Goal: Use online tool/utility: Utilize a website feature to perform a specific function

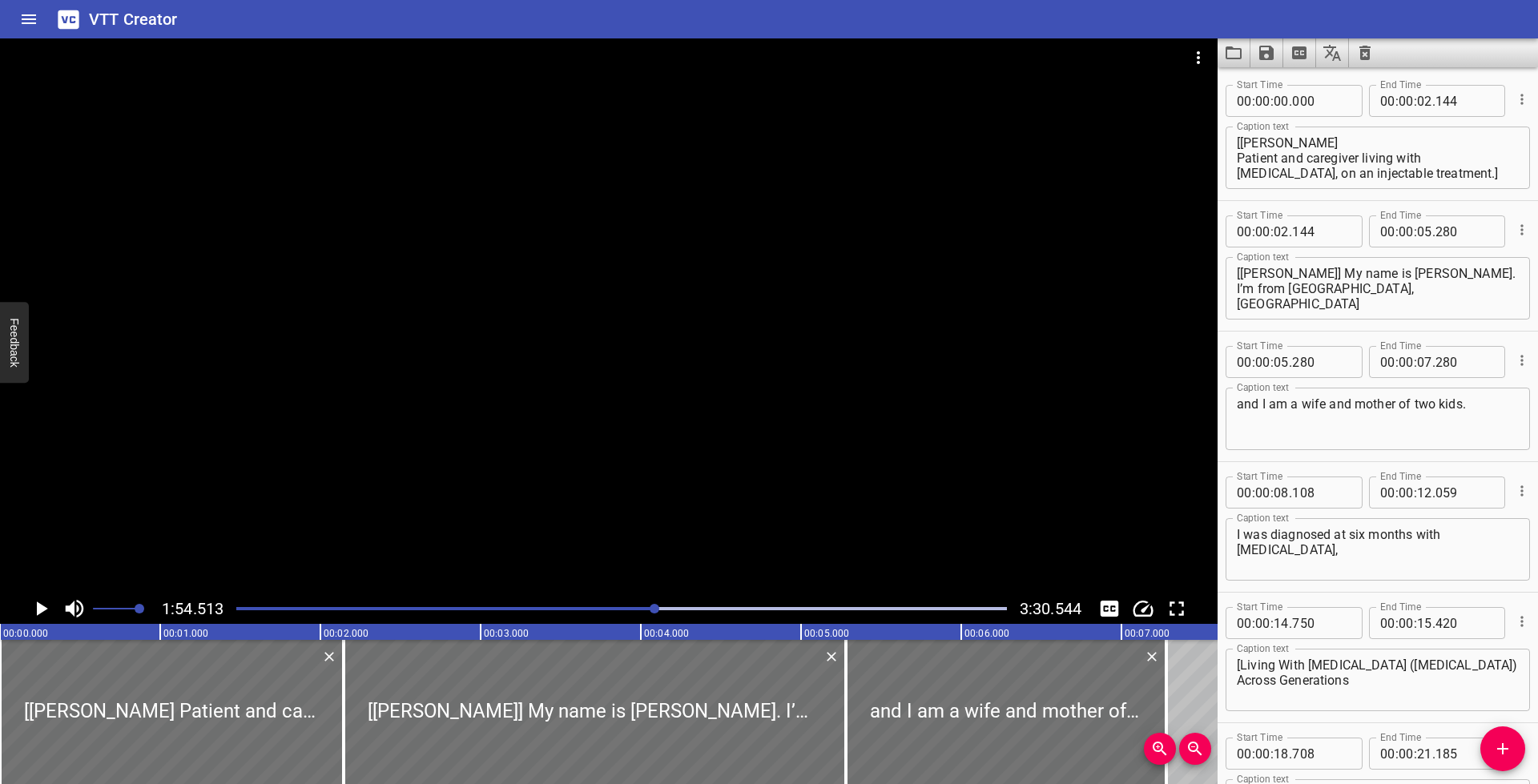
scroll to position [15, 0]
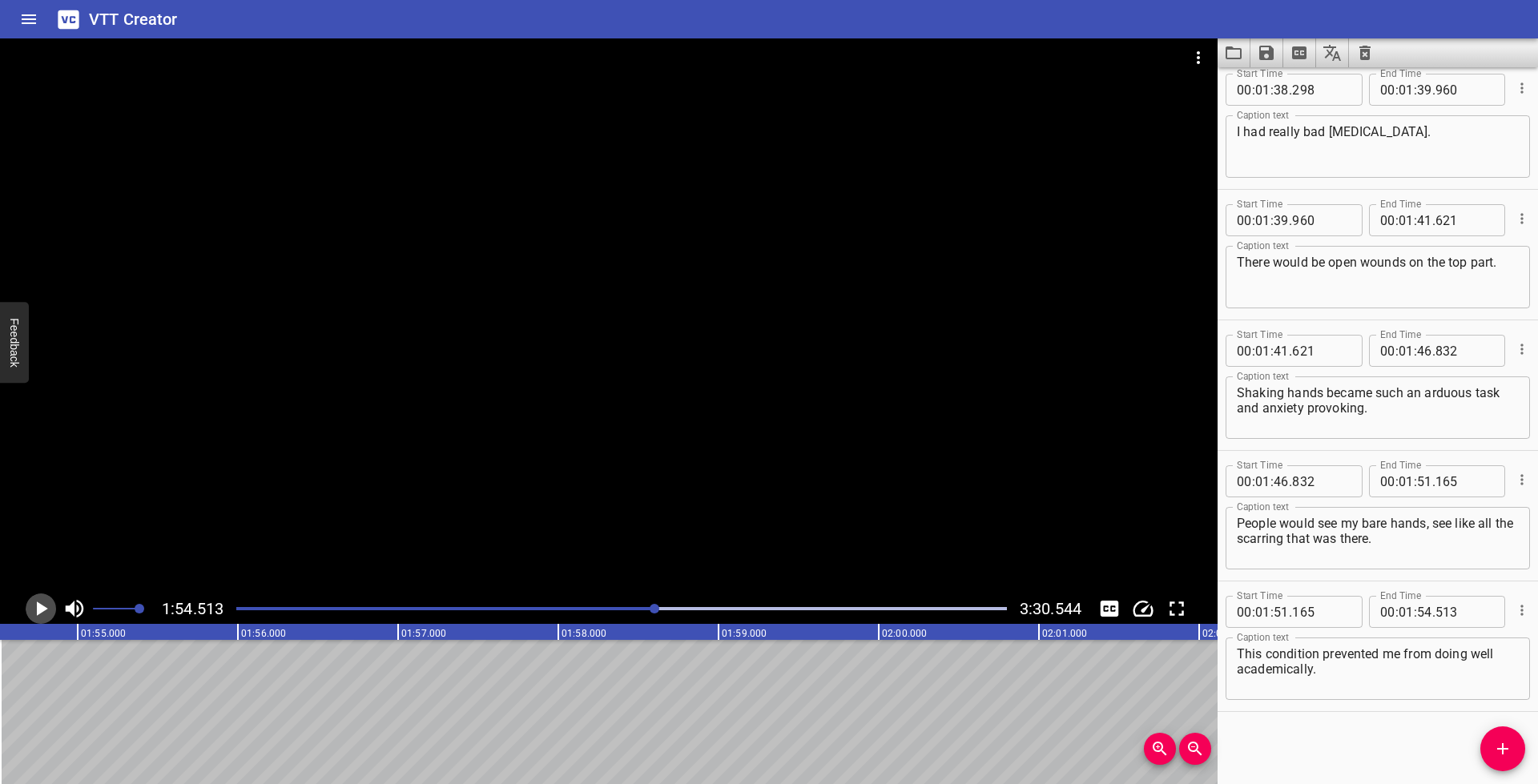
click at [41, 609] on icon "Play/Pause" at bounding box center [42, 608] width 12 height 14
click at [41, 609] on icon "Play/Pause" at bounding box center [40, 608] width 24 height 24
click at [1496, 754] on icon "Add Cue" at bounding box center [1502, 749] width 20 height 20
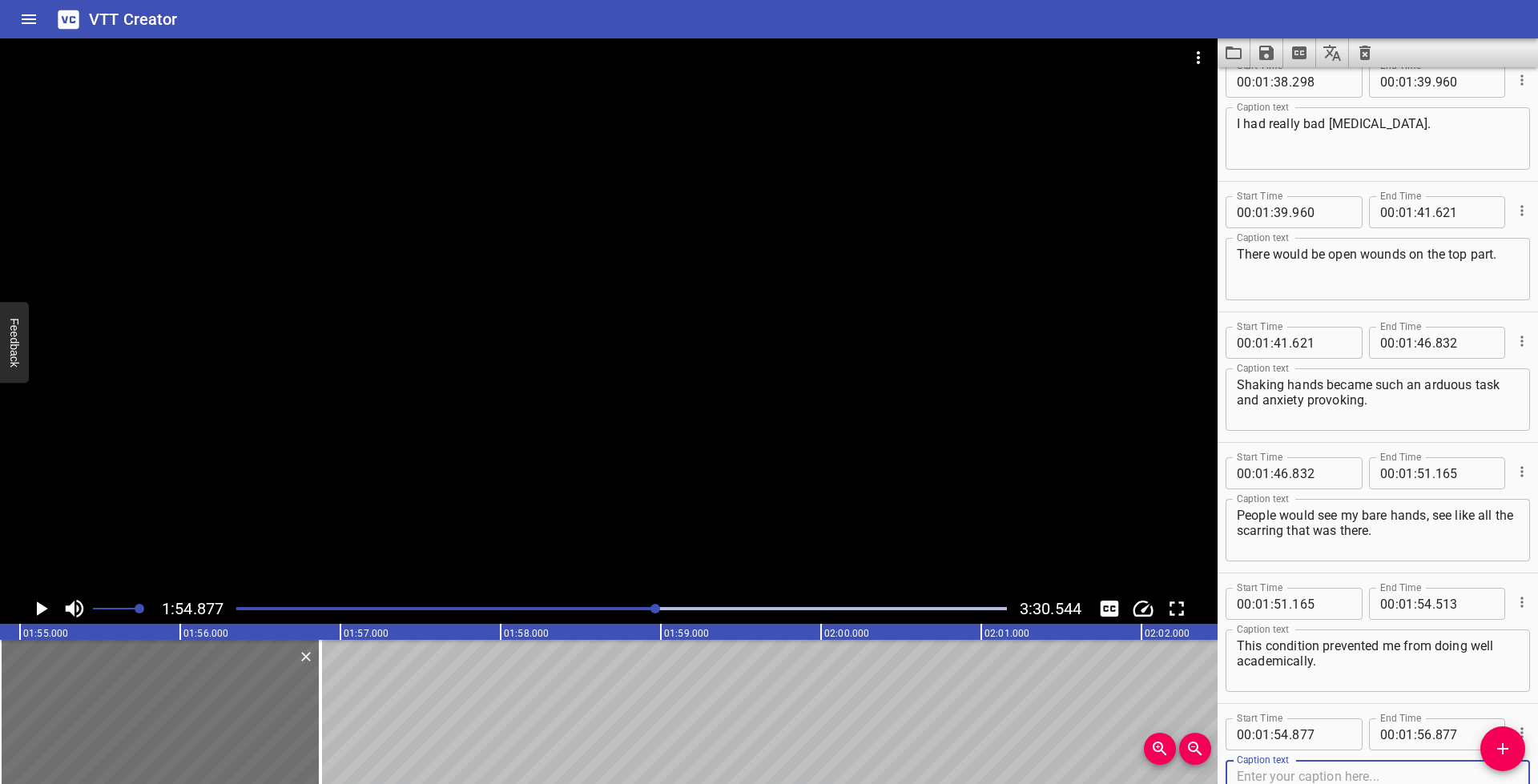
scroll to position [3667, 0]
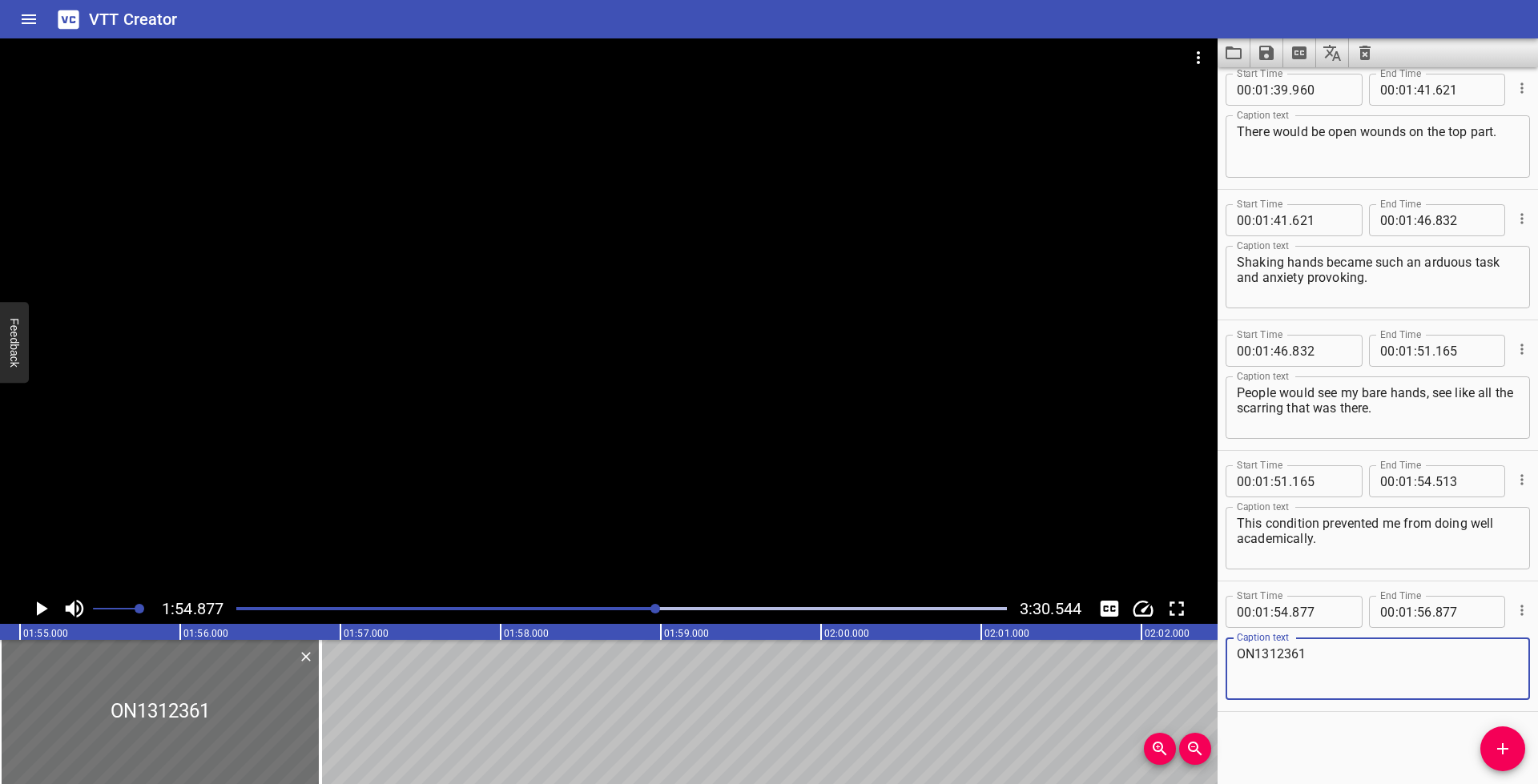
drag, startPoint x: 1332, startPoint y: 657, endPoint x: 1148, endPoint y: 645, distance: 184.4
click at [1147, 645] on main "1:54.877 3:30.544 00:00.000 00:01.000 00:02.000 00:03.000 00:04.000 00:05.000 0…" at bounding box center [769, 411] width 1538 height 746
paste textarea "In university, I really had a hard time because I was constantly thinking"
type textarea "In university, I really had a hard time because I was constantly thinking"
click at [41, 609] on icon "Play/Pause" at bounding box center [42, 608] width 12 height 14
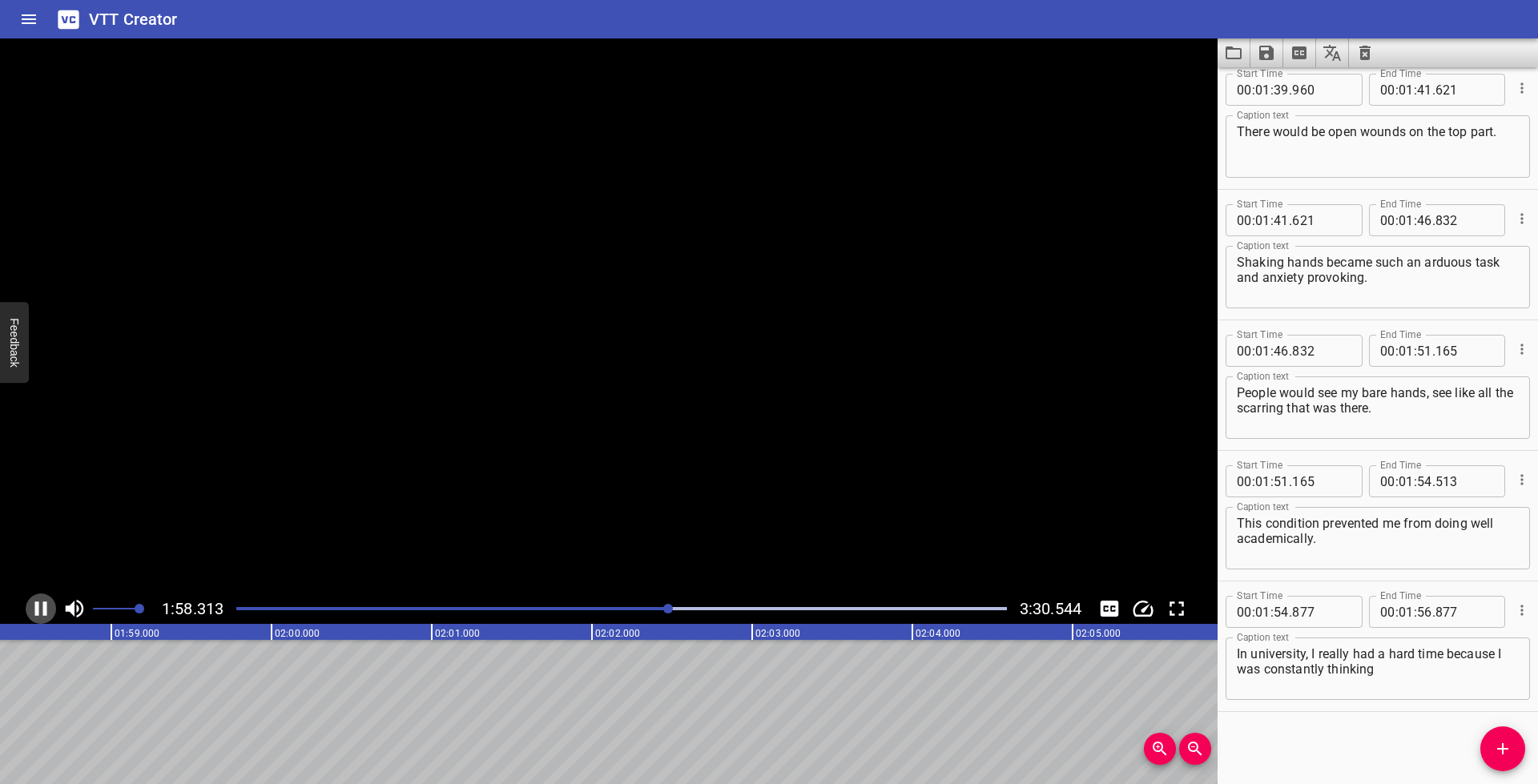
click at [41, 609] on icon "Play/Pause" at bounding box center [40, 608] width 24 height 24
click at [1424, 611] on input "number" at bounding box center [1424, 612] width 15 height 32
type input "58"
type input "458"
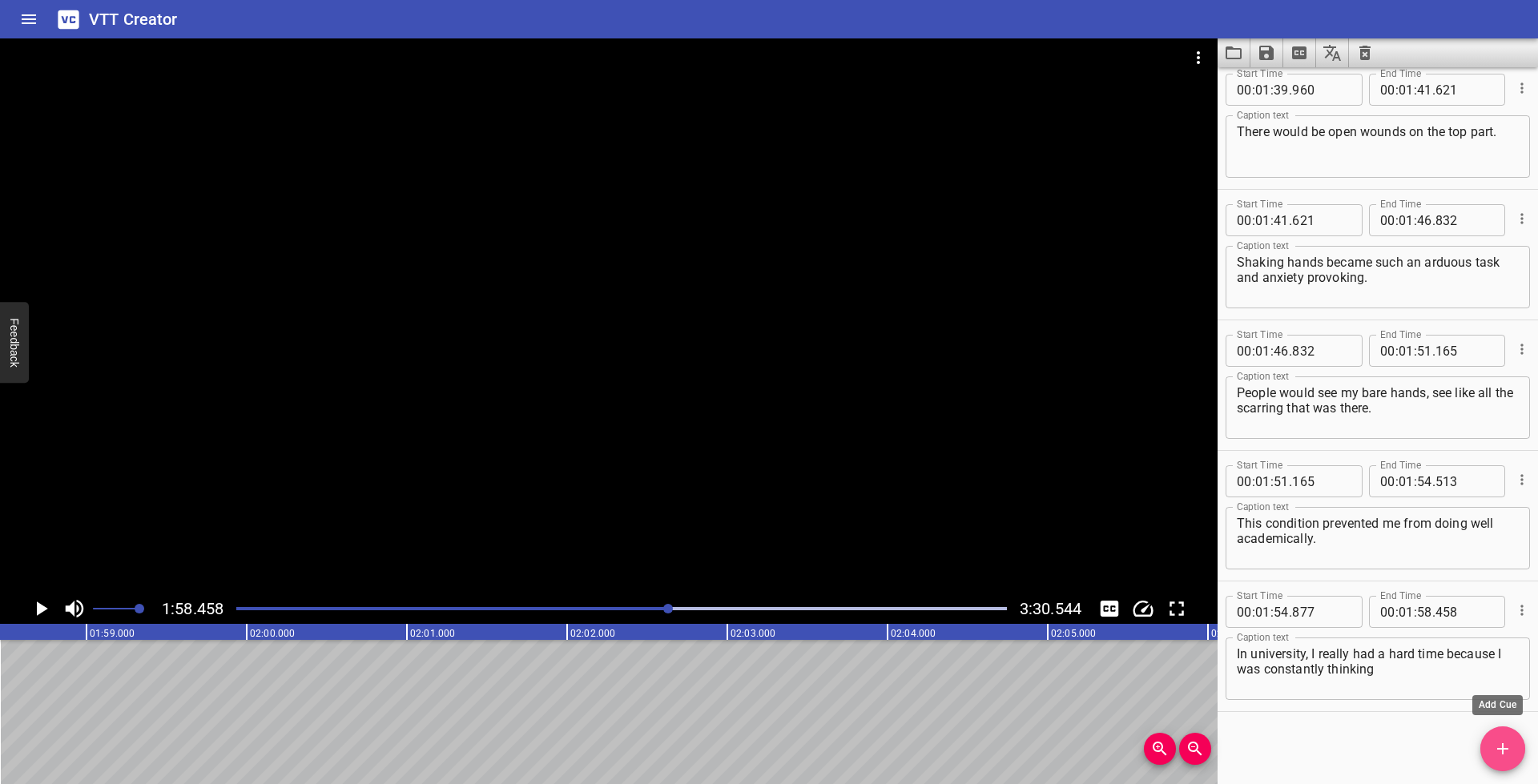
click at [1500, 745] on icon "Add Cue" at bounding box center [1502, 749] width 20 height 20
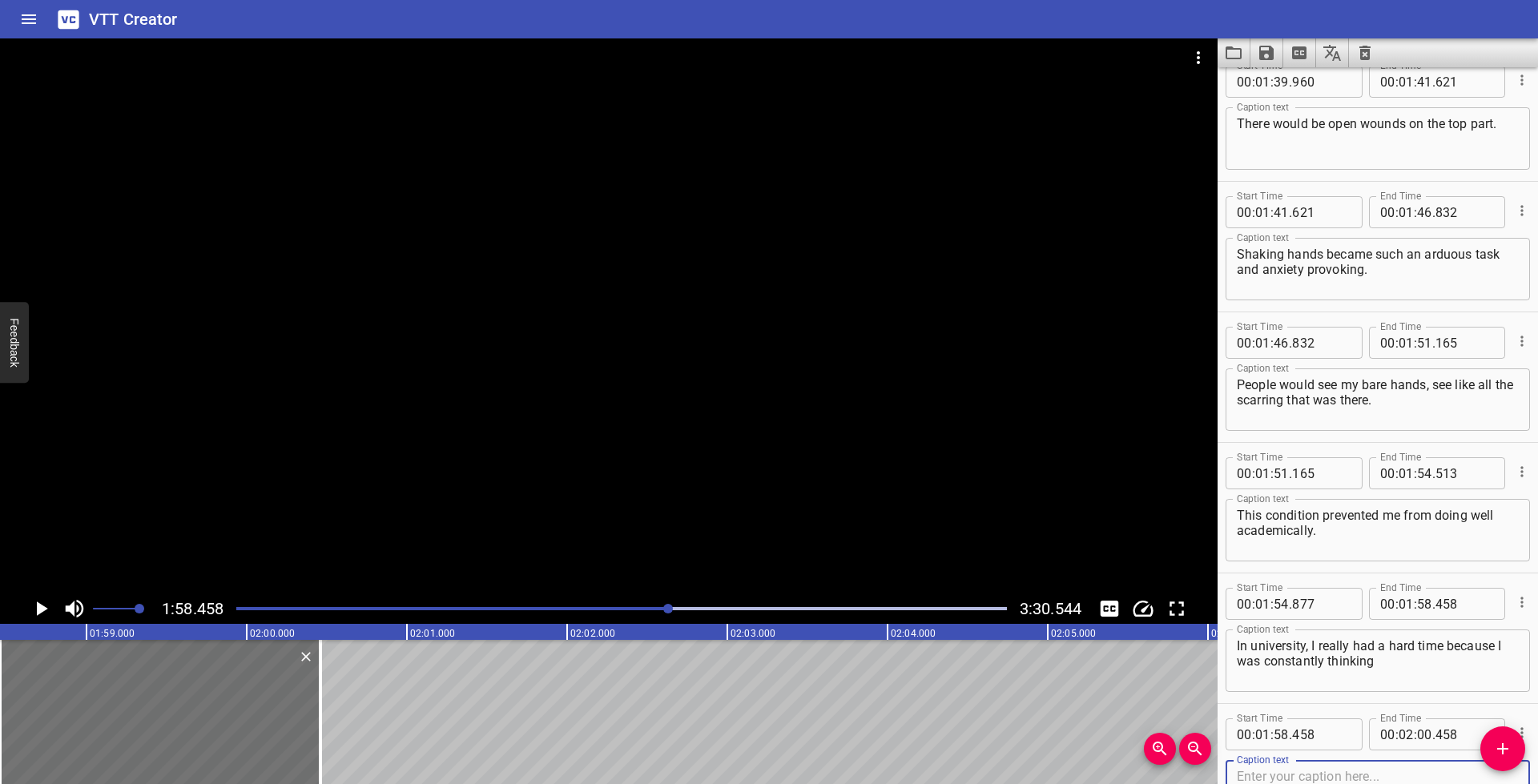
scroll to position [3797, 0]
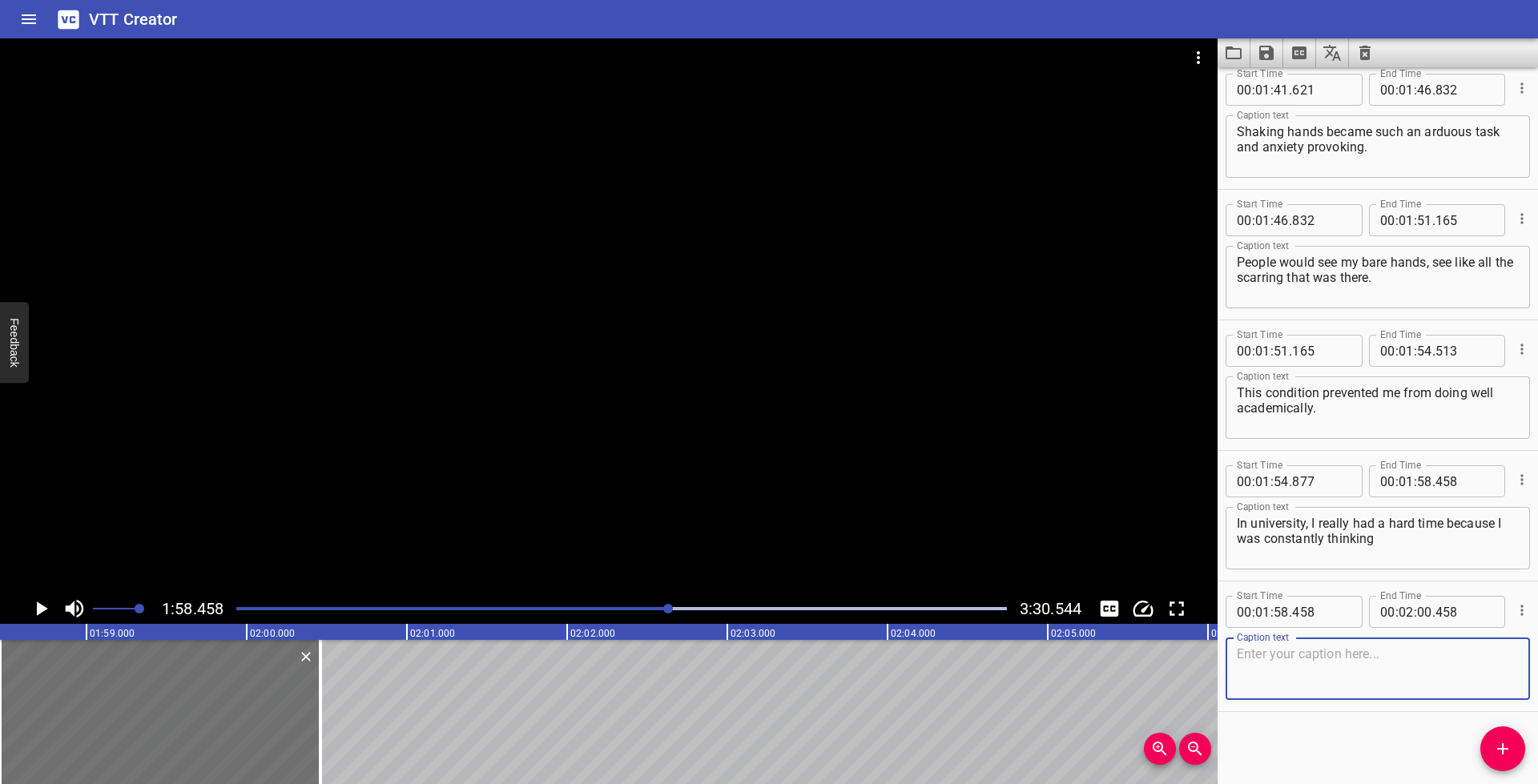
paste textarea "about my skin, and I wasn’t focused."
type textarea "about my skin, and I wasn’t focused."
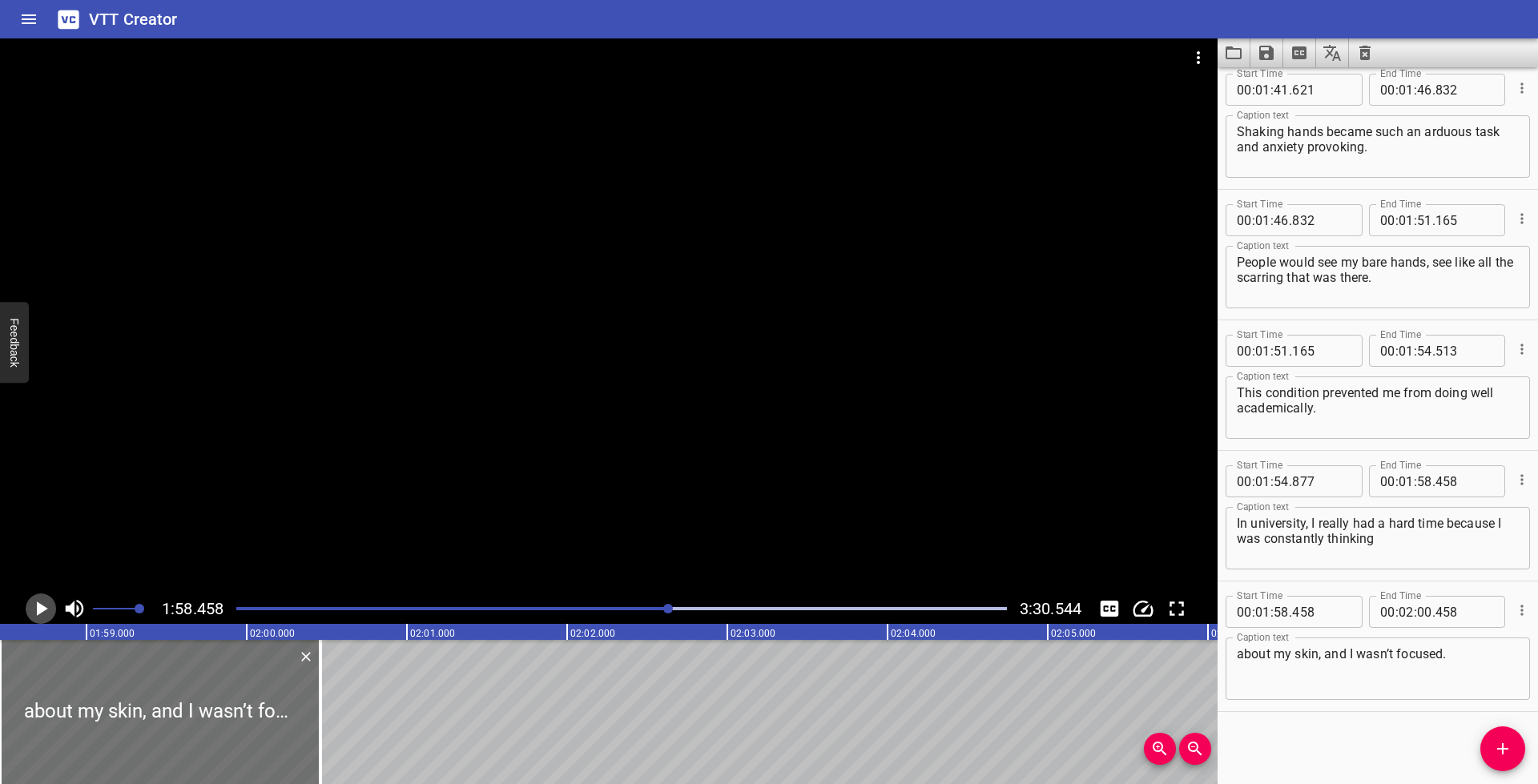
click at [39, 603] on icon "Play/Pause" at bounding box center [42, 608] width 12 height 14
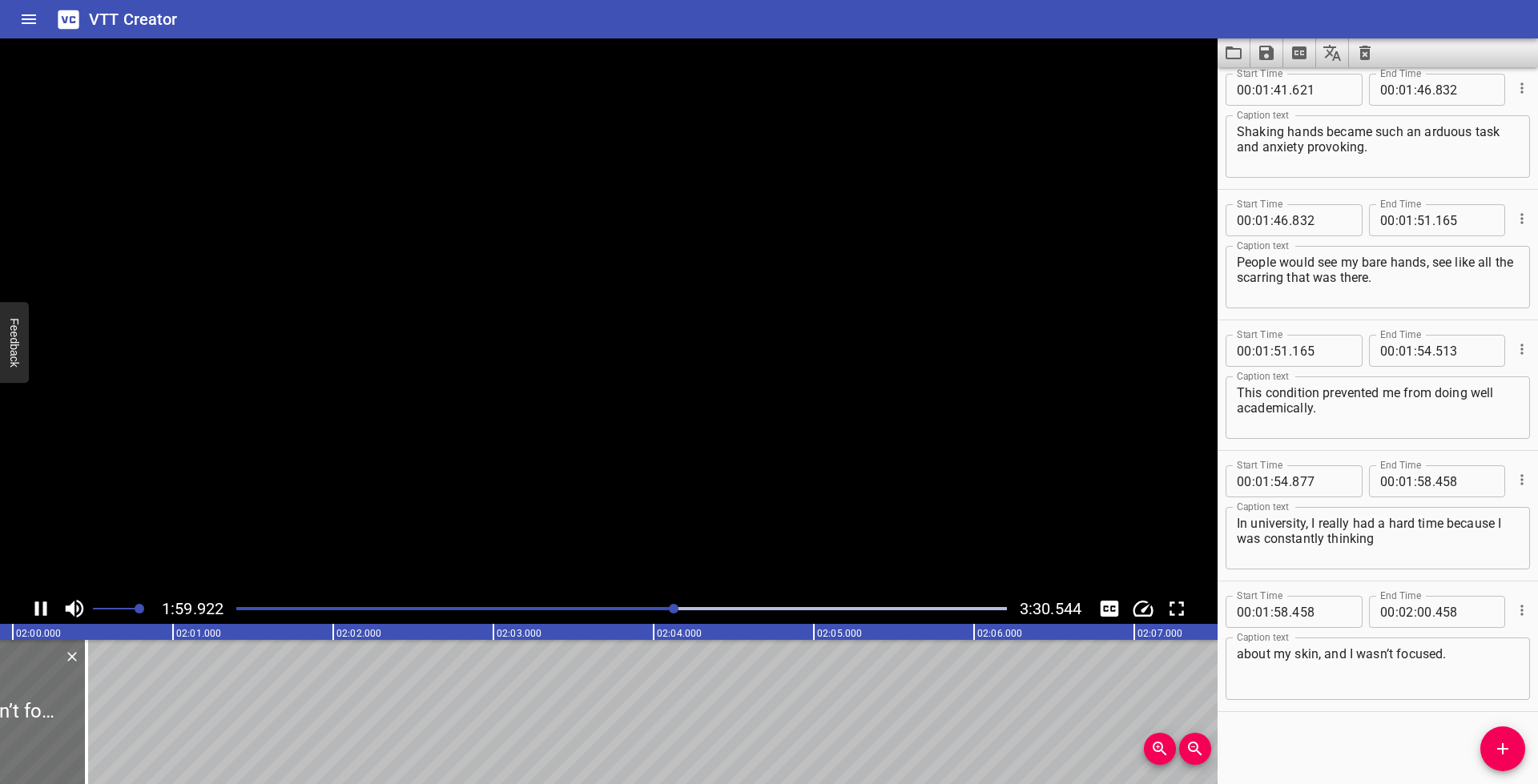
click at [39, 603] on icon "Play/Pause" at bounding box center [40, 608] width 24 height 24
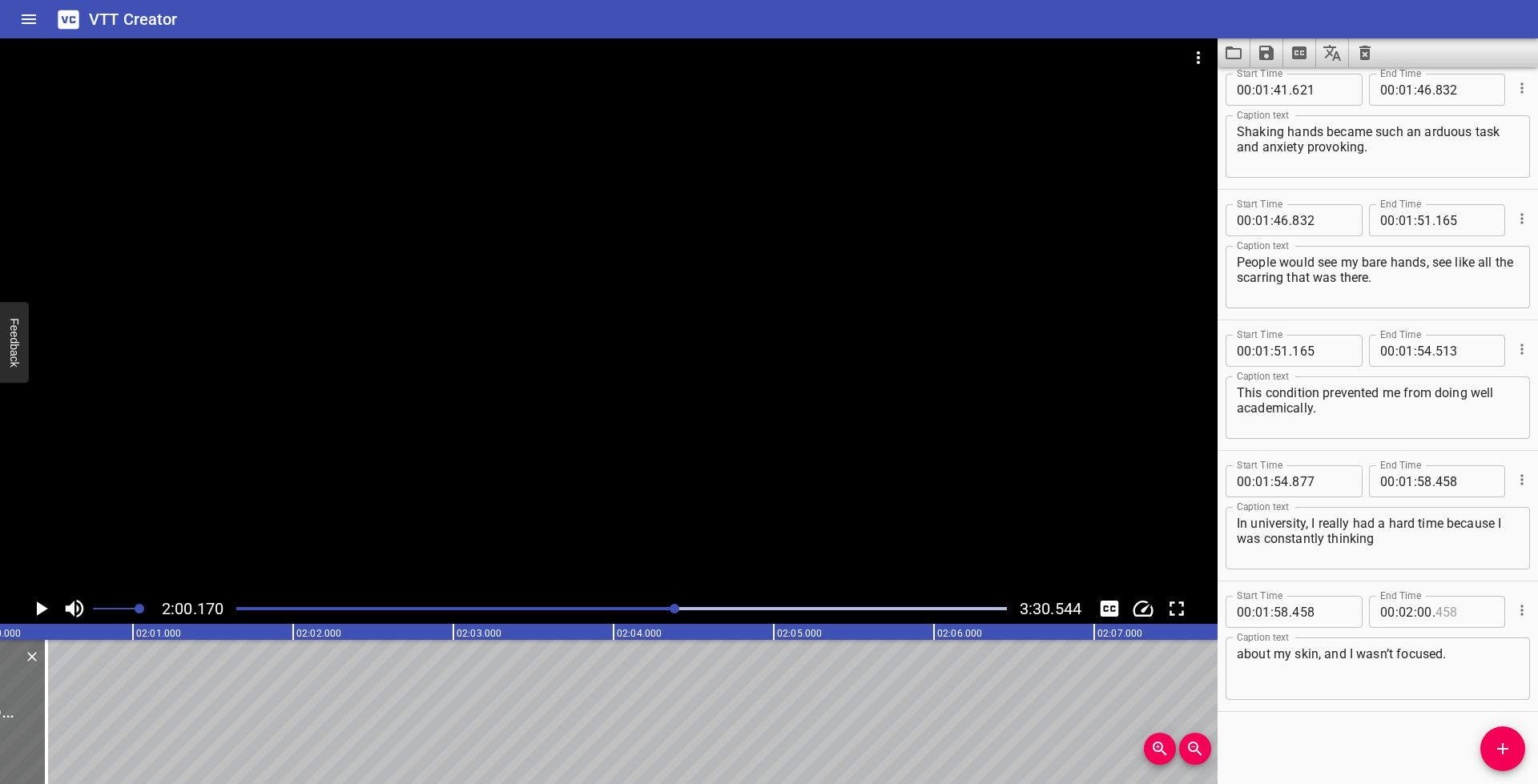
click at [1444, 610] on input "number" at bounding box center [1465, 612] width 59 height 32
type input "170"
click at [1424, 681] on textarea "about my skin, and I wasn’t focused." at bounding box center [1378, 669] width 282 height 45
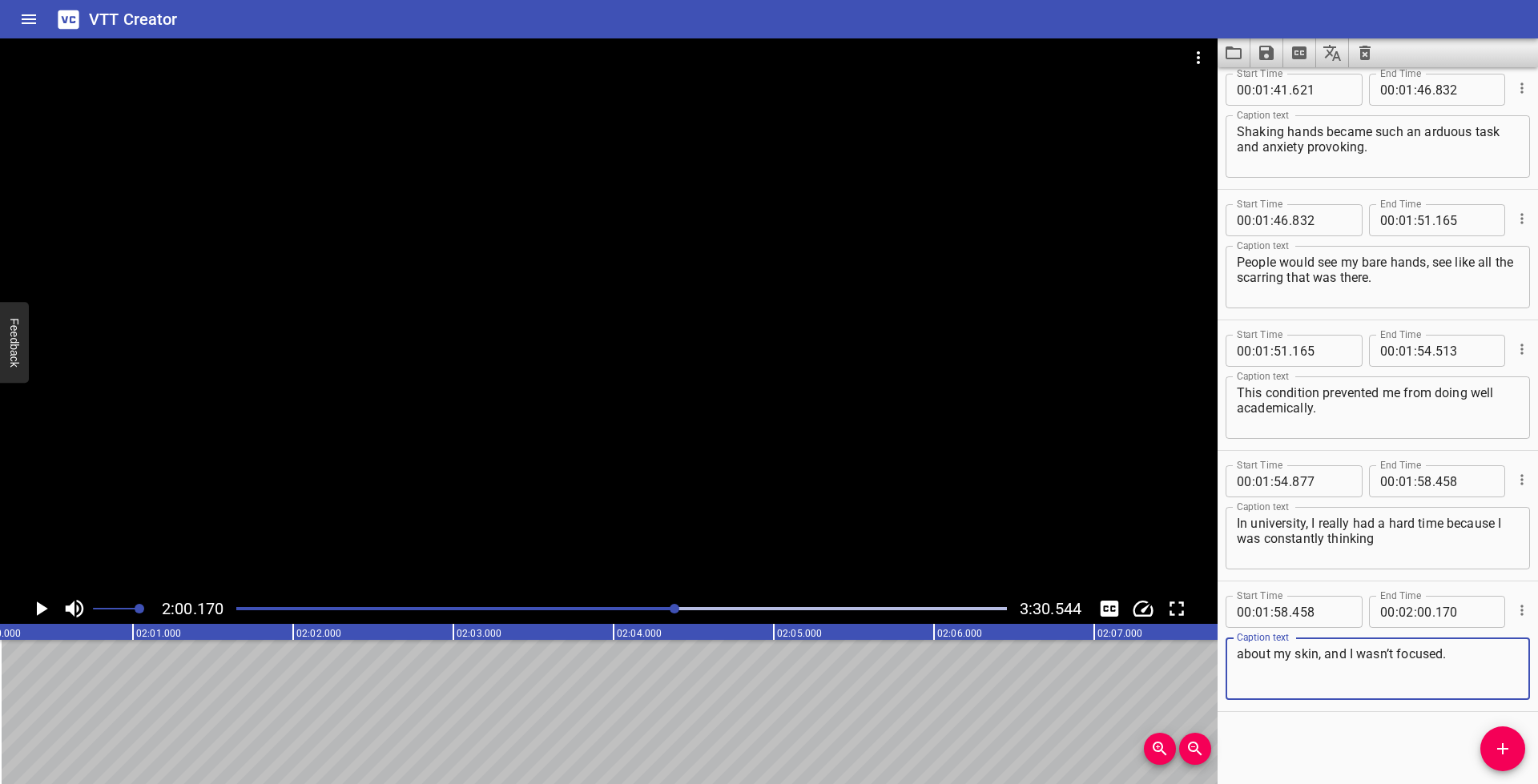
click at [37, 610] on icon "Play/Pause" at bounding box center [42, 608] width 12 height 14
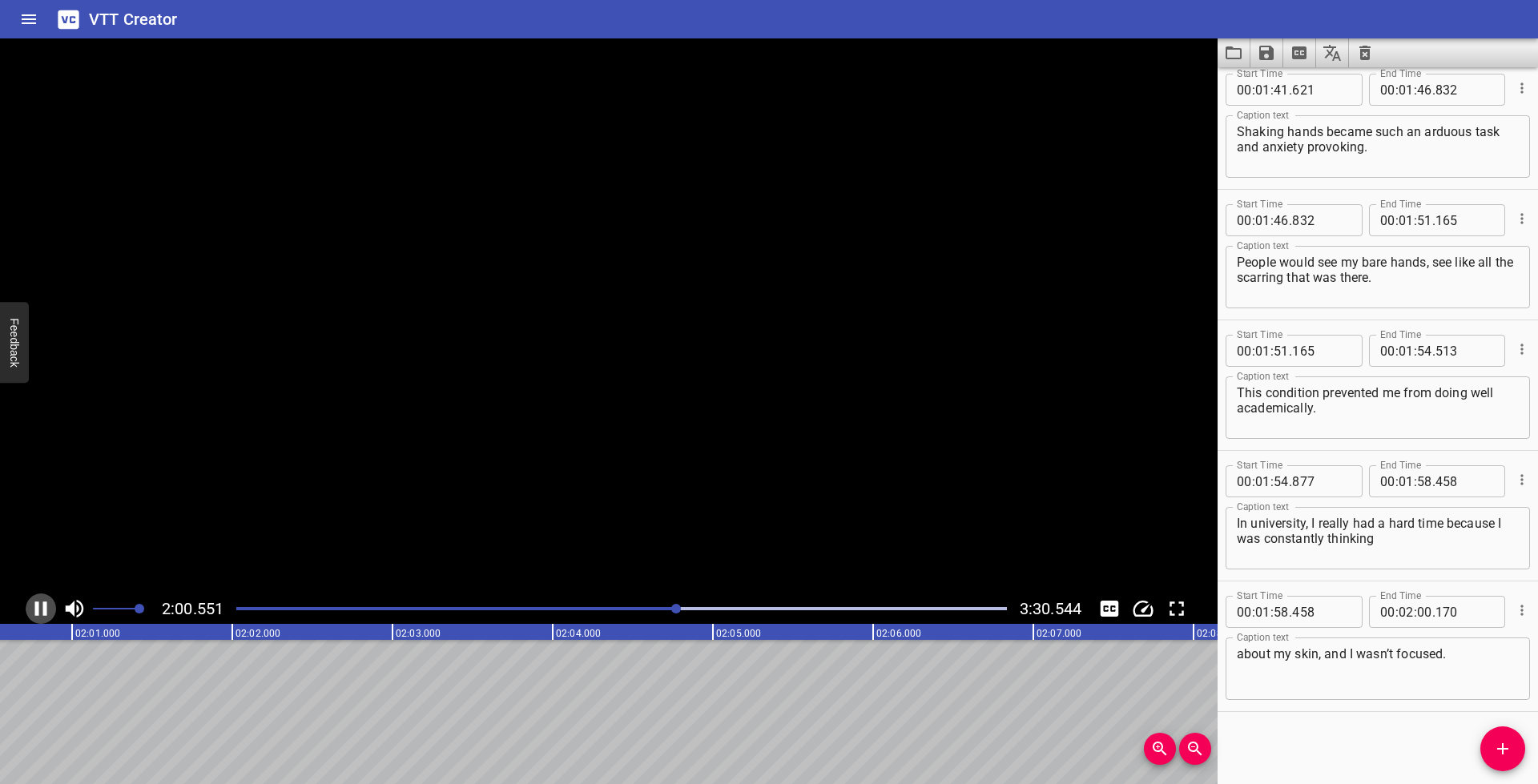
click at [37, 610] on icon "Play/Pause" at bounding box center [42, 608] width 12 height 14
click at [37, 609] on icon "Play/Pause" at bounding box center [42, 608] width 12 height 14
click at [39, 609] on icon "Play/Pause" at bounding box center [40, 608] width 24 height 24
click at [1509, 742] on icon "Add Cue" at bounding box center [1502, 749] width 20 height 20
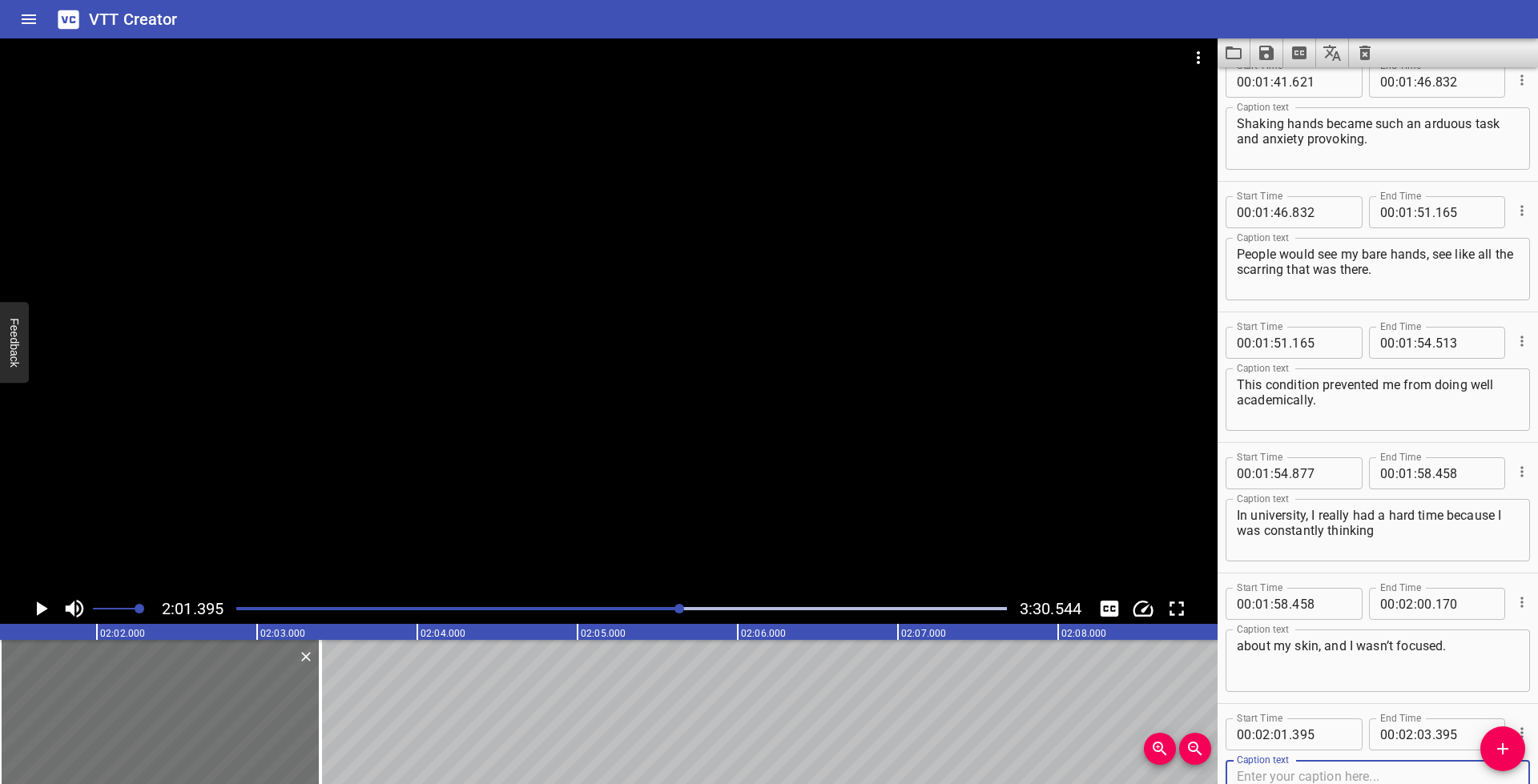
scroll to position [3928, 0]
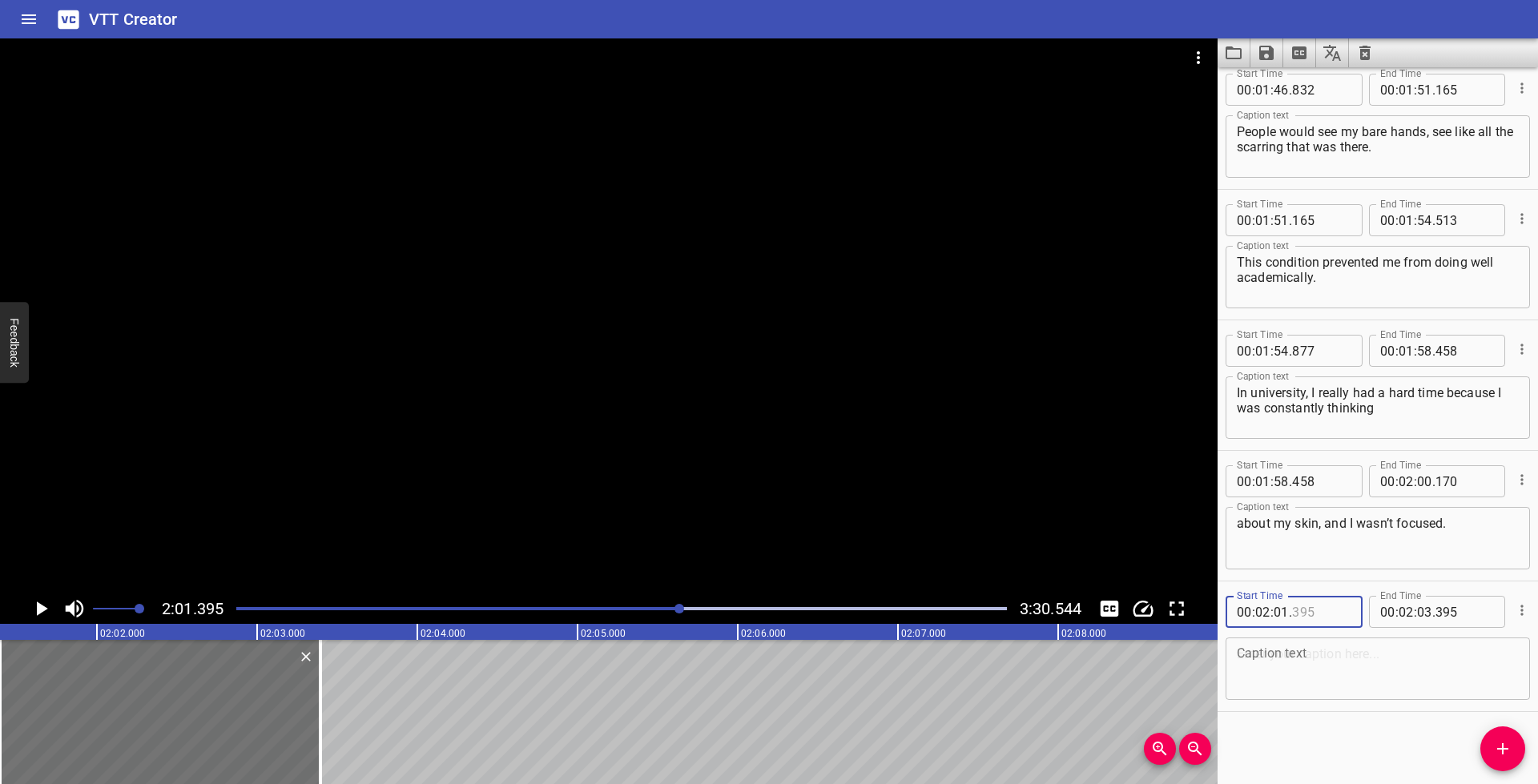
drag, startPoint x: 1299, startPoint y: 610, endPoint x: 1335, endPoint y: 628, distance: 40.2
click at [1299, 610] on input "number" at bounding box center [1321, 612] width 59 height 32
type input "300"
click at [1305, 667] on textarea at bounding box center [1378, 669] width 282 height 45
paste textarea "You want to be married. You want to have a family."
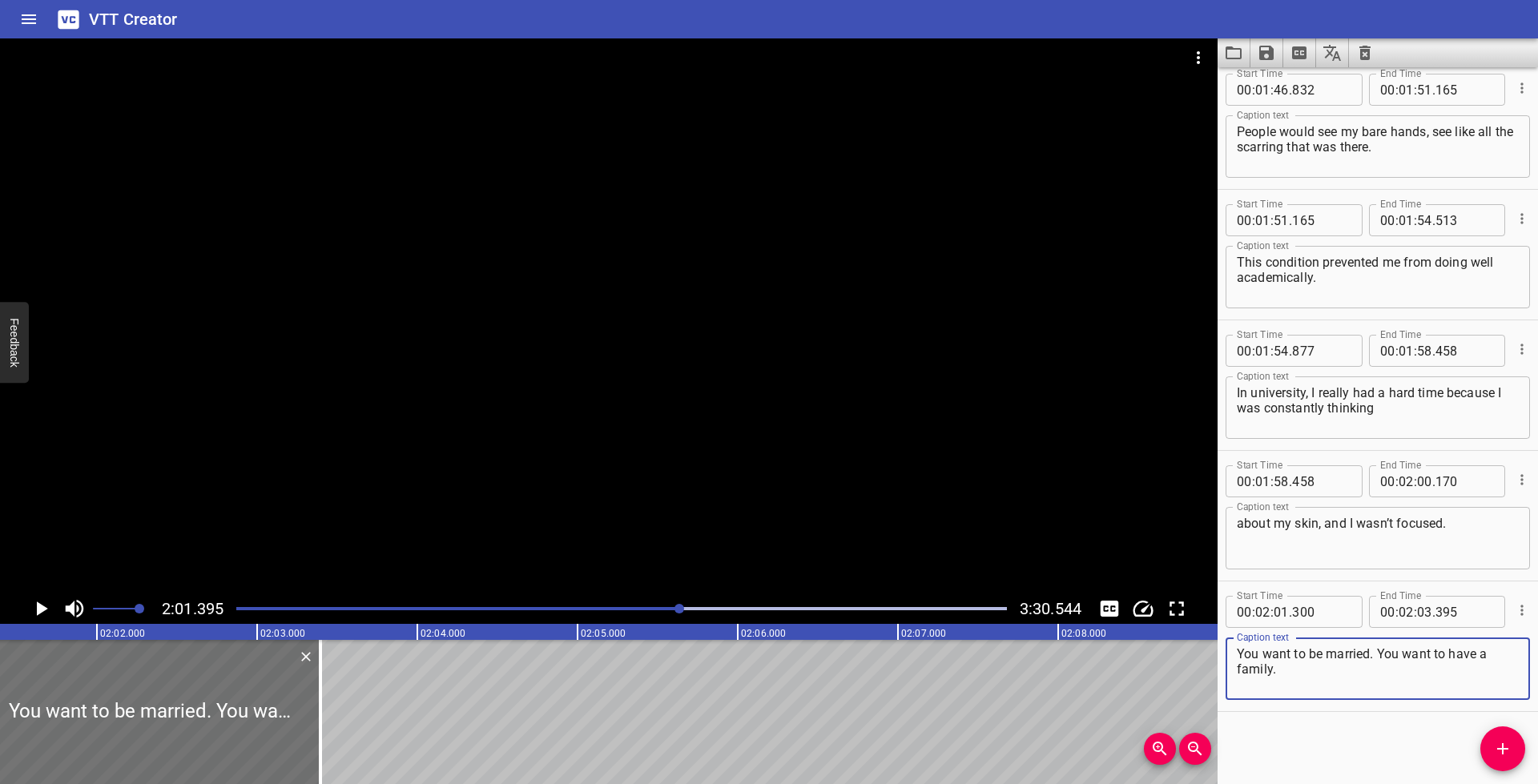
type textarea "You want to be married. You want to have a family."
click at [37, 609] on icon "Play/Pause" at bounding box center [42, 608] width 12 height 14
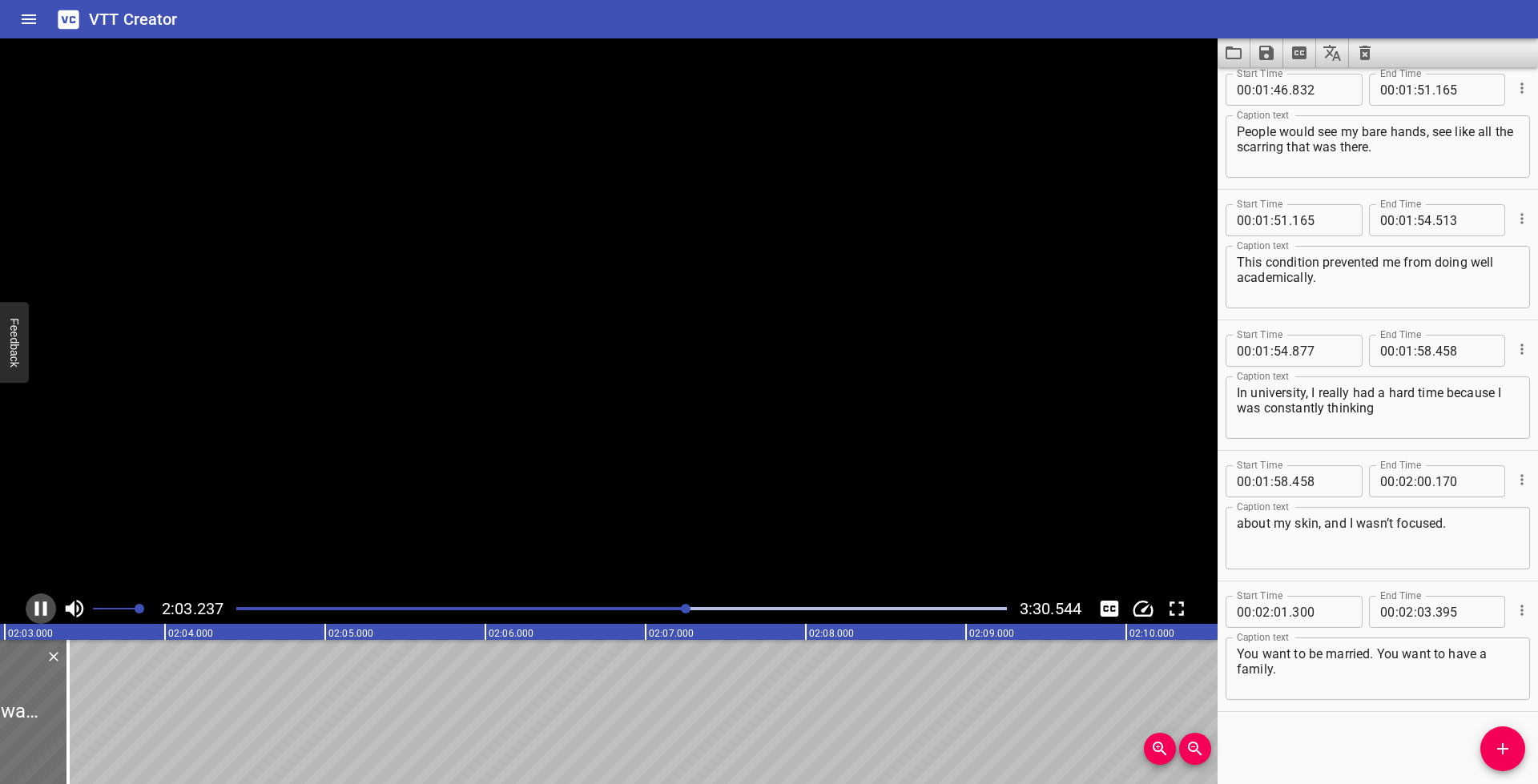
click at [39, 609] on icon "Play/Pause" at bounding box center [40, 608] width 24 height 24
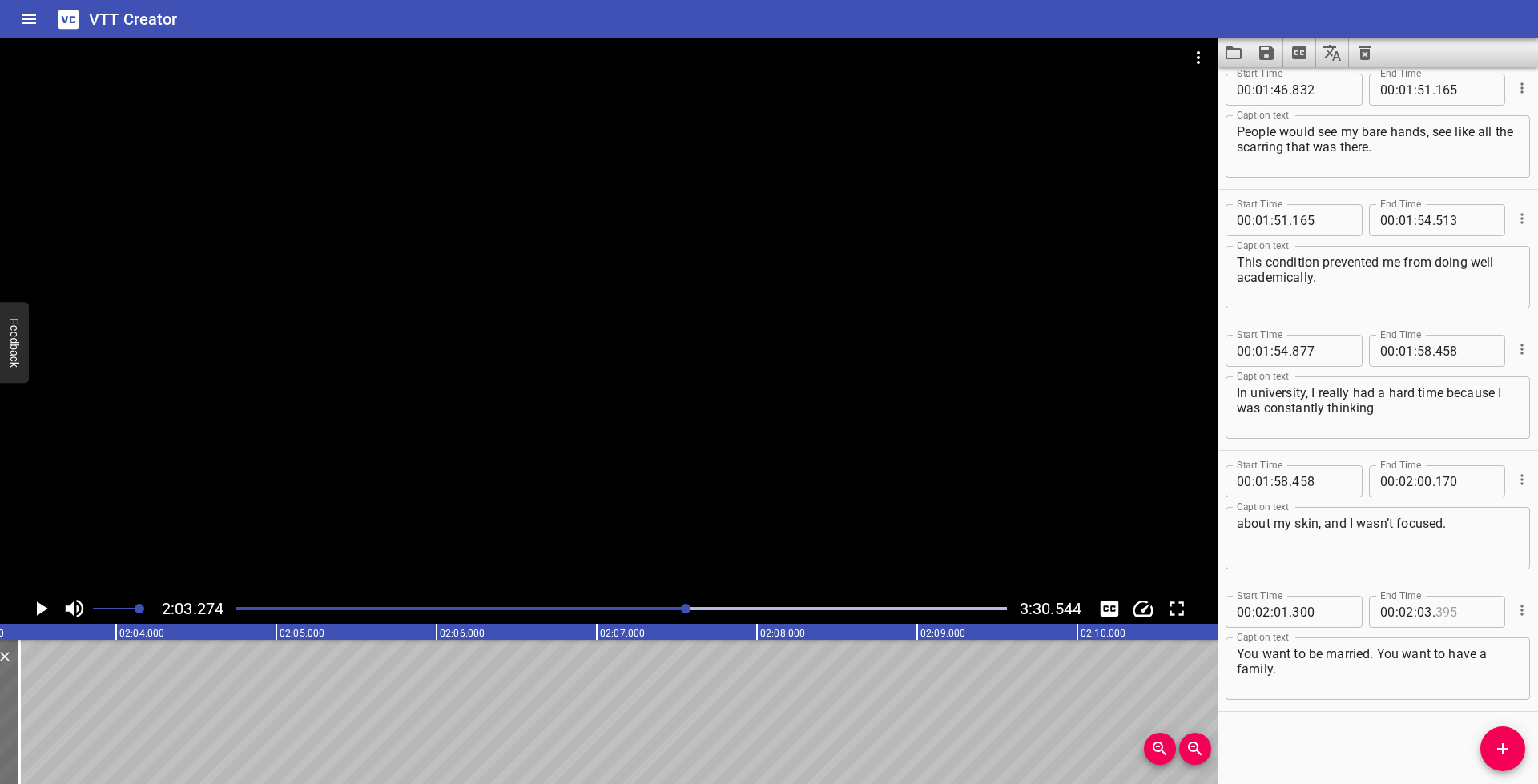
click at [1436, 609] on input "number" at bounding box center [1465, 612] width 59 height 32
type input "274"
click at [1496, 738] on button "Add Cue" at bounding box center [1502, 748] width 45 height 45
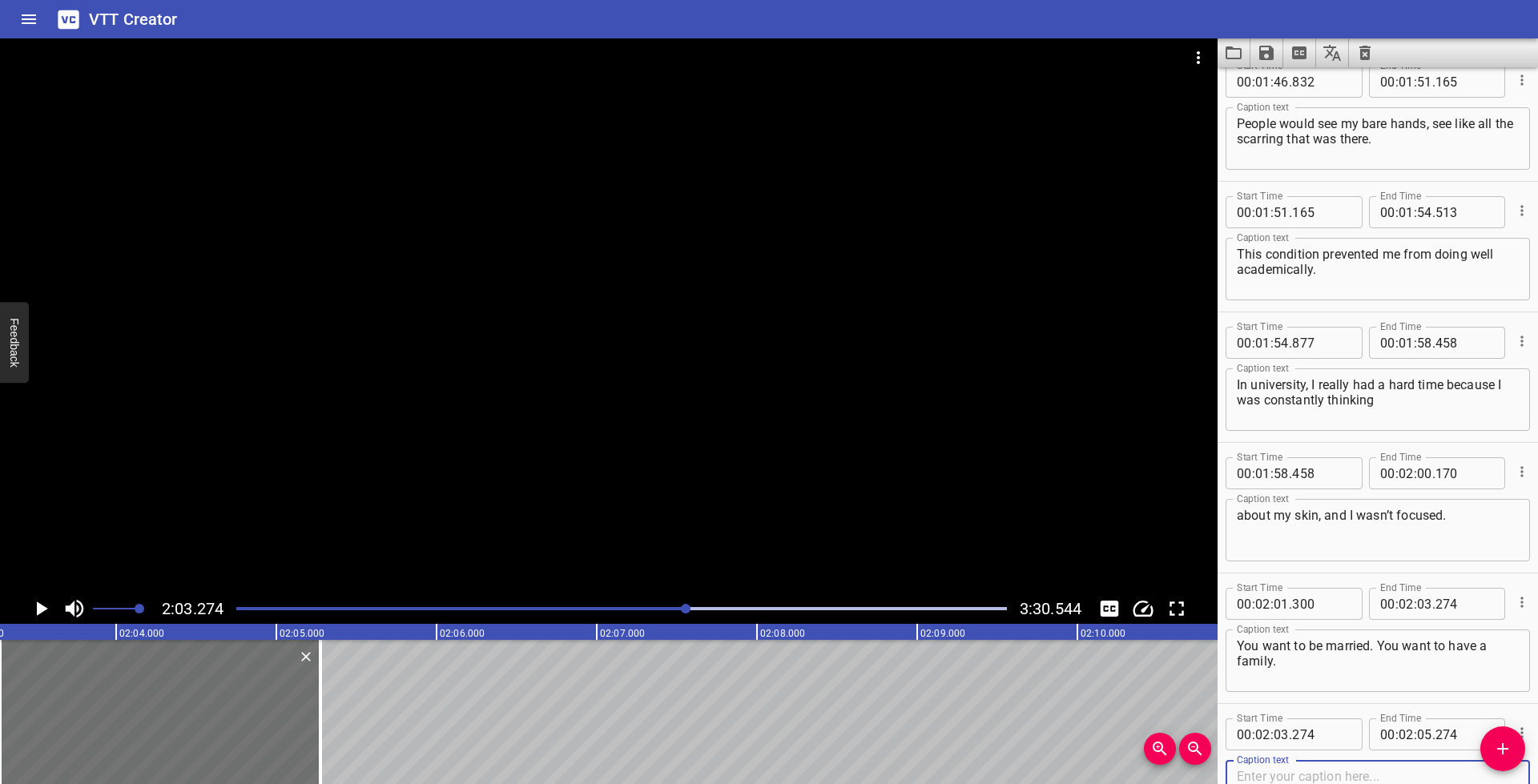
scroll to position [4059, 0]
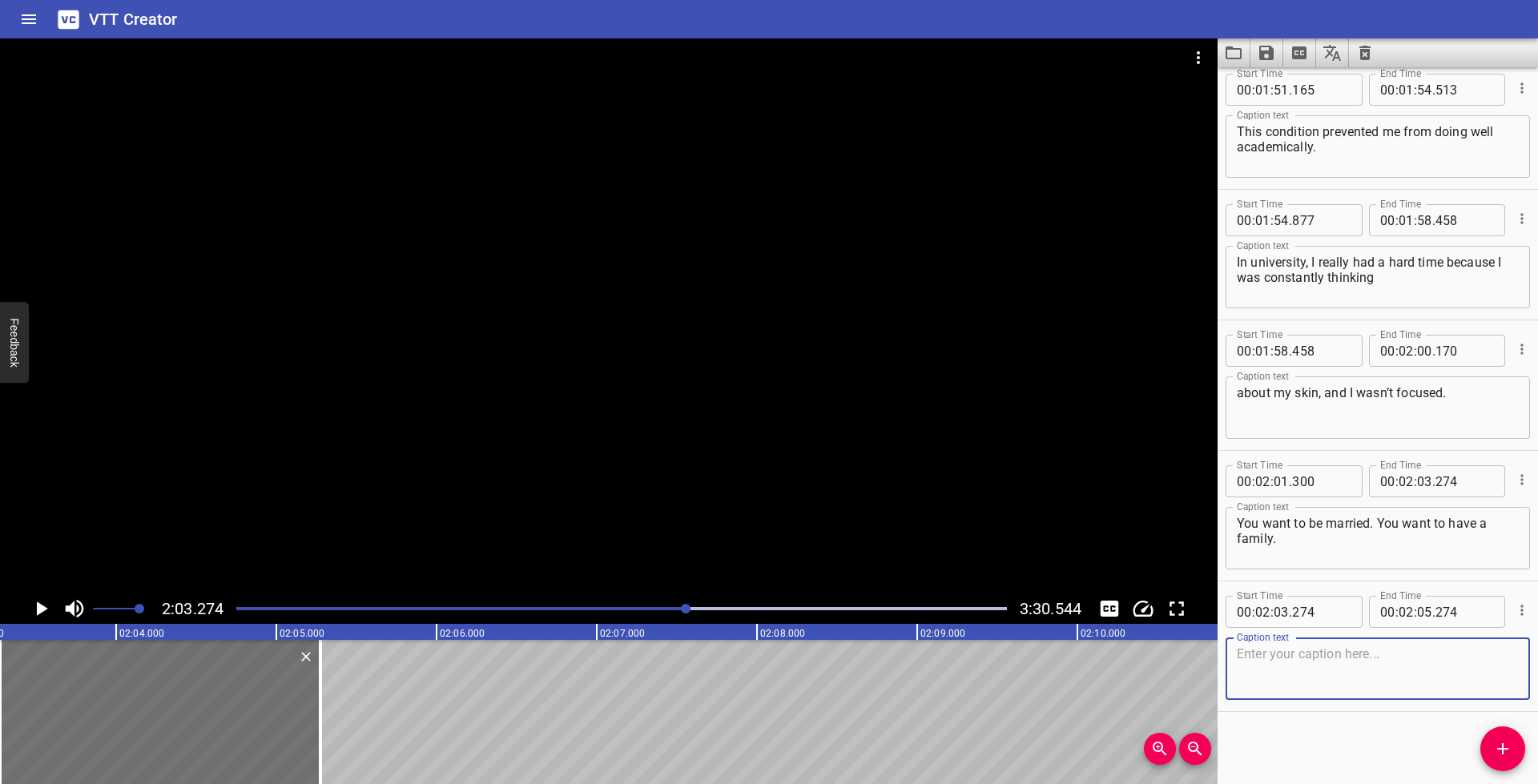
paste textarea "It’s very hard to wrap your head around doing those things when you’re living w…"
click at [1362, 671] on textarea "It’s very hard to wrap your head around doing those things when you’re living w…" at bounding box center [1378, 669] width 282 height 45
click at [1350, 670] on textarea "It’s very hard to wrap your head around doing those things when you’re living w…" at bounding box center [1378, 669] width 282 height 45
drag, startPoint x: 1348, startPoint y: 671, endPoint x: 1389, endPoint y: 689, distance: 44.8
click at [1389, 689] on textarea "It’s very hard to wrap your head around doing those things when you’re living w…" at bounding box center [1378, 669] width 282 height 45
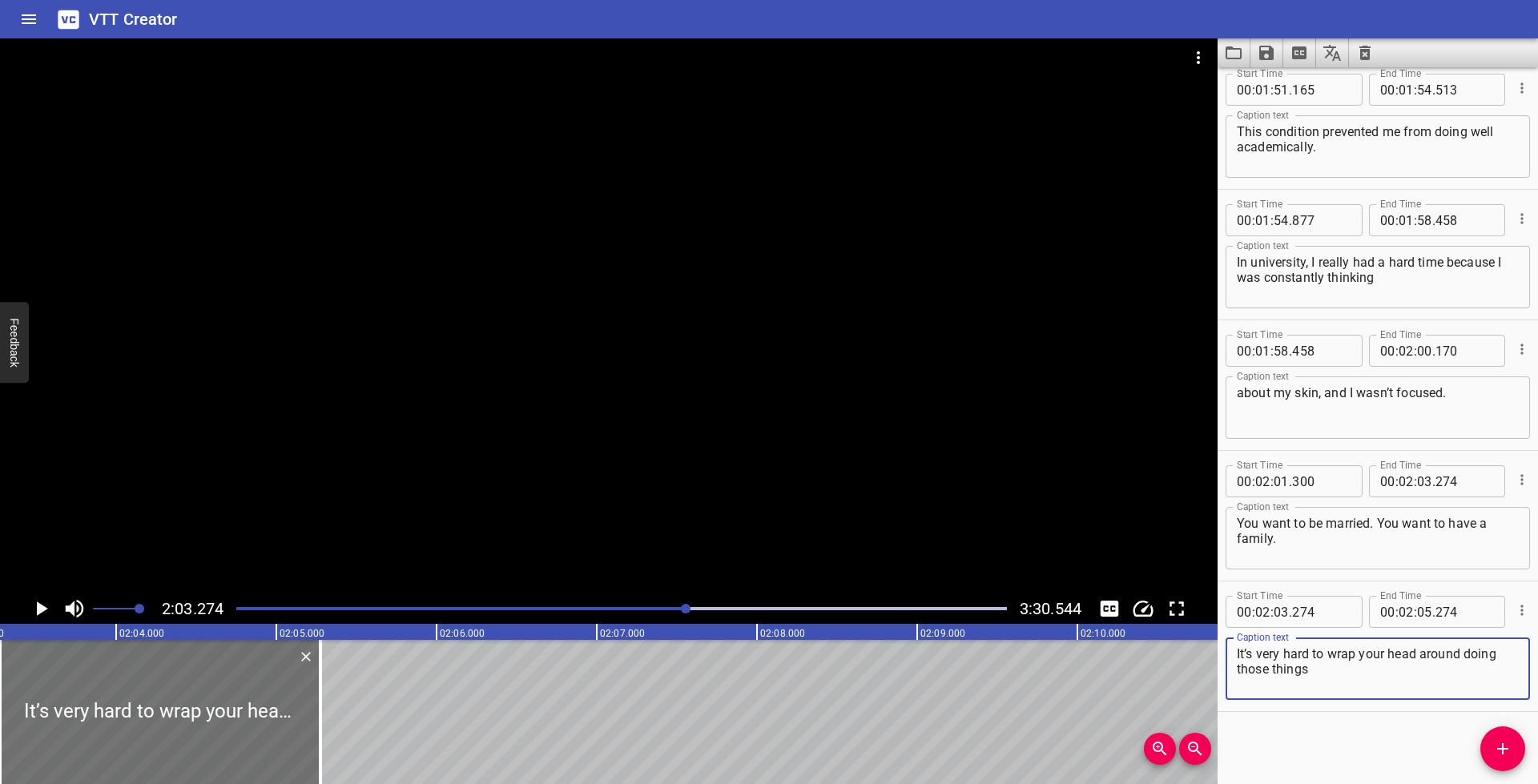
type textarea "It’s very hard to wrap your head around doing those things"
click at [44, 608] on icon "Play/Pause" at bounding box center [42, 608] width 12 height 14
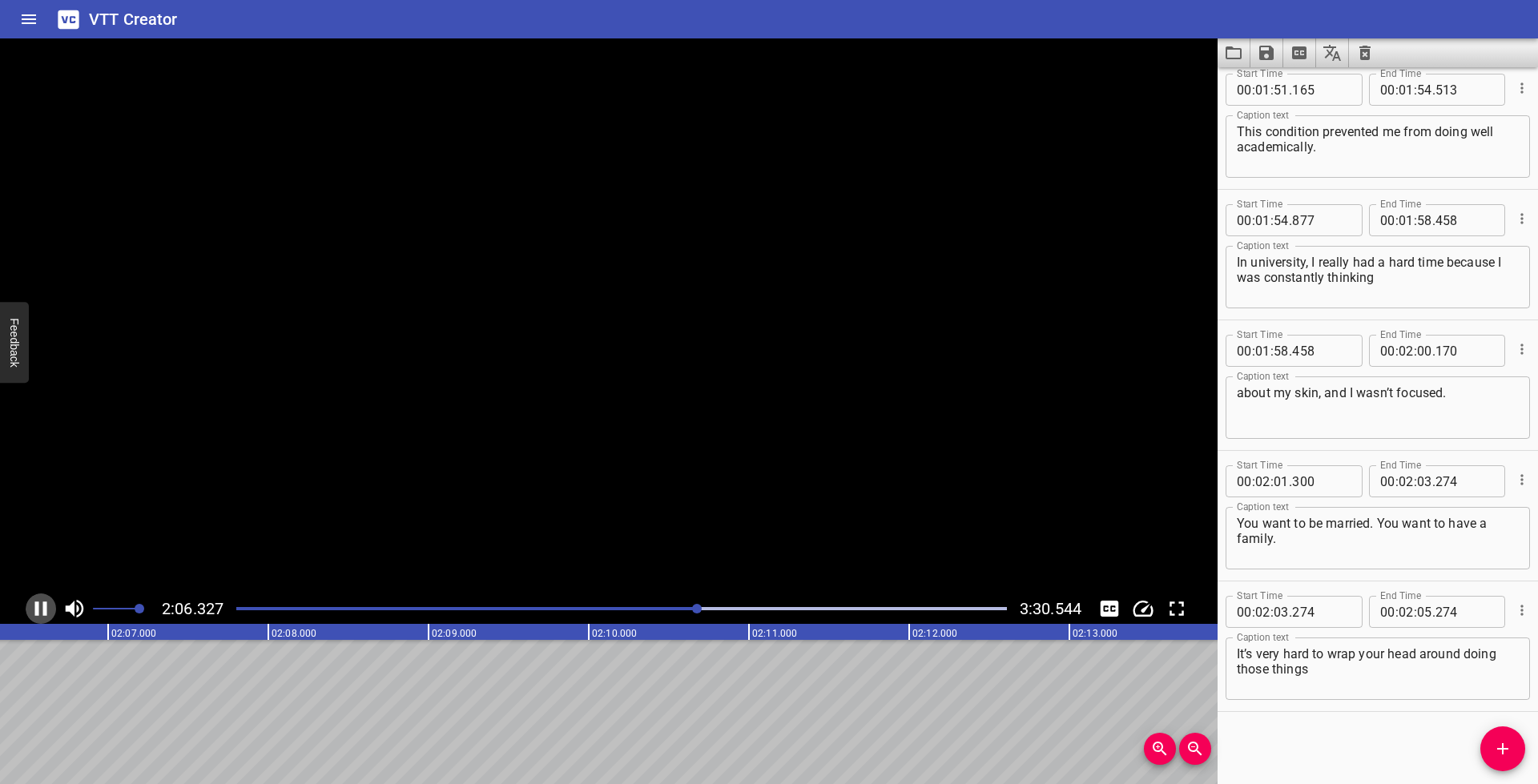
click at [44, 607] on icon "Play/Pause" at bounding box center [42, 608] width 12 height 14
click at [1417, 612] on input "number" at bounding box center [1424, 612] width 15 height 32
type input "06"
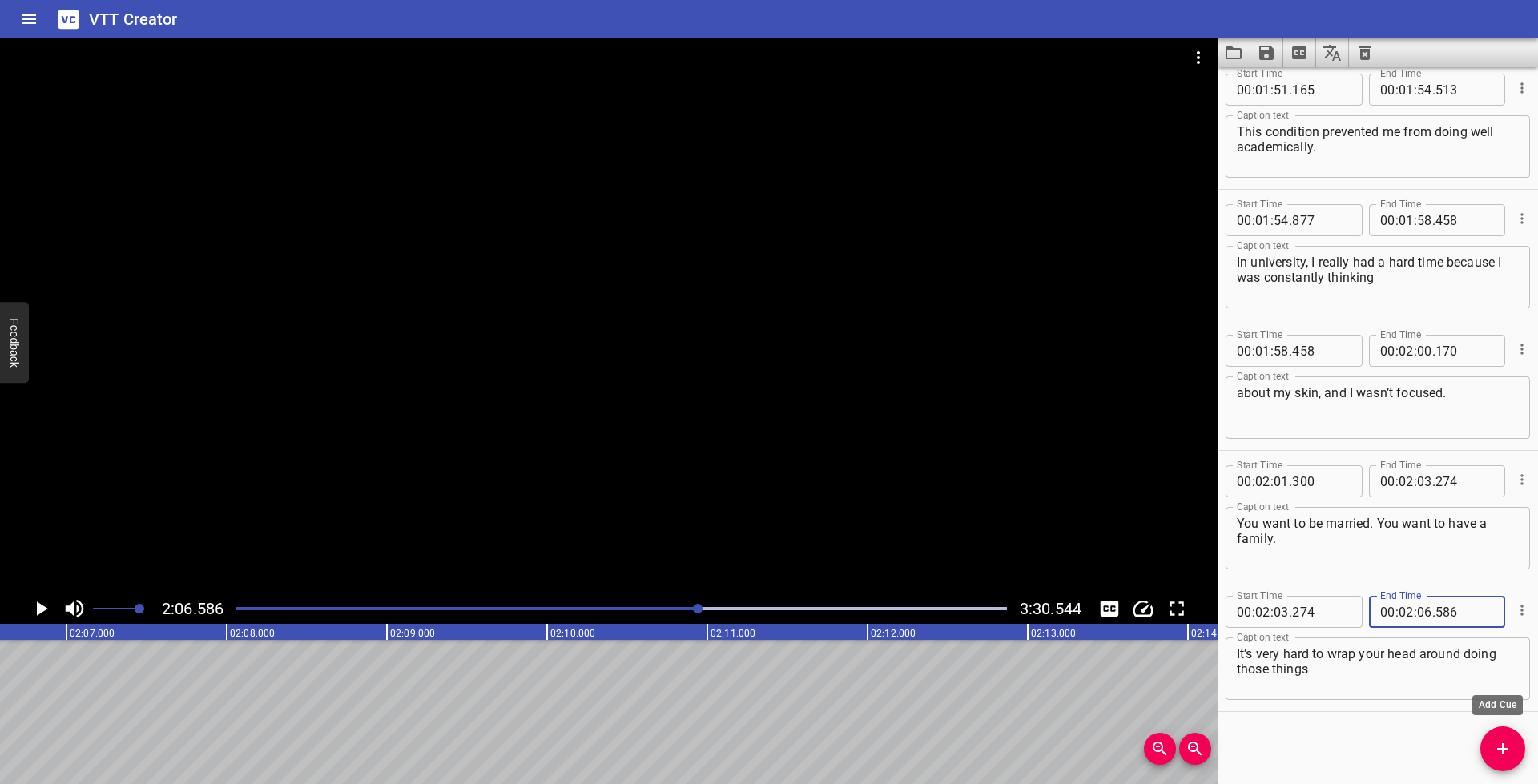
type input "586"
drag, startPoint x: 1510, startPoint y: 745, endPoint x: 1521, endPoint y: 735, distance: 14.9
click at [1510, 745] on icon "Add Cue" at bounding box center [1502, 749] width 20 height 20
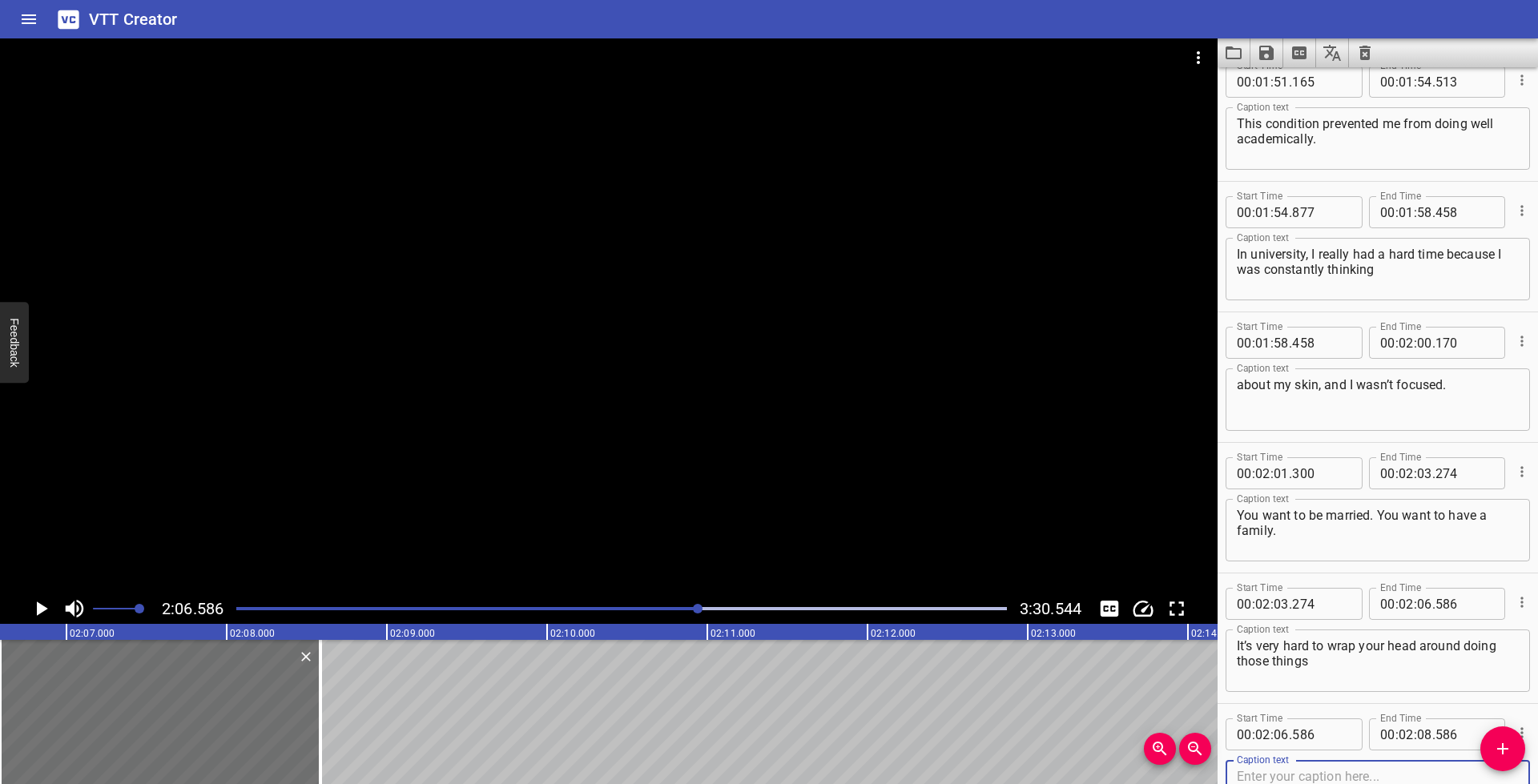
scroll to position [4189, 0]
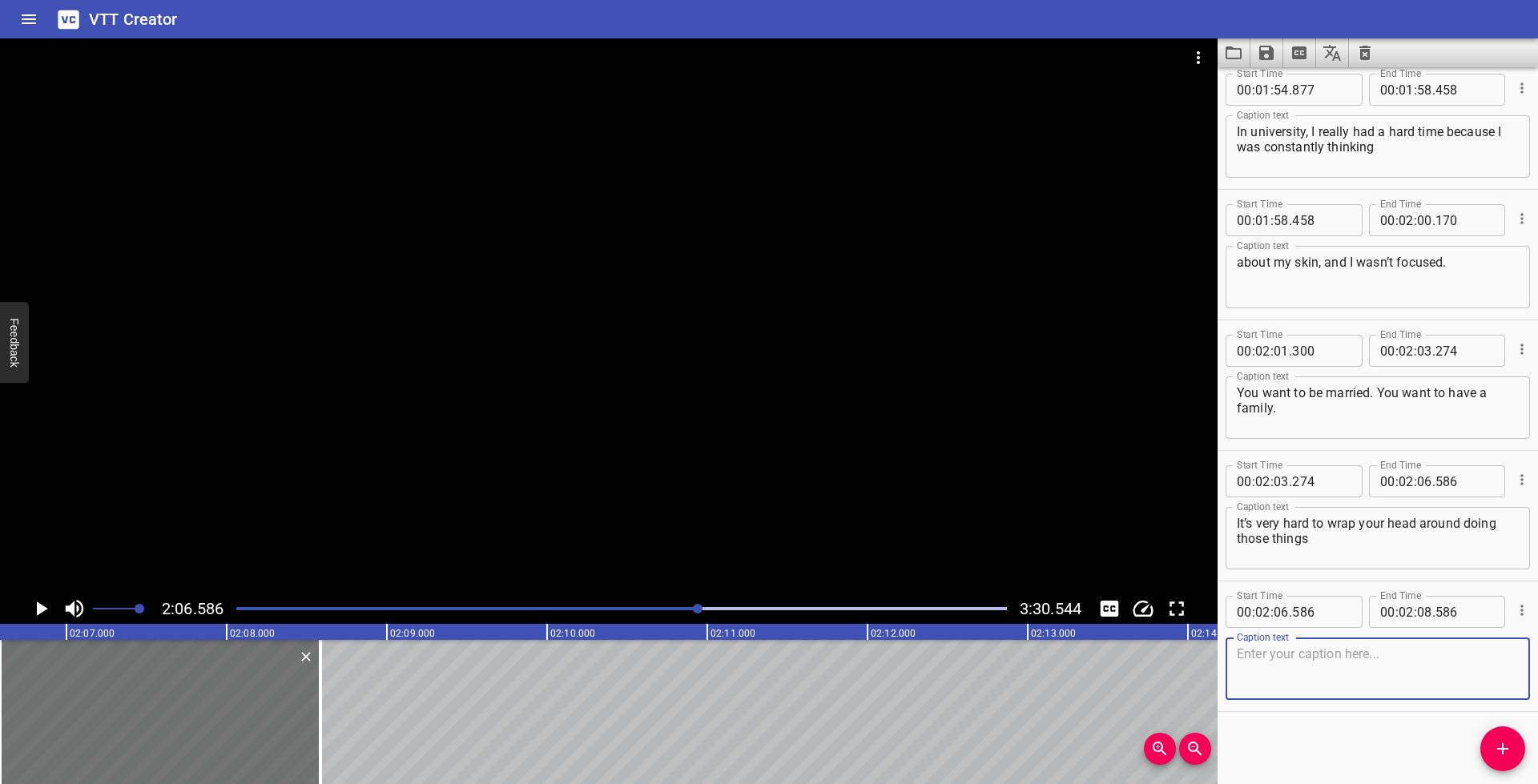
click at [1349, 681] on textarea at bounding box center [1378, 669] width 282 height 45
drag, startPoint x: 1240, startPoint y: 654, endPoint x: 1256, endPoint y: 669, distance: 21.9
click at [1240, 653] on textarea "you’re living with this condition." at bounding box center [1378, 669] width 282 height 45
drag, startPoint x: 1465, startPoint y: 660, endPoint x: 1475, endPoint y: 661, distance: 10.0
click at [1467, 660] on textarea "when you’re living with this condition." at bounding box center [1378, 669] width 282 height 45
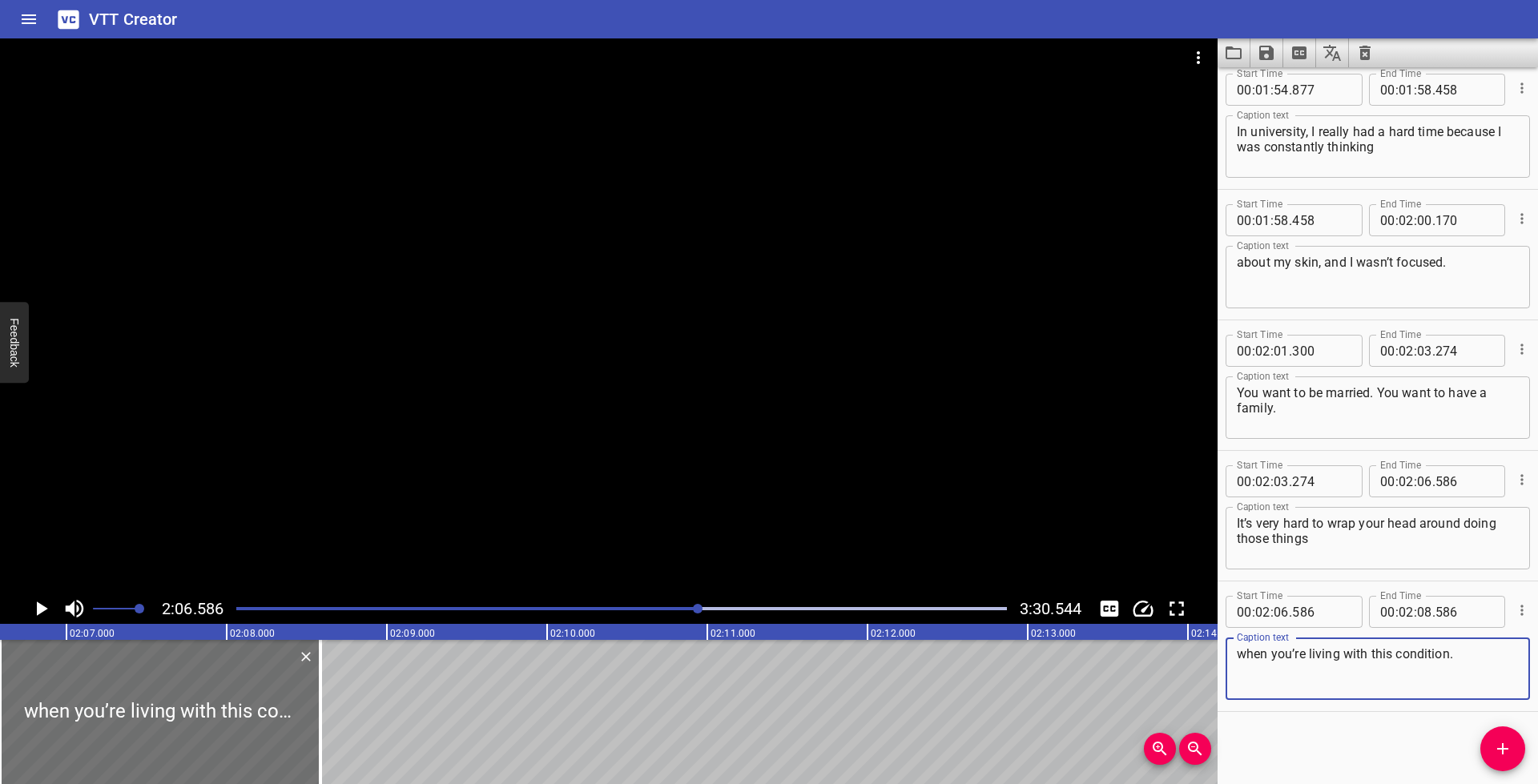
type textarea "when you’re living with this condition."
click at [46, 609] on icon "Play/Pause" at bounding box center [40, 608] width 24 height 24
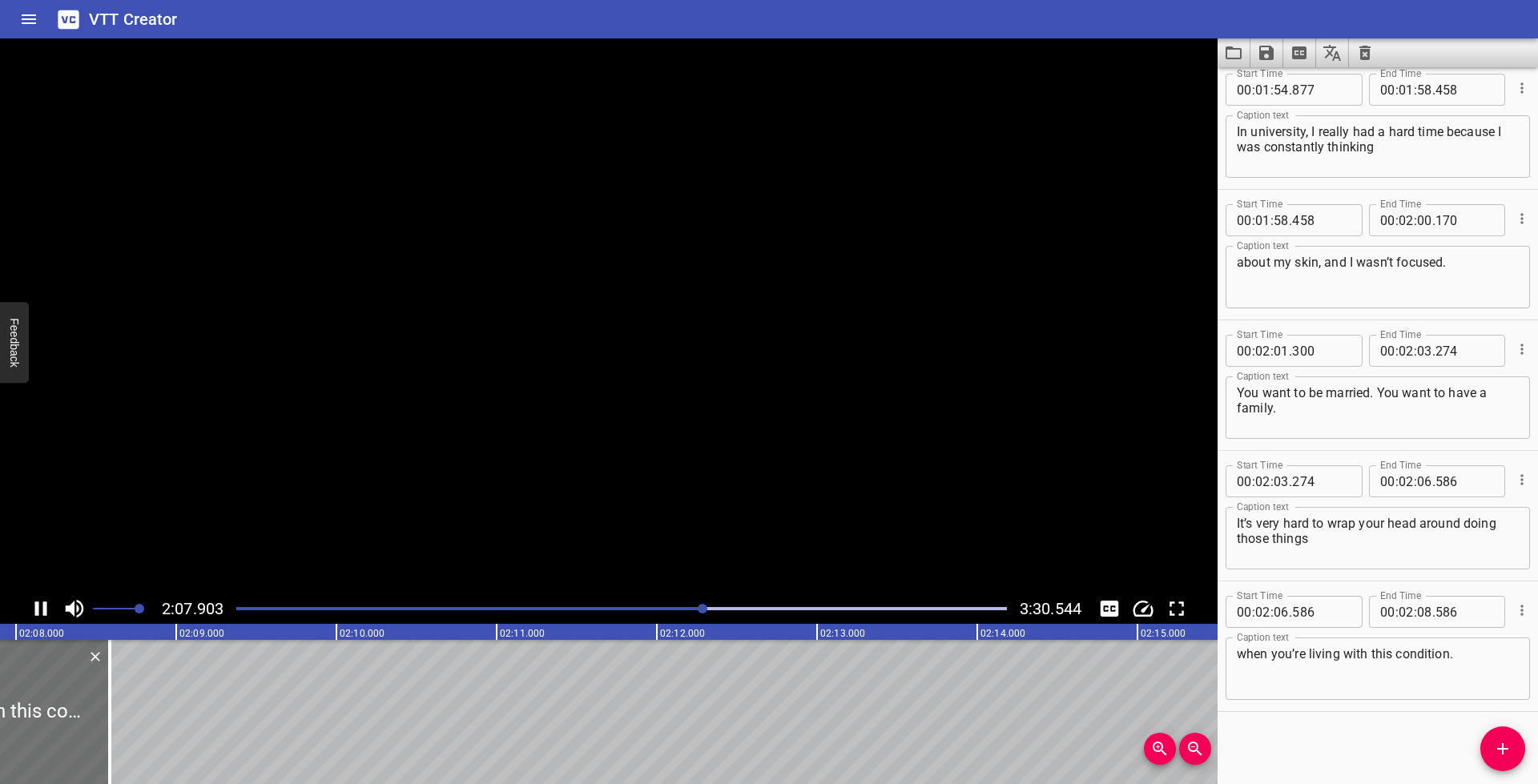
click at [48, 608] on icon "Play/Pause" at bounding box center [40, 608] width 24 height 24
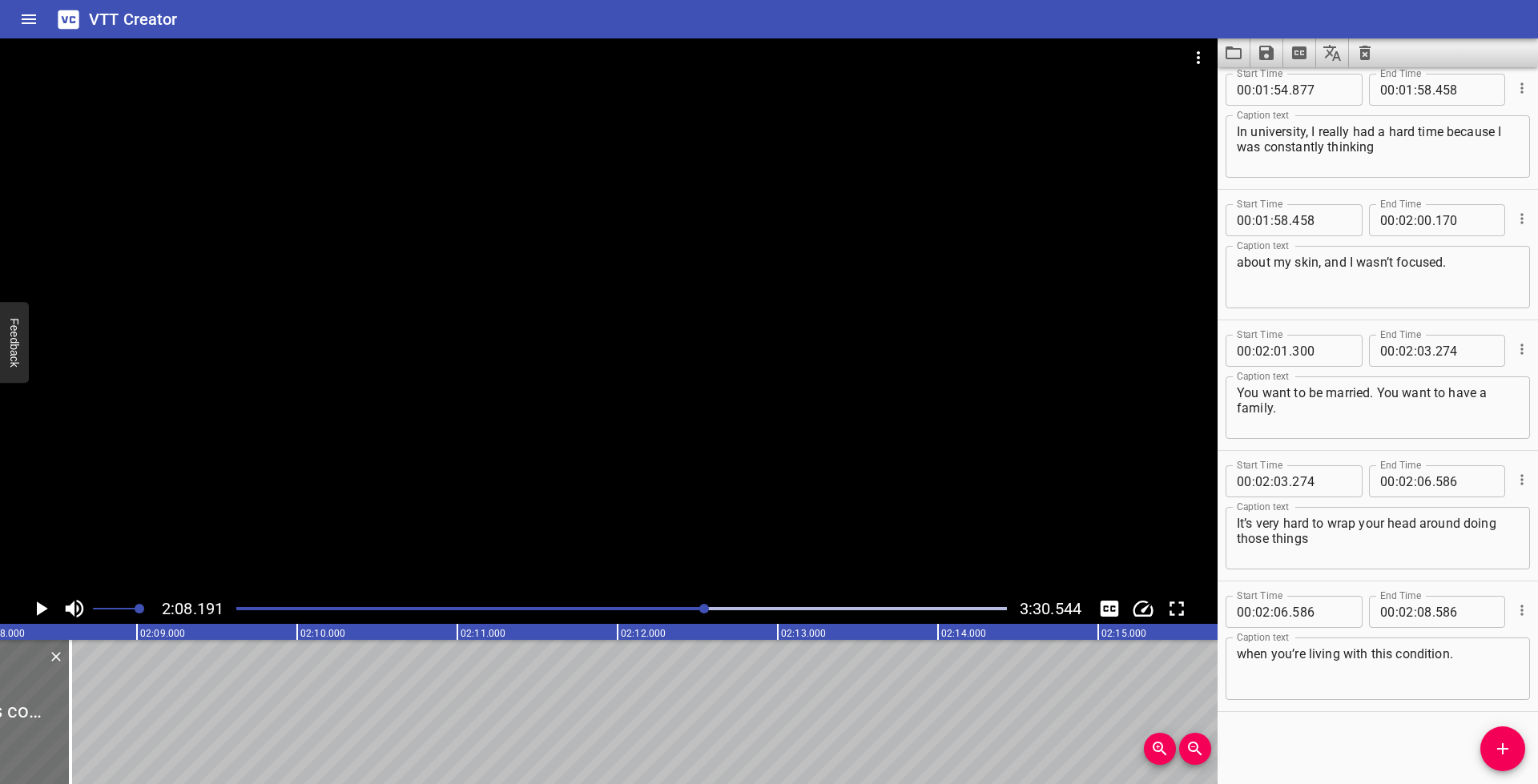
scroll to position [0, 20537]
click at [1417, 610] on input "number" at bounding box center [1424, 612] width 15 height 32
type input "08"
type input "191"
click at [1437, 680] on textarea "when you’re living with this condition." at bounding box center [1378, 669] width 282 height 45
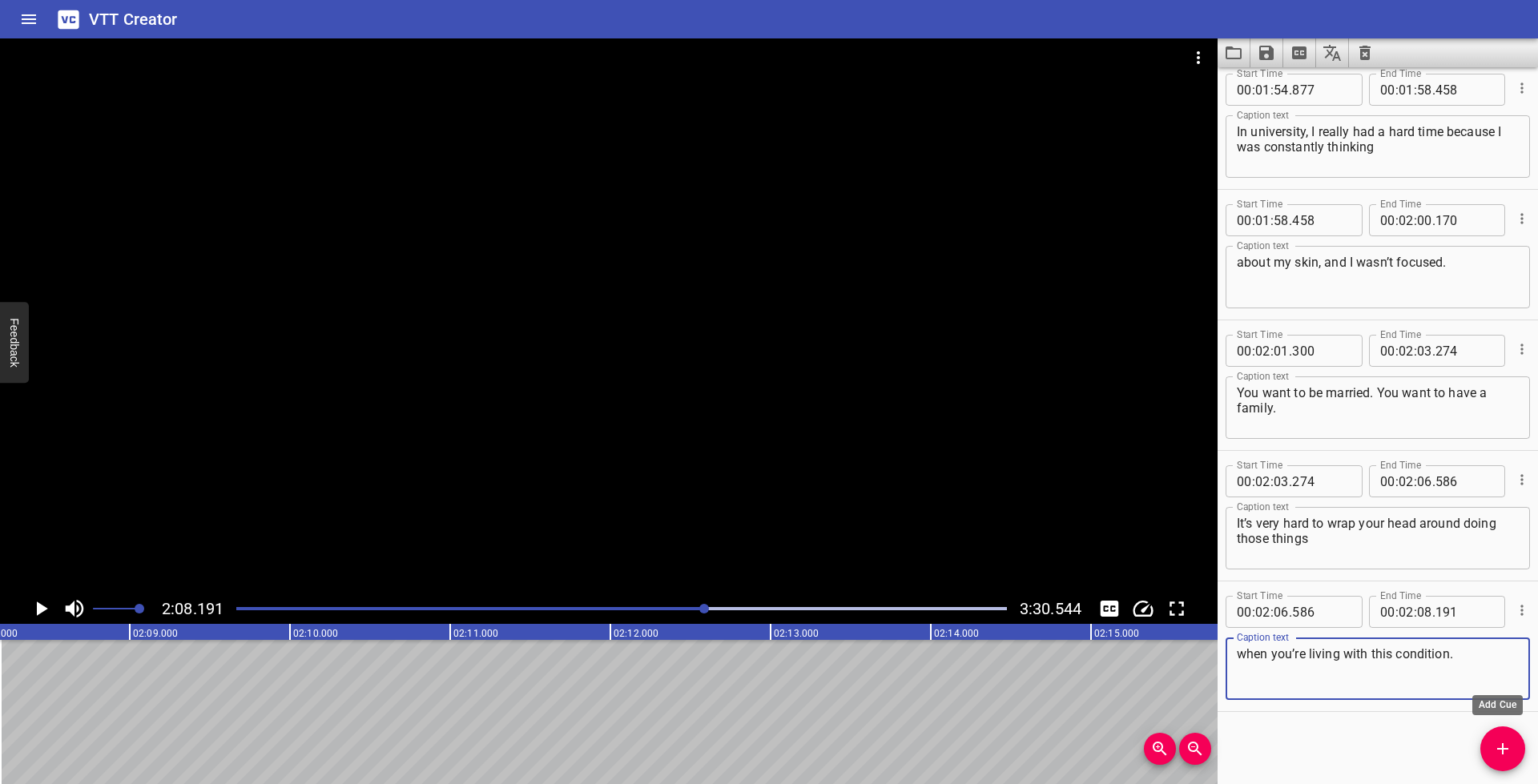
click at [1502, 748] on icon "Add Cue" at bounding box center [1502, 748] width 12 height 12
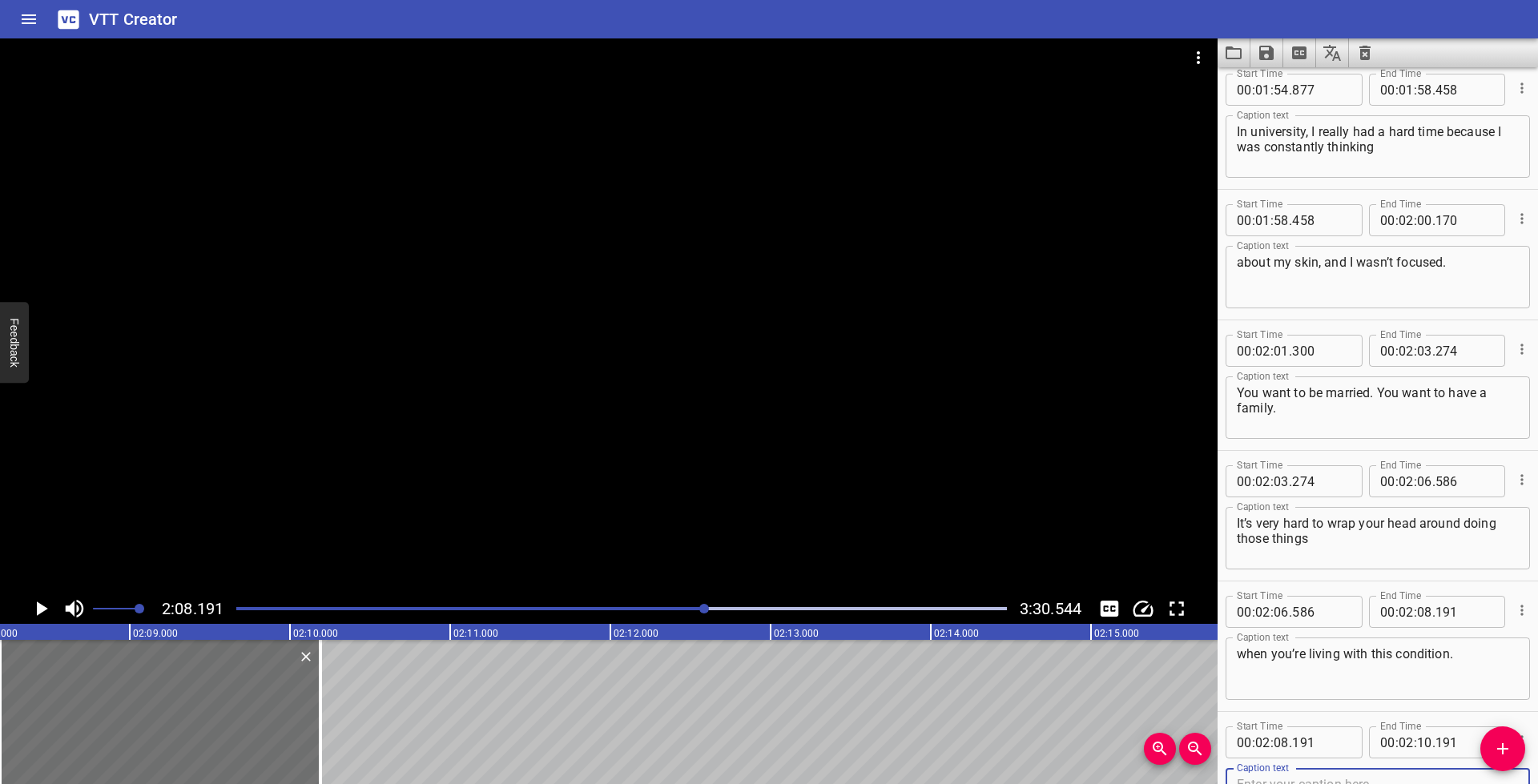
scroll to position [4197, 0]
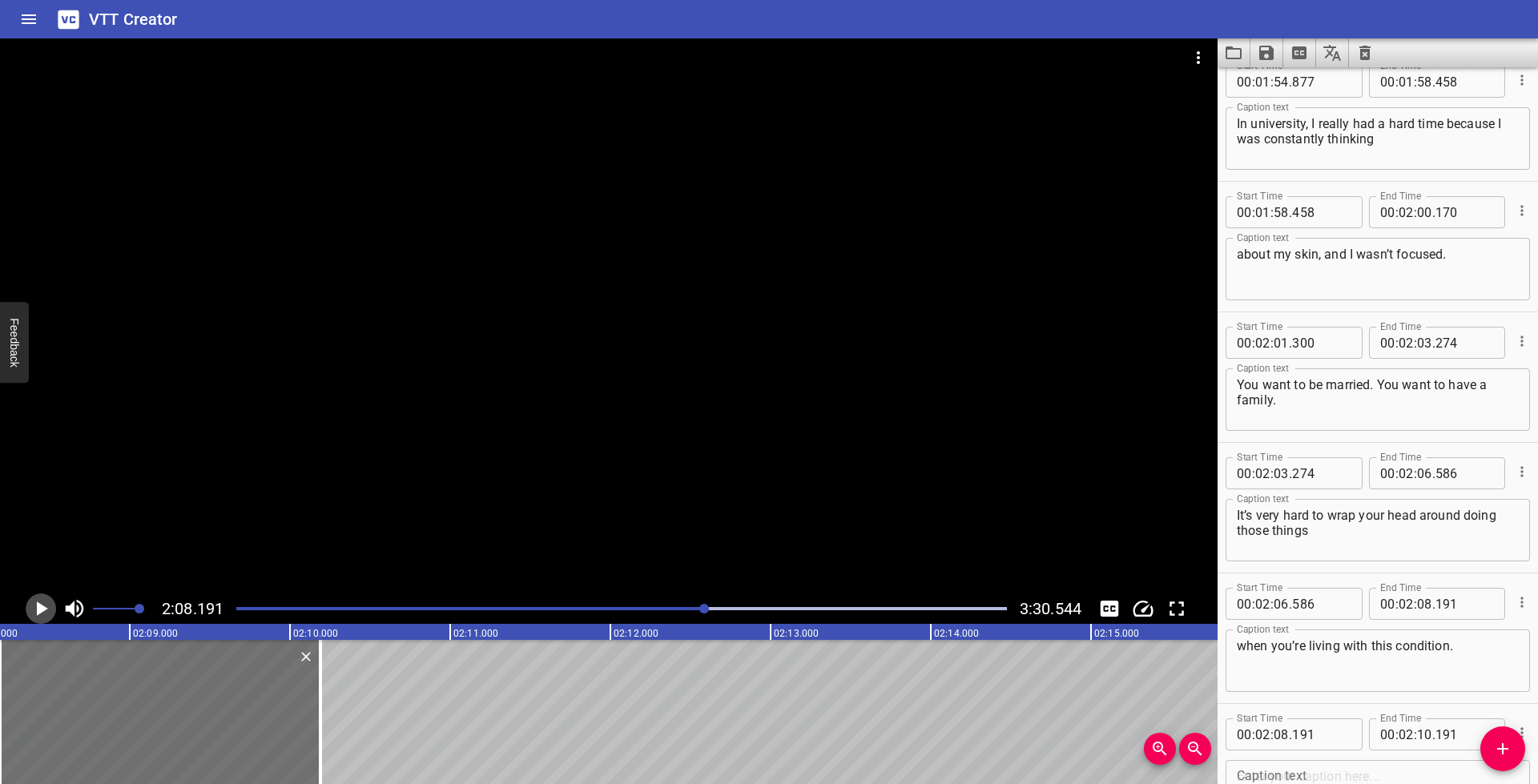
drag, startPoint x: 41, startPoint y: 606, endPoint x: 78, endPoint y: 603, distance: 37.1
click at [41, 606] on icon "Play/Pause" at bounding box center [42, 608] width 12 height 14
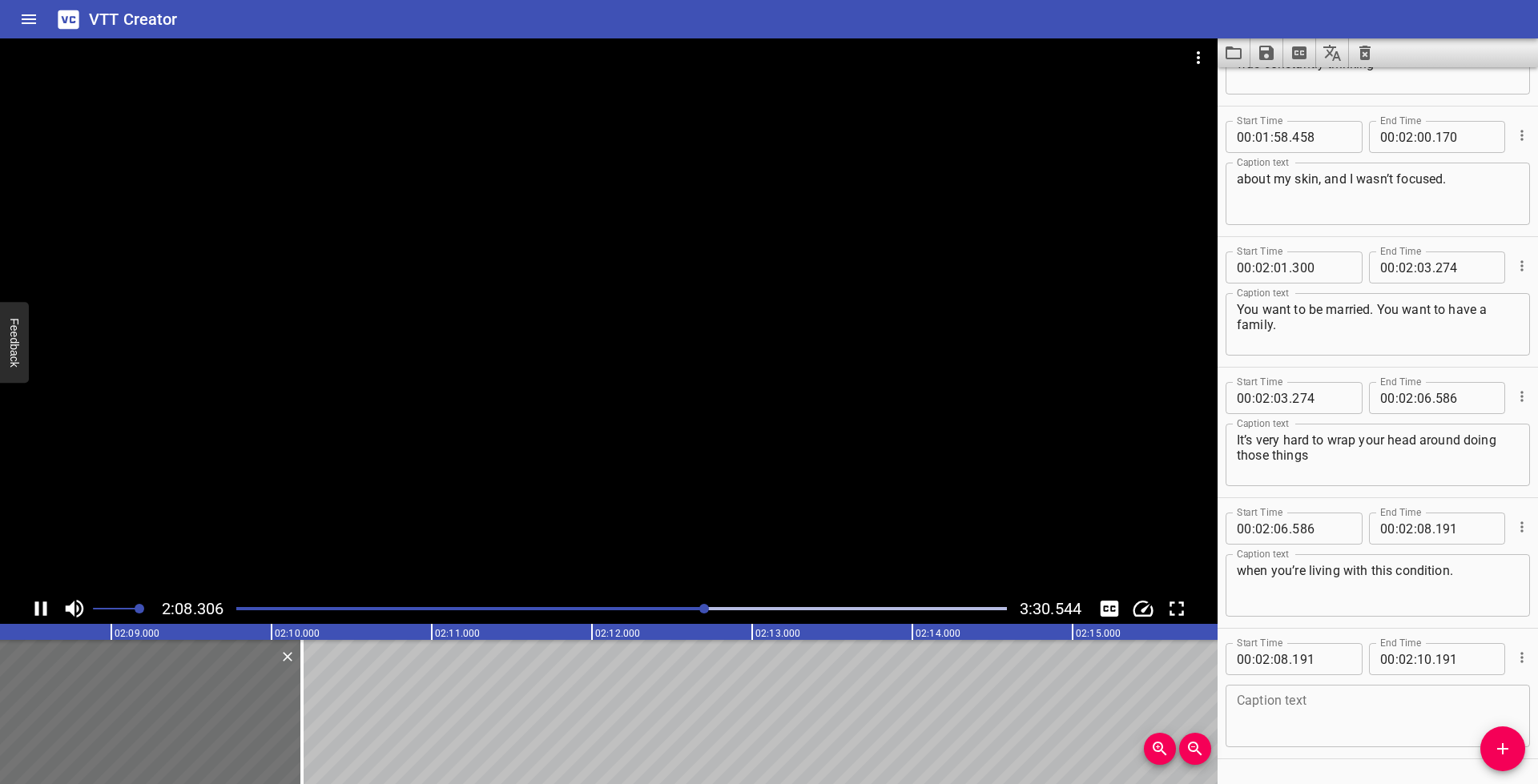
scroll to position [4320, 0]
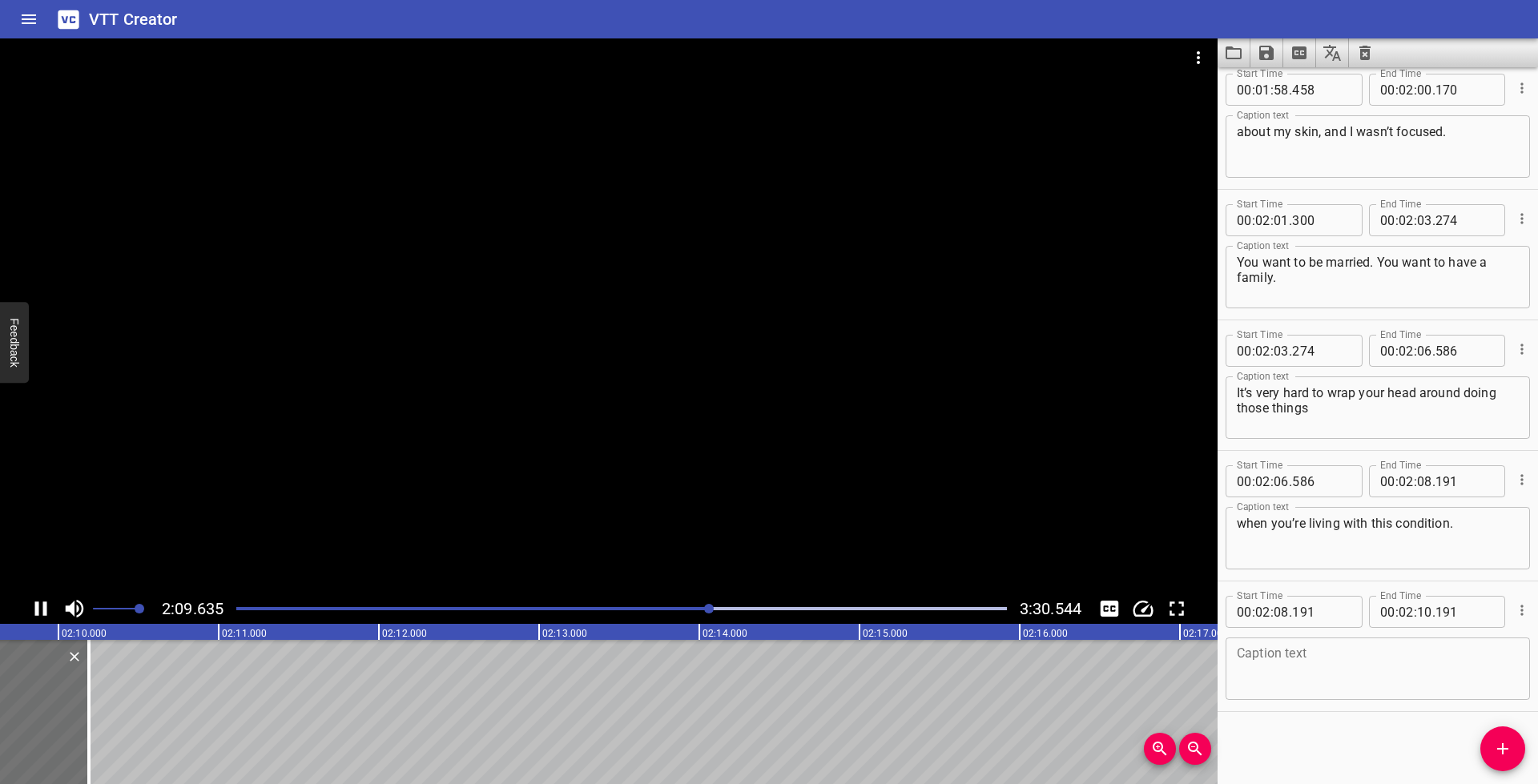
click at [44, 606] on icon "Play/Pause" at bounding box center [42, 608] width 12 height 14
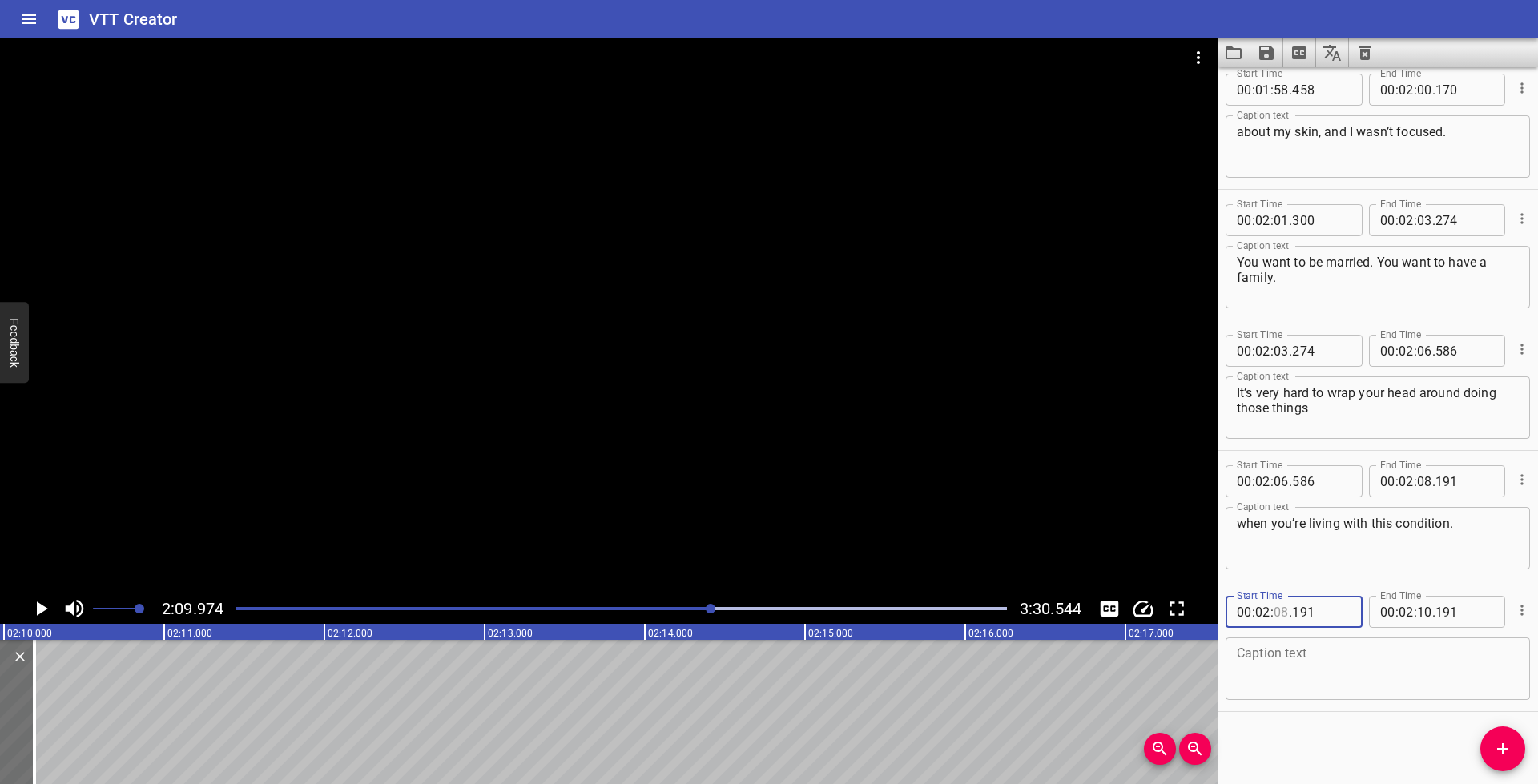
drag, startPoint x: 1284, startPoint y: 610, endPoint x: 1323, endPoint y: 632, distance: 44.8
click at [1284, 610] on input "number" at bounding box center [1280, 612] width 15 height 32
type input "09"
type input "974"
click at [1319, 678] on textarea at bounding box center [1378, 669] width 282 height 45
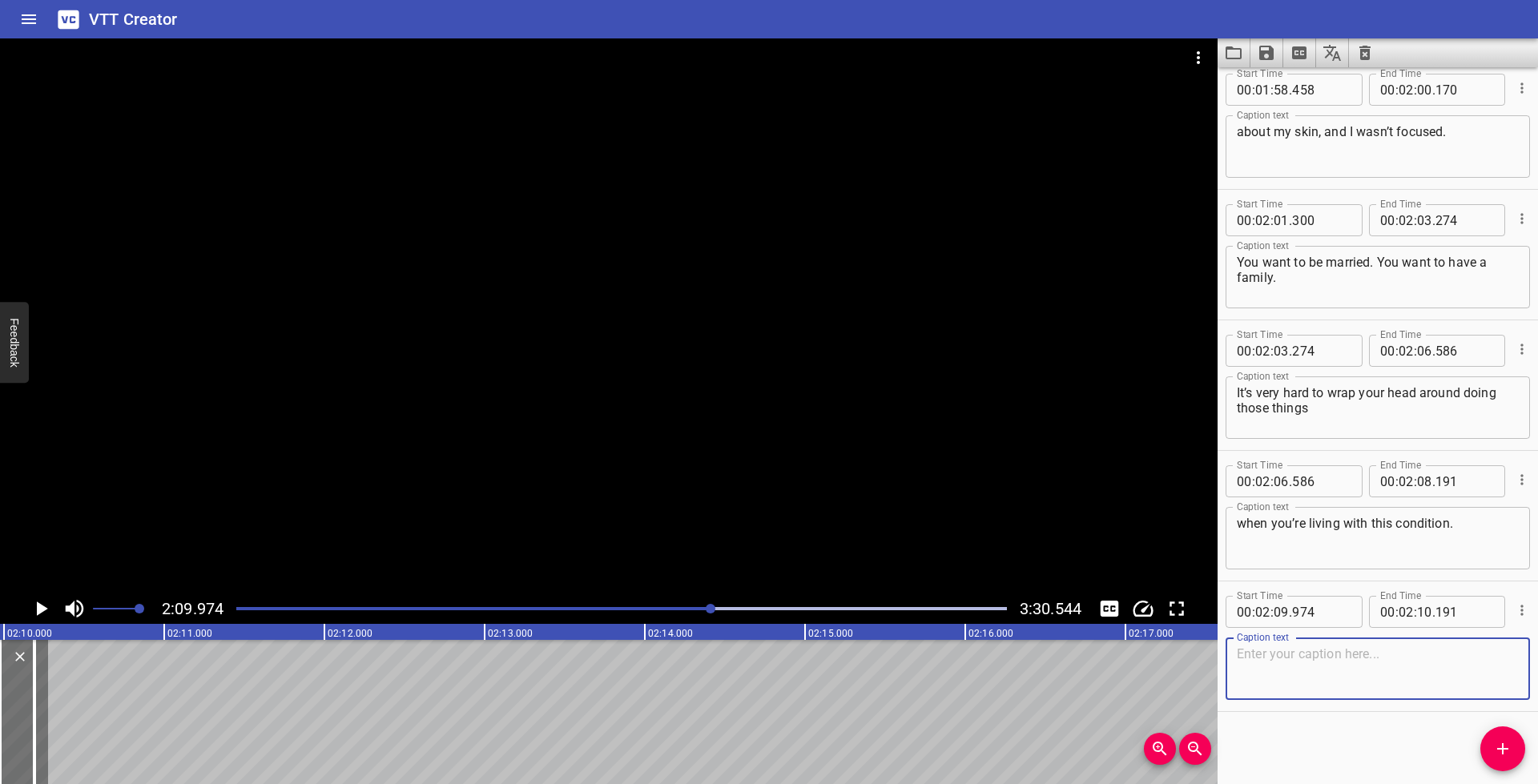
paste textarea "I have a son. His name is [PERSON_NAME], he’s four years old"
type textarea "I have a son. His name is [PERSON_NAME], he’s four years old"
click at [31, 611] on icon "Play/Pause" at bounding box center [40, 608] width 24 height 24
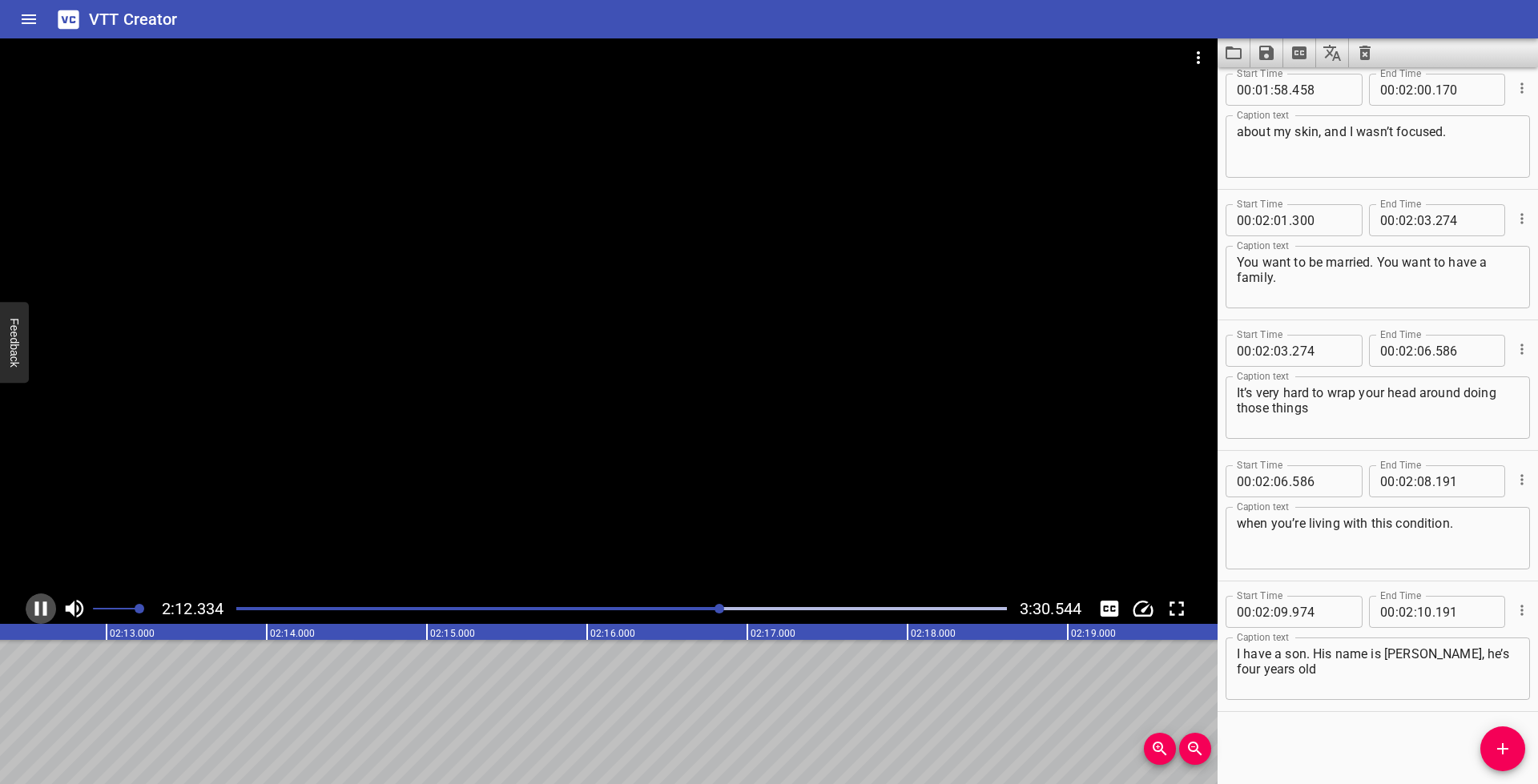
click at [34, 609] on icon "Play/Pause" at bounding box center [40, 608] width 24 height 24
click at [1417, 612] on input "number" at bounding box center [1424, 612] width 15 height 32
type input "12"
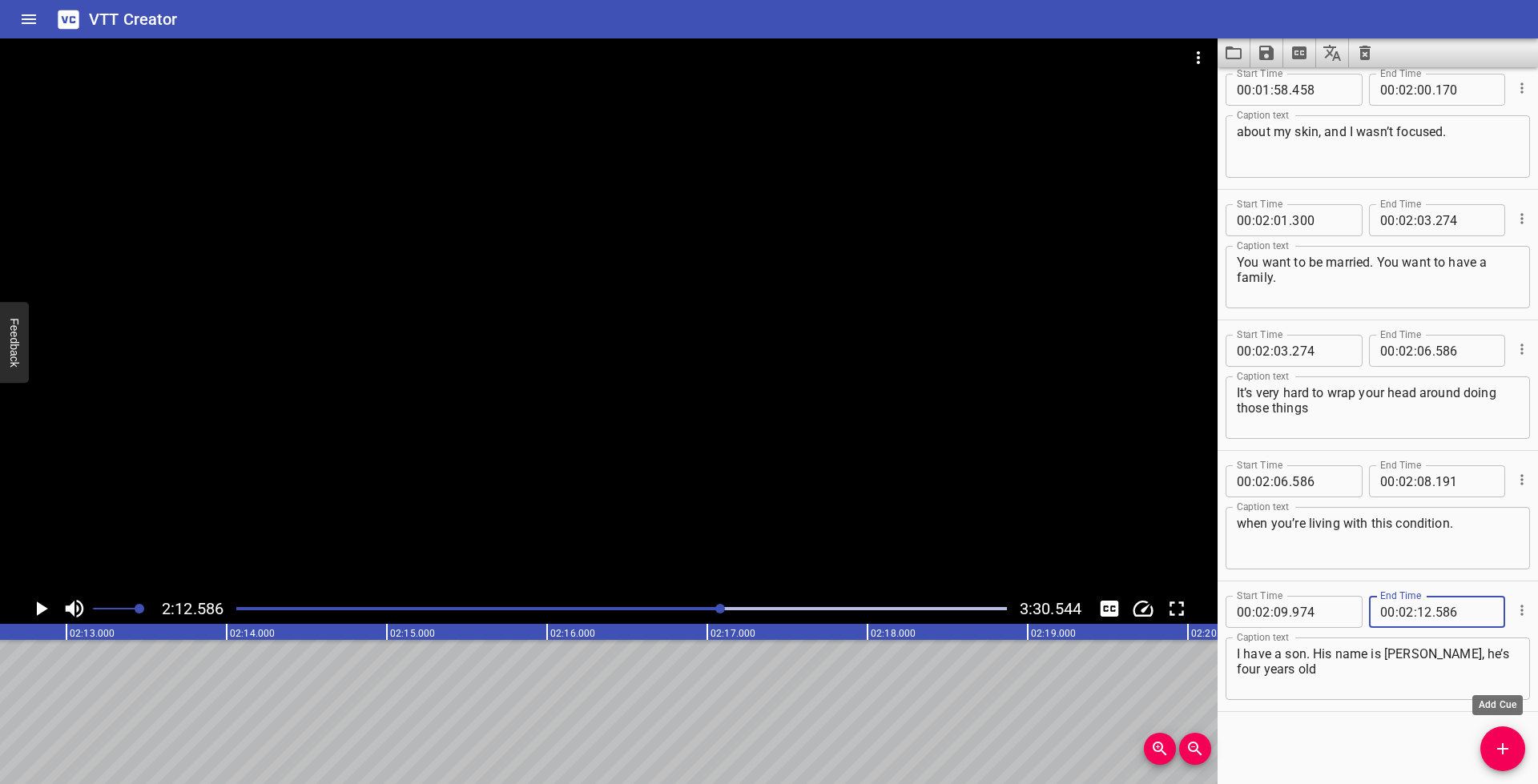
type input "586"
click at [1507, 750] on icon "Add Cue" at bounding box center [1502, 749] width 20 height 20
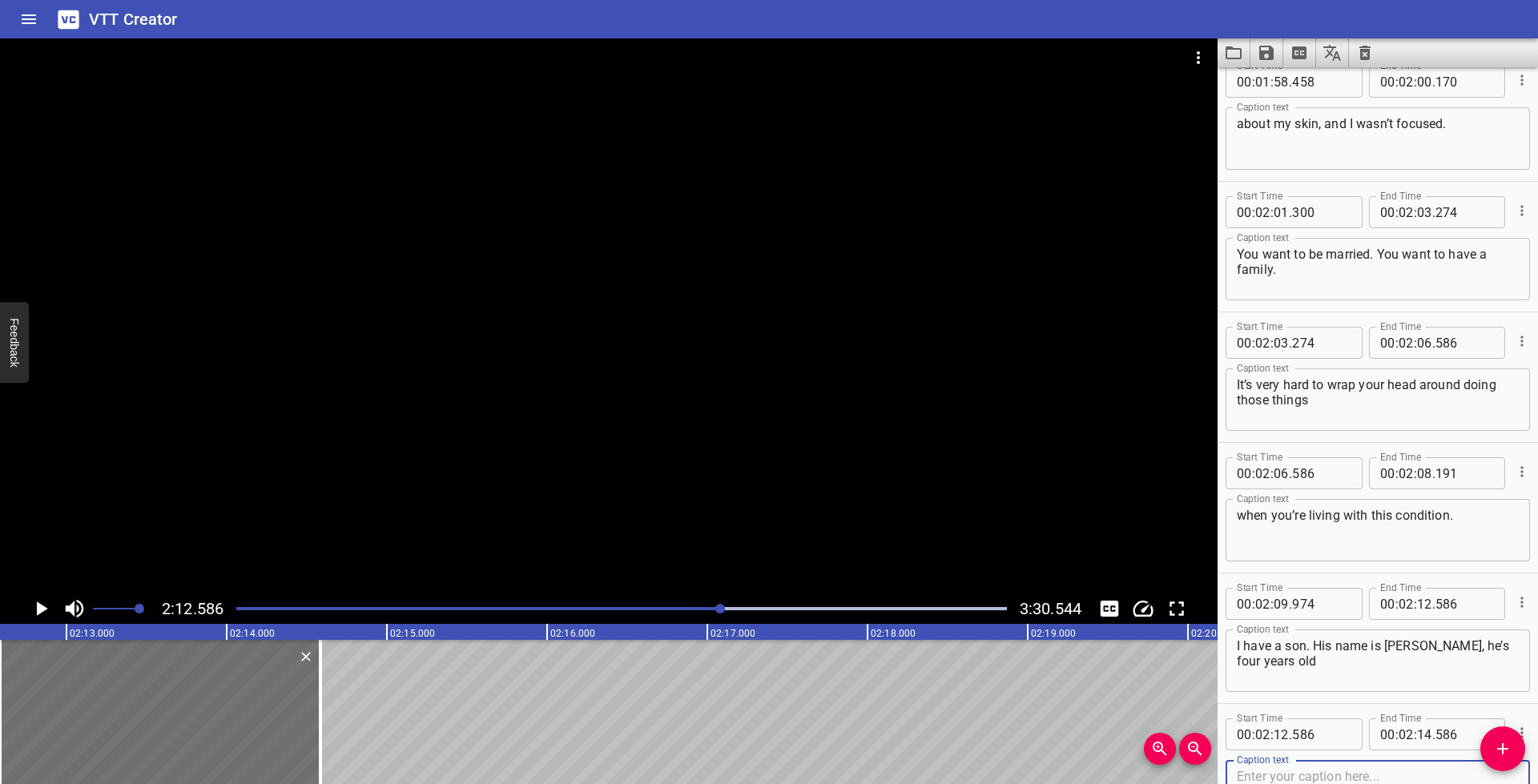
scroll to position [4450, 0]
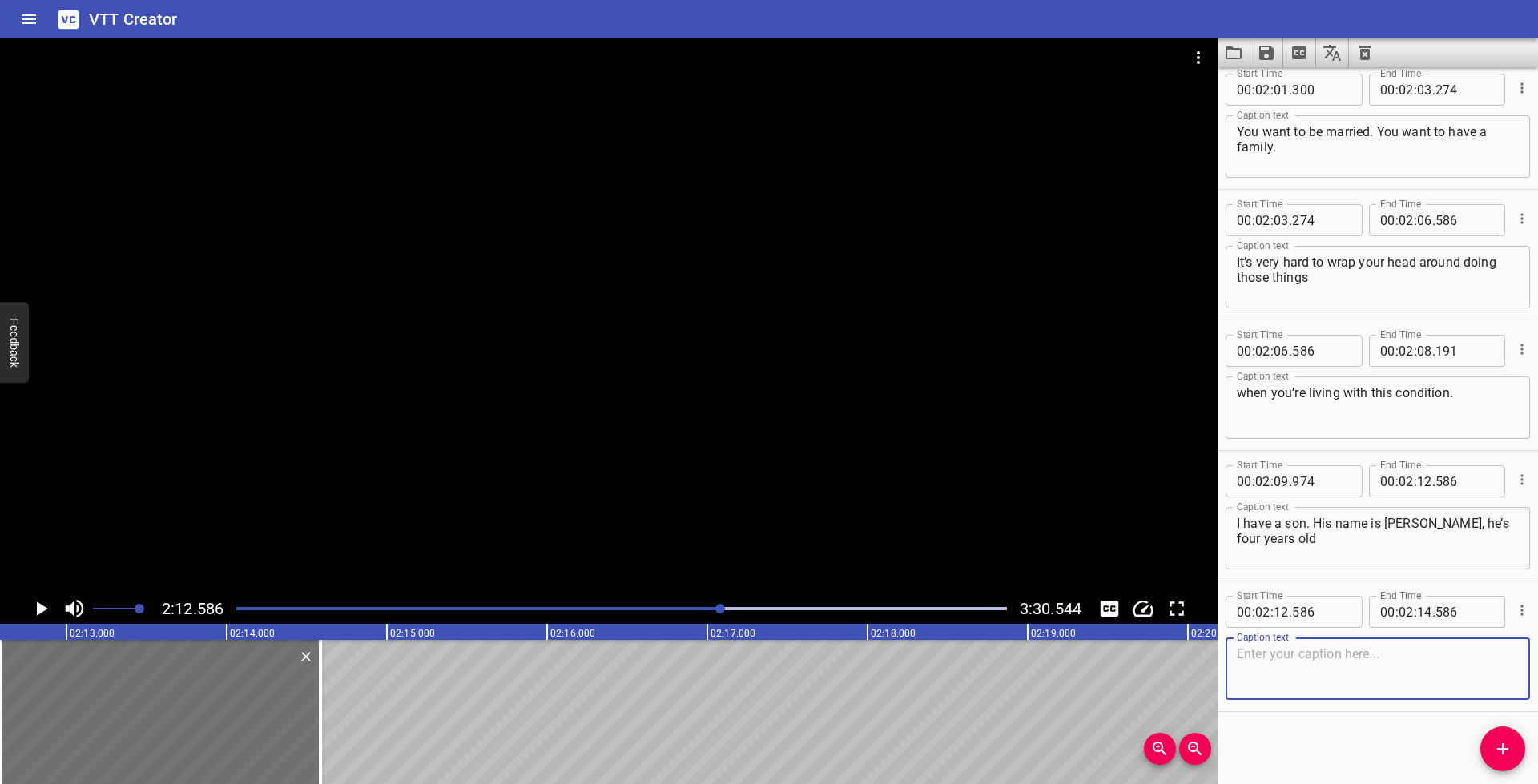
paste textarea "and he has [MEDICAL_DATA]."
type textarea "and he has [MEDICAL_DATA]."
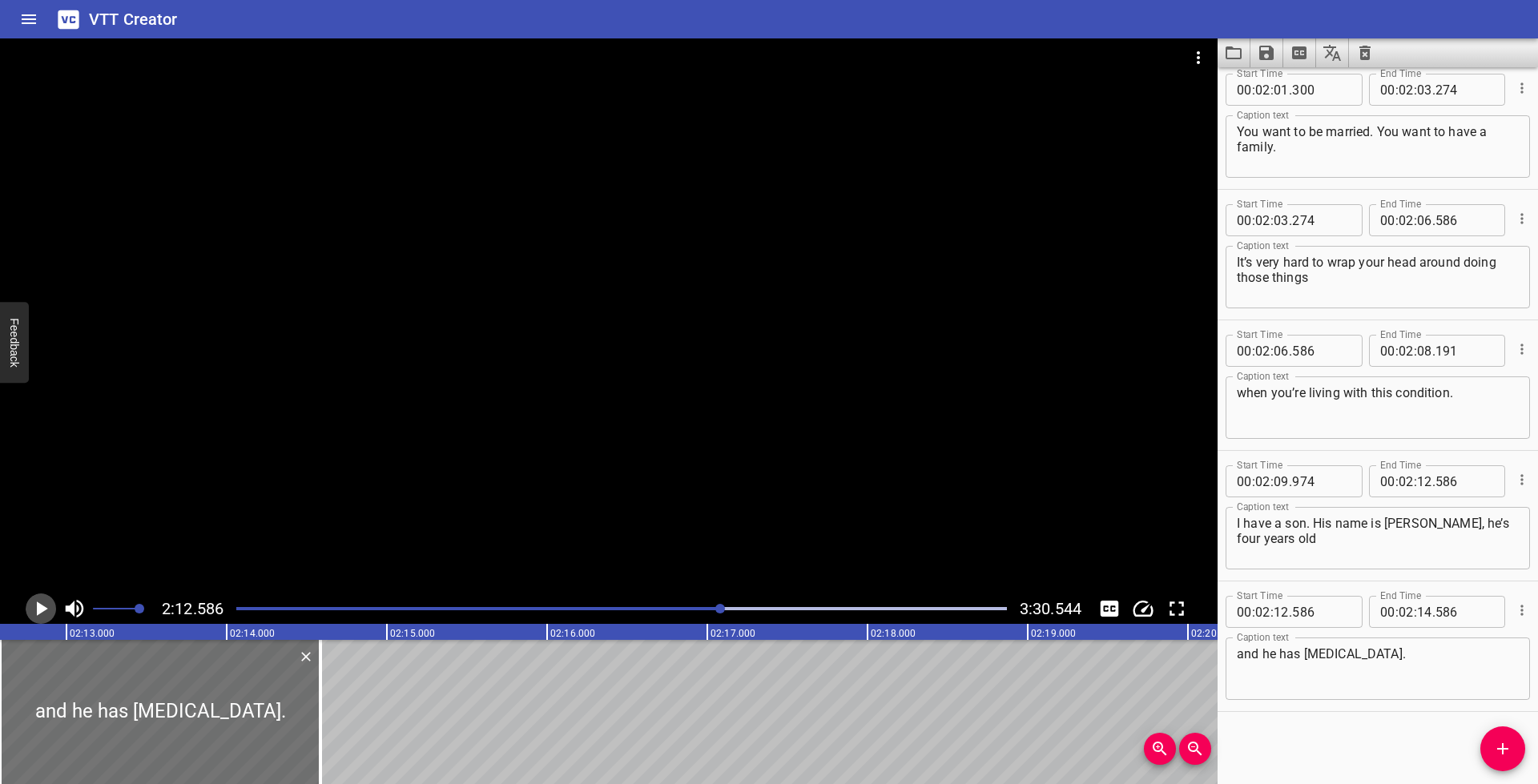
click at [33, 606] on icon "Play/Pause" at bounding box center [40, 608] width 24 height 24
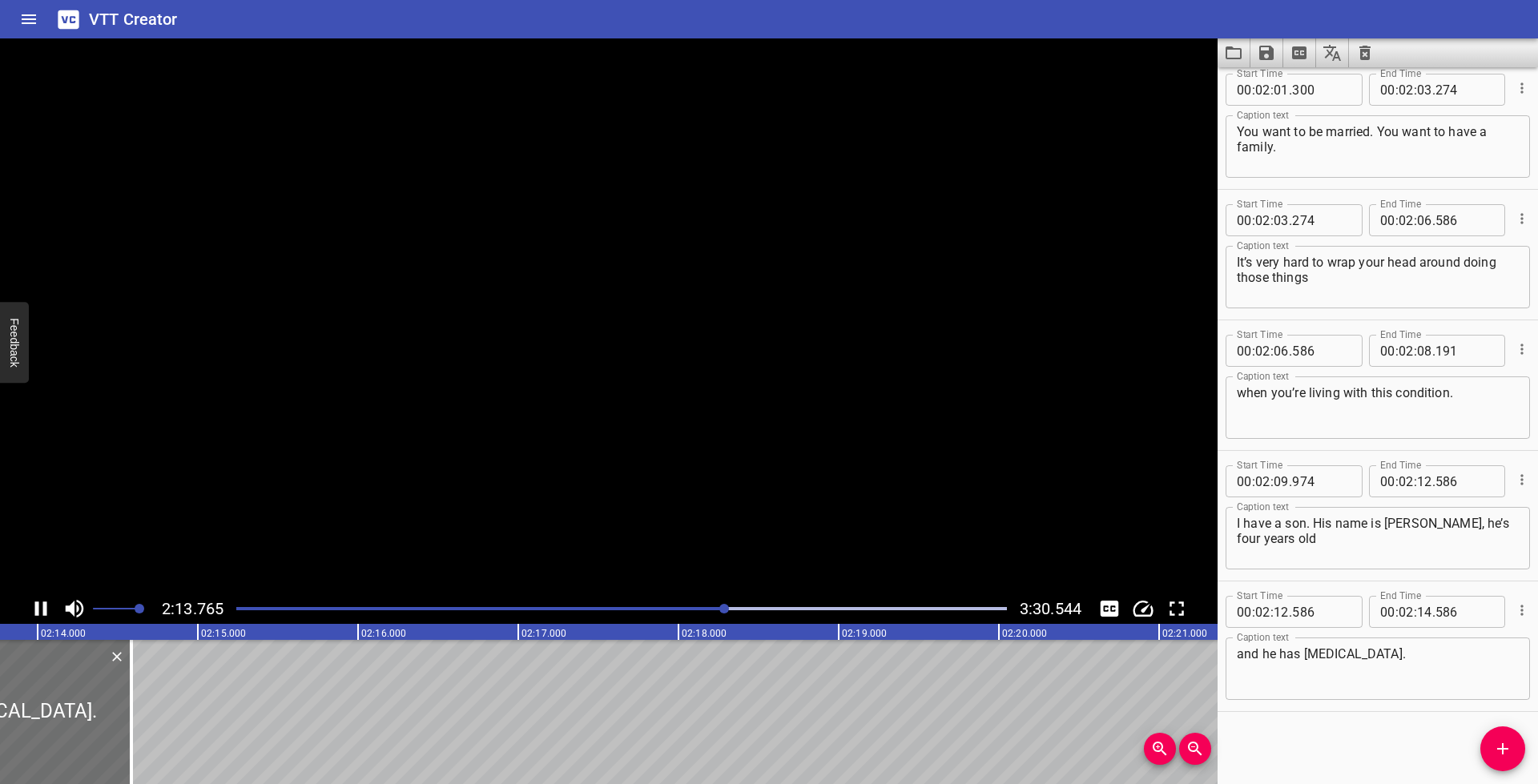
click at [33, 606] on icon "Play/Pause" at bounding box center [40, 608] width 24 height 24
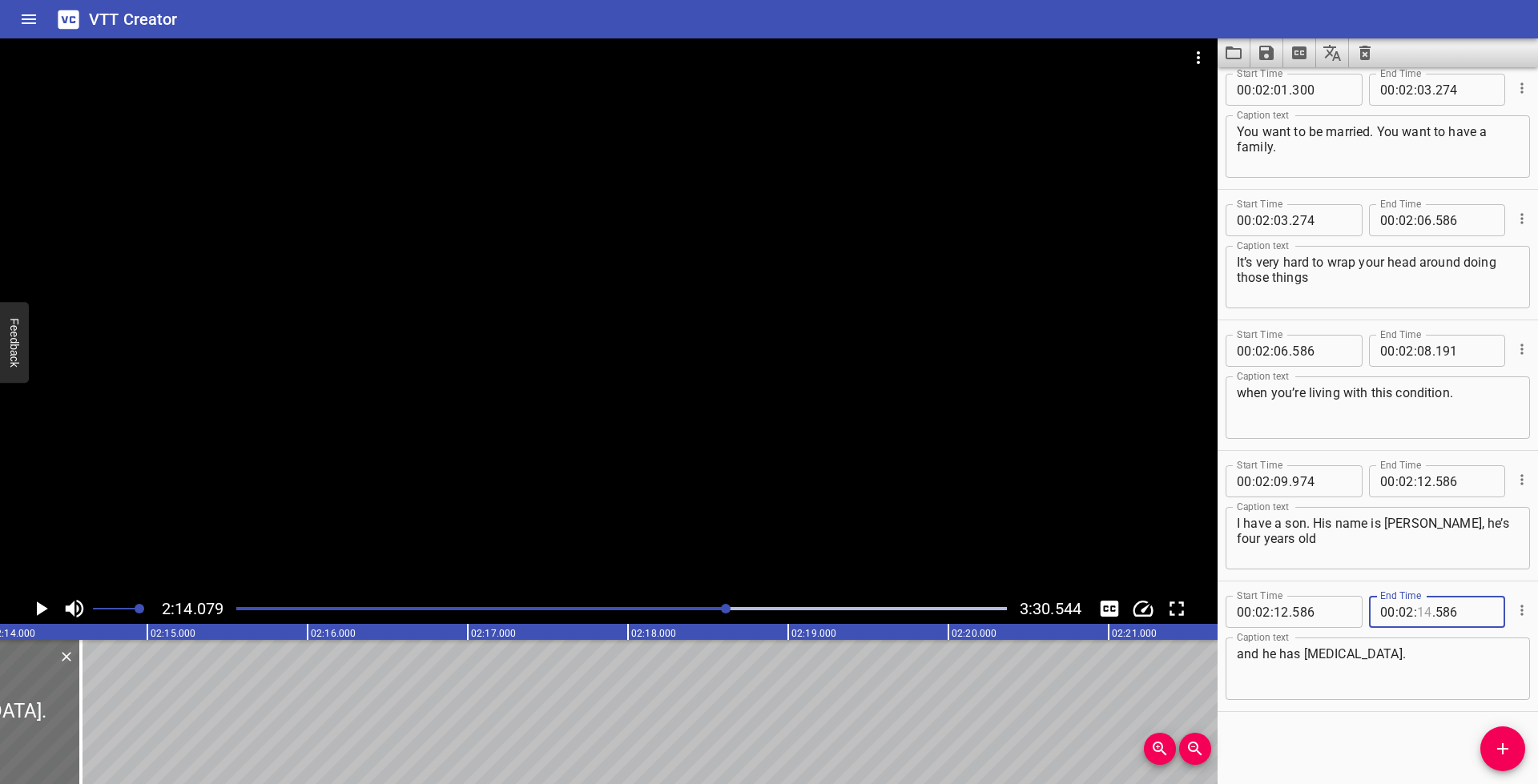
drag, startPoint x: 1419, startPoint y: 613, endPoint x: 1449, endPoint y: 623, distance: 31.6
click at [1419, 613] on input "number" at bounding box center [1424, 612] width 15 height 32
type input "14"
type input "079"
click at [1456, 676] on textarea "and he has [MEDICAL_DATA]." at bounding box center [1378, 669] width 282 height 45
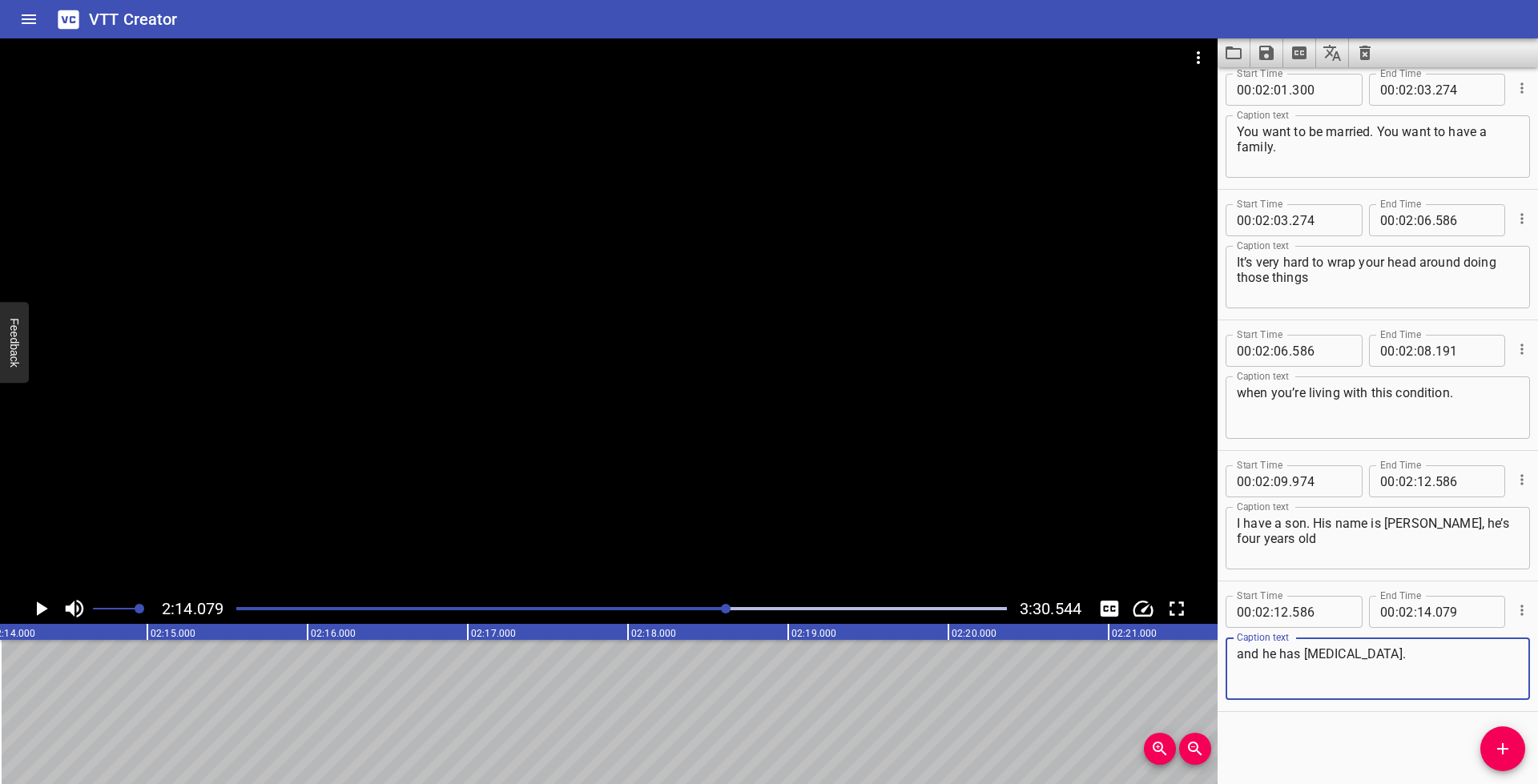
click at [39, 608] on icon "Play/Pause" at bounding box center [42, 608] width 12 height 14
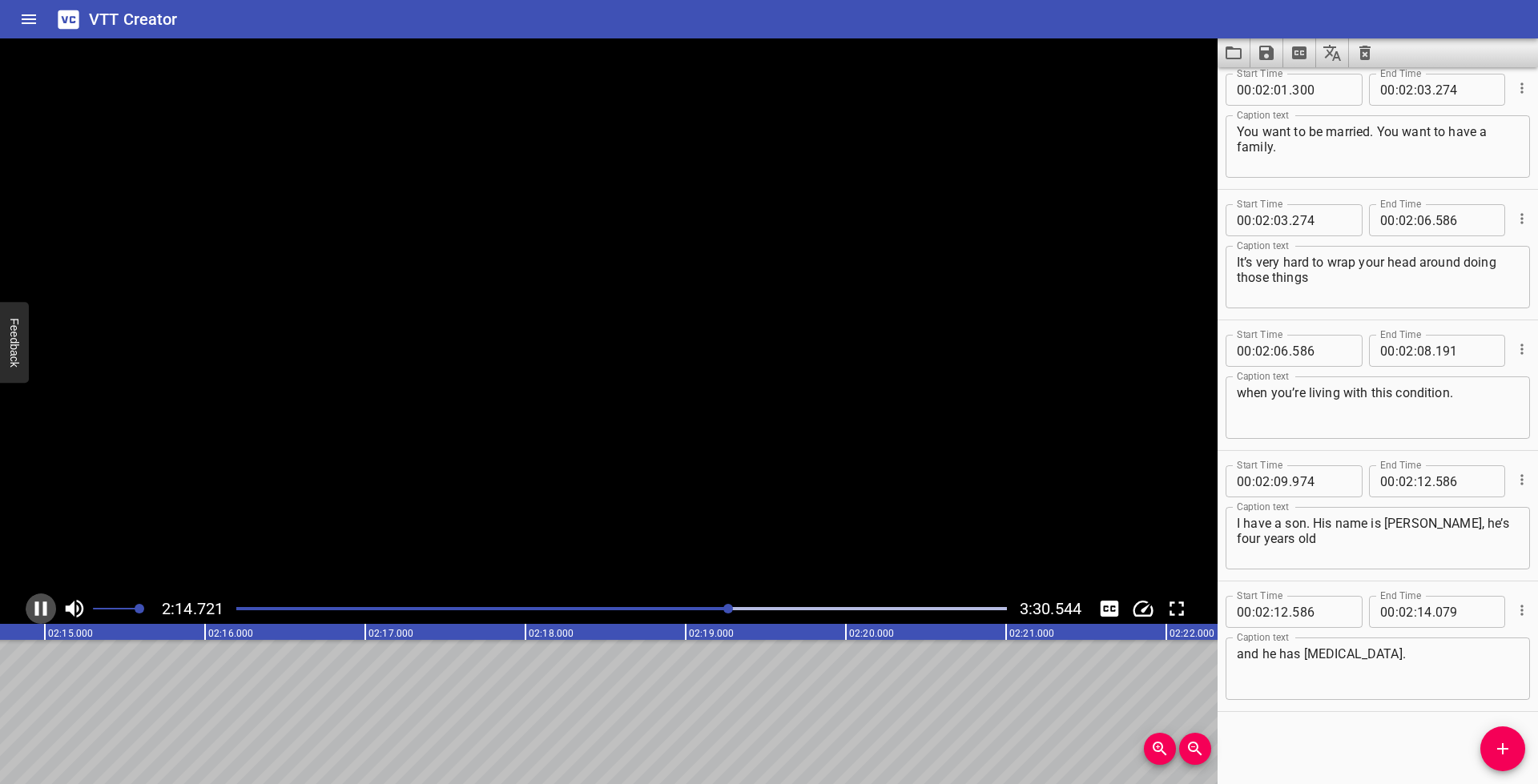
click at [39, 608] on icon "Play/Pause" at bounding box center [40, 608] width 24 height 24
click at [1500, 746] on icon "Add Cue" at bounding box center [1502, 749] width 20 height 20
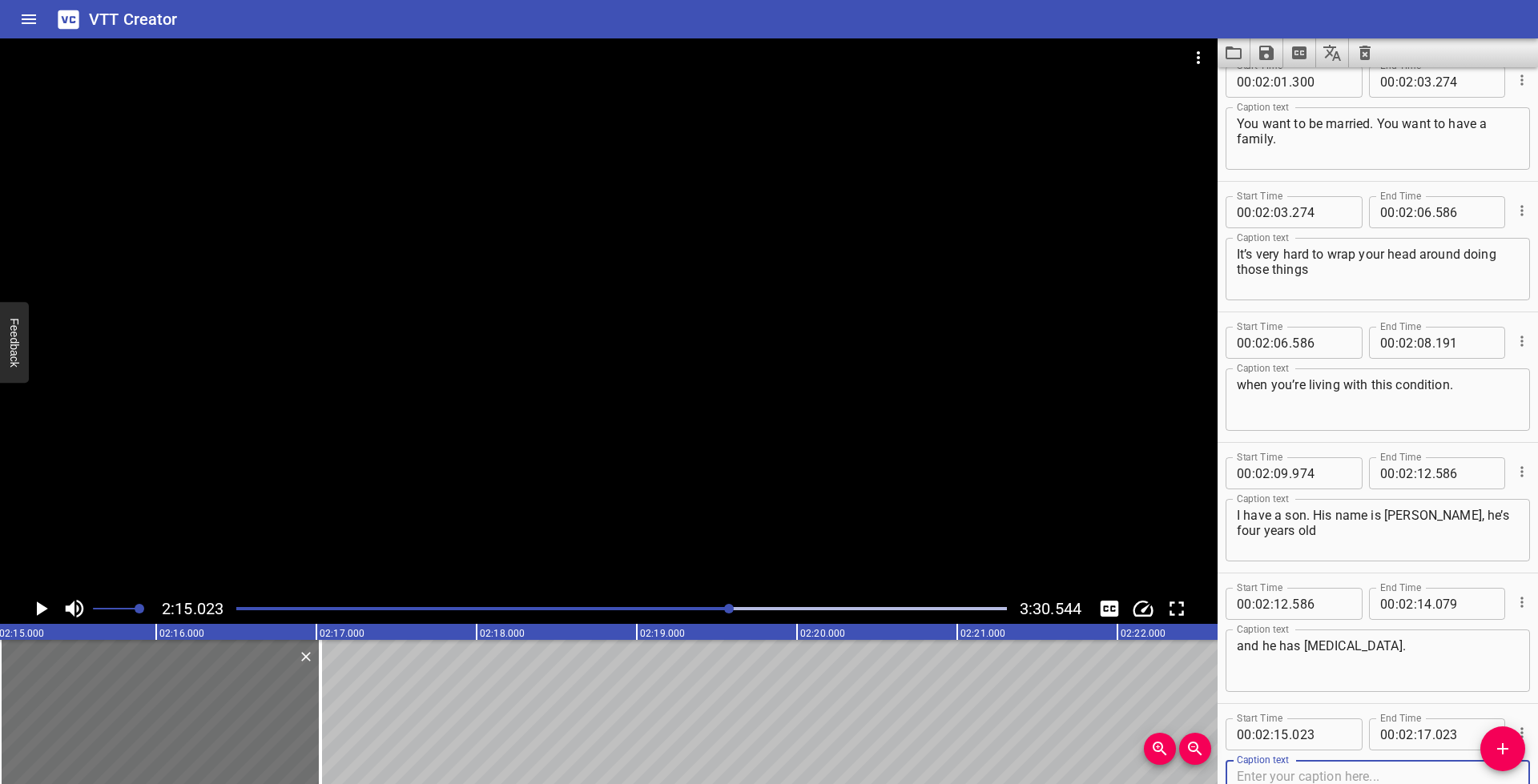
scroll to position [4581, 0]
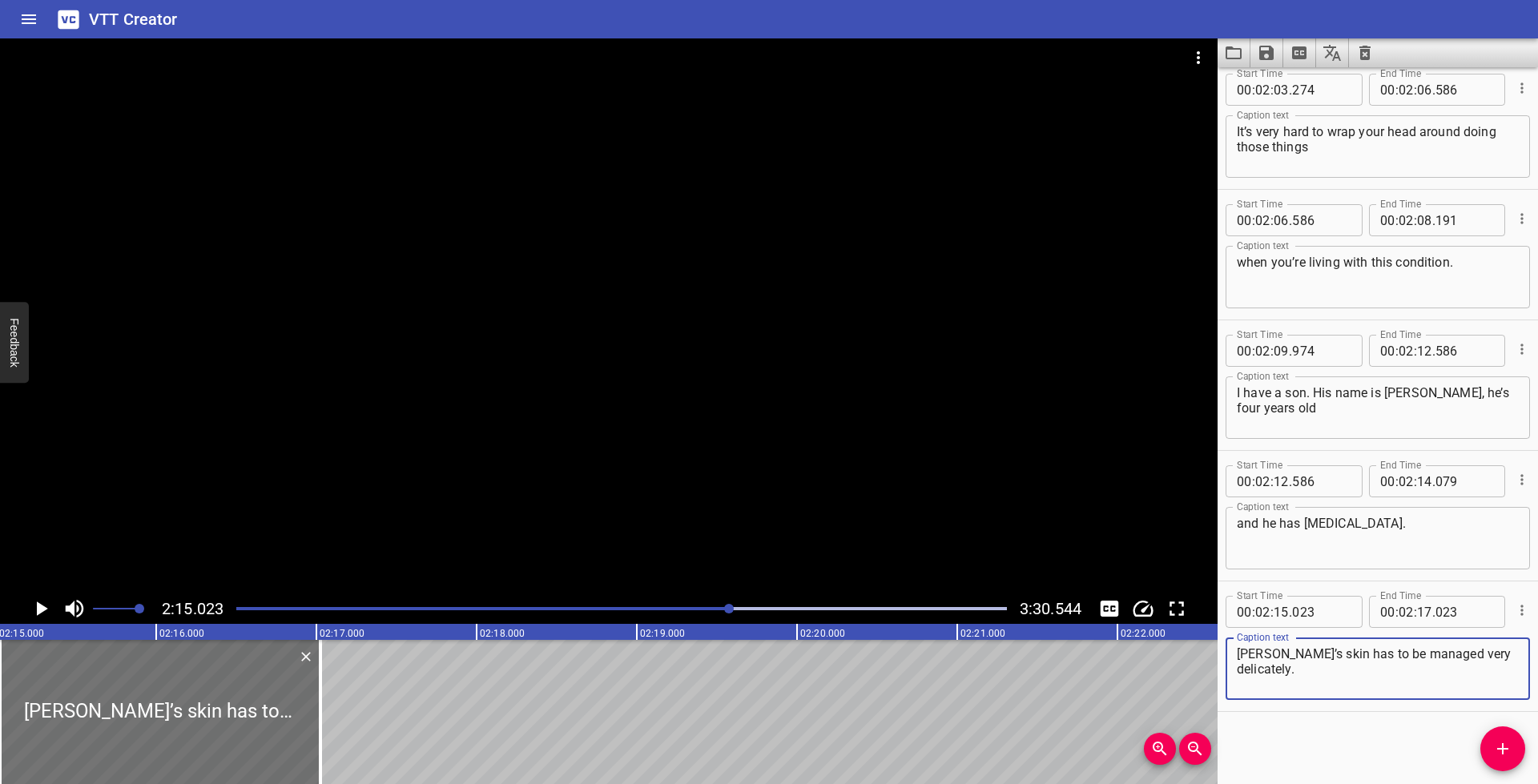
type textarea "[PERSON_NAME]’s skin has to be managed very delicately."
click at [36, 609] on icon "Play/Pause" at bounding box center [40, 608] width 24 height 24
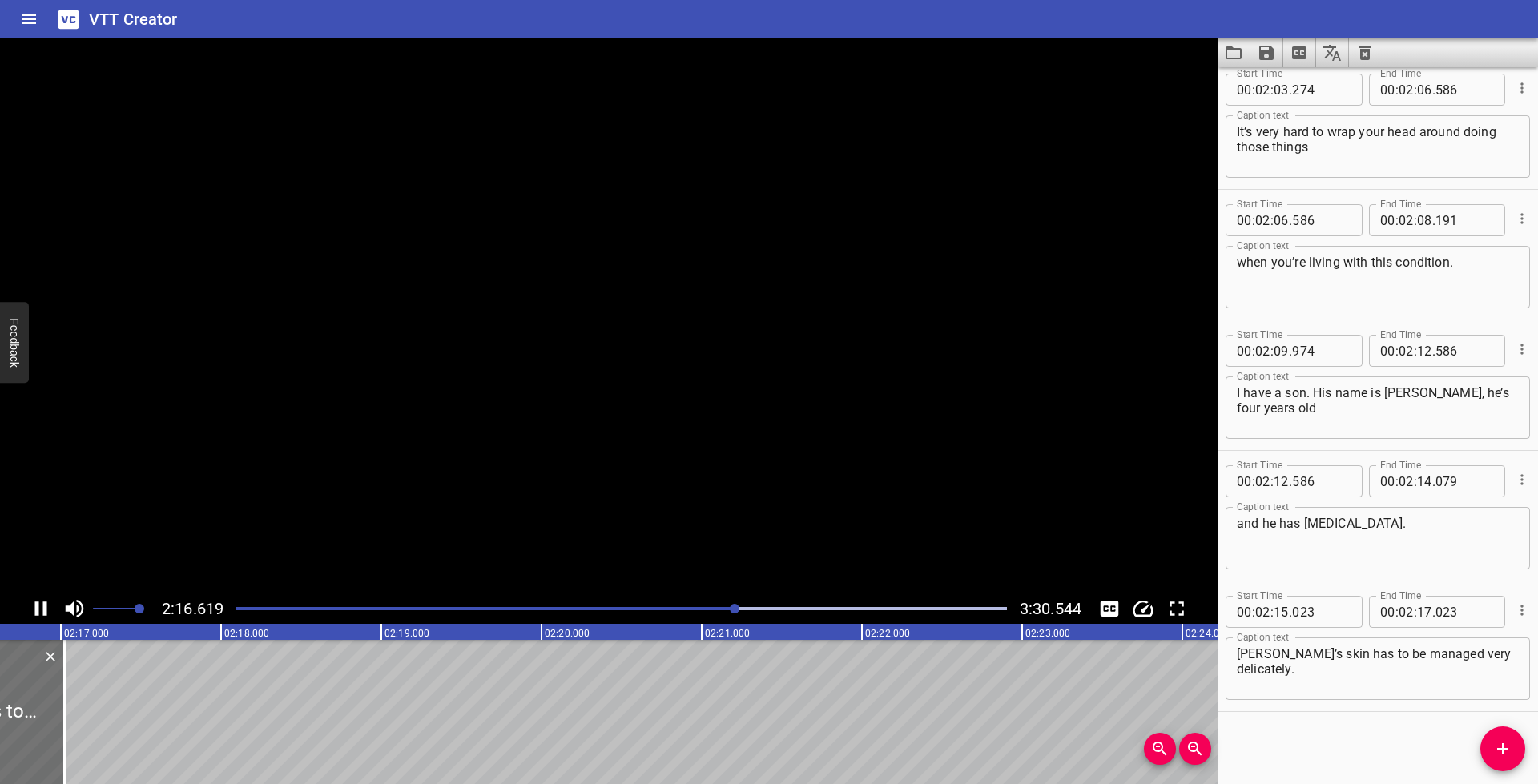
click at [36, 609] on icon "Play/Pause" at bounding box center [42, 608] width 12 height 14
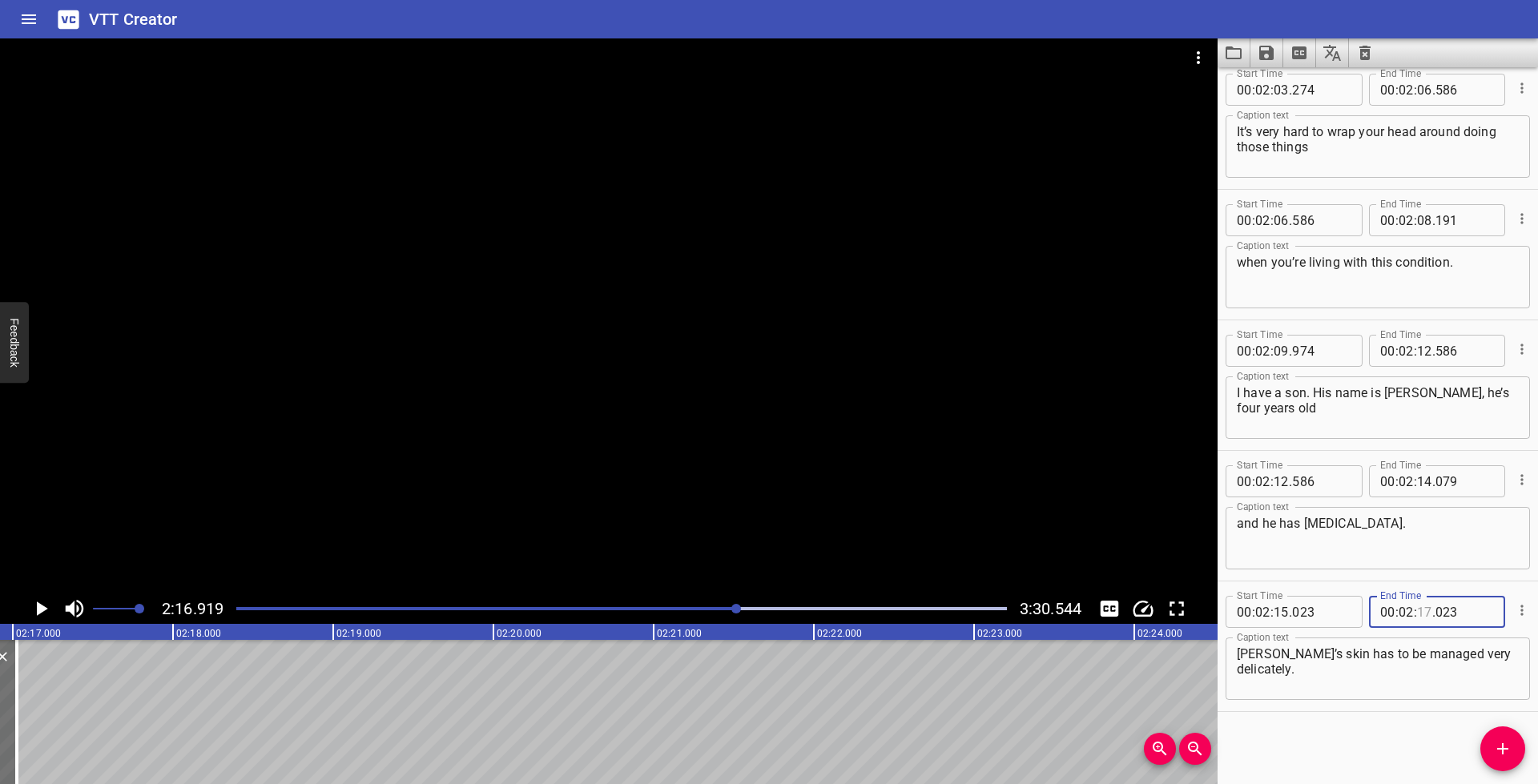
click at [1417, 612] on input "number" at bounding box center [1424, 612] width 15 height 32
type input "16"
type input "919"
drag, startPoint x: 1502, startPoint y: 757, endPoint x: 1523, endPoint y: 741, distance: 26.4
click at [1502, 757] on icon "Add Cue" at bounding box center [1502, 749] width 20 height 20
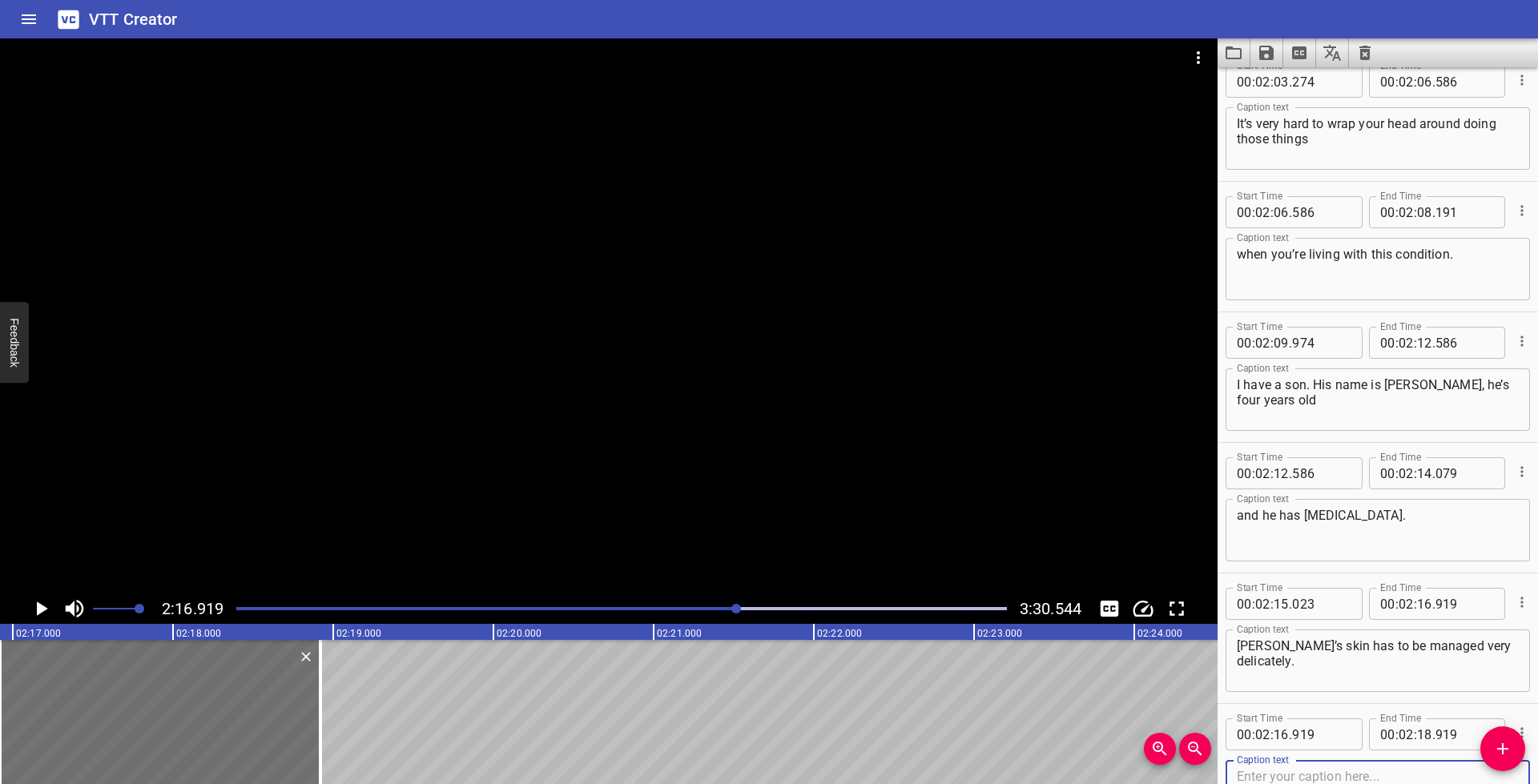
scroll to position [4711, 0]
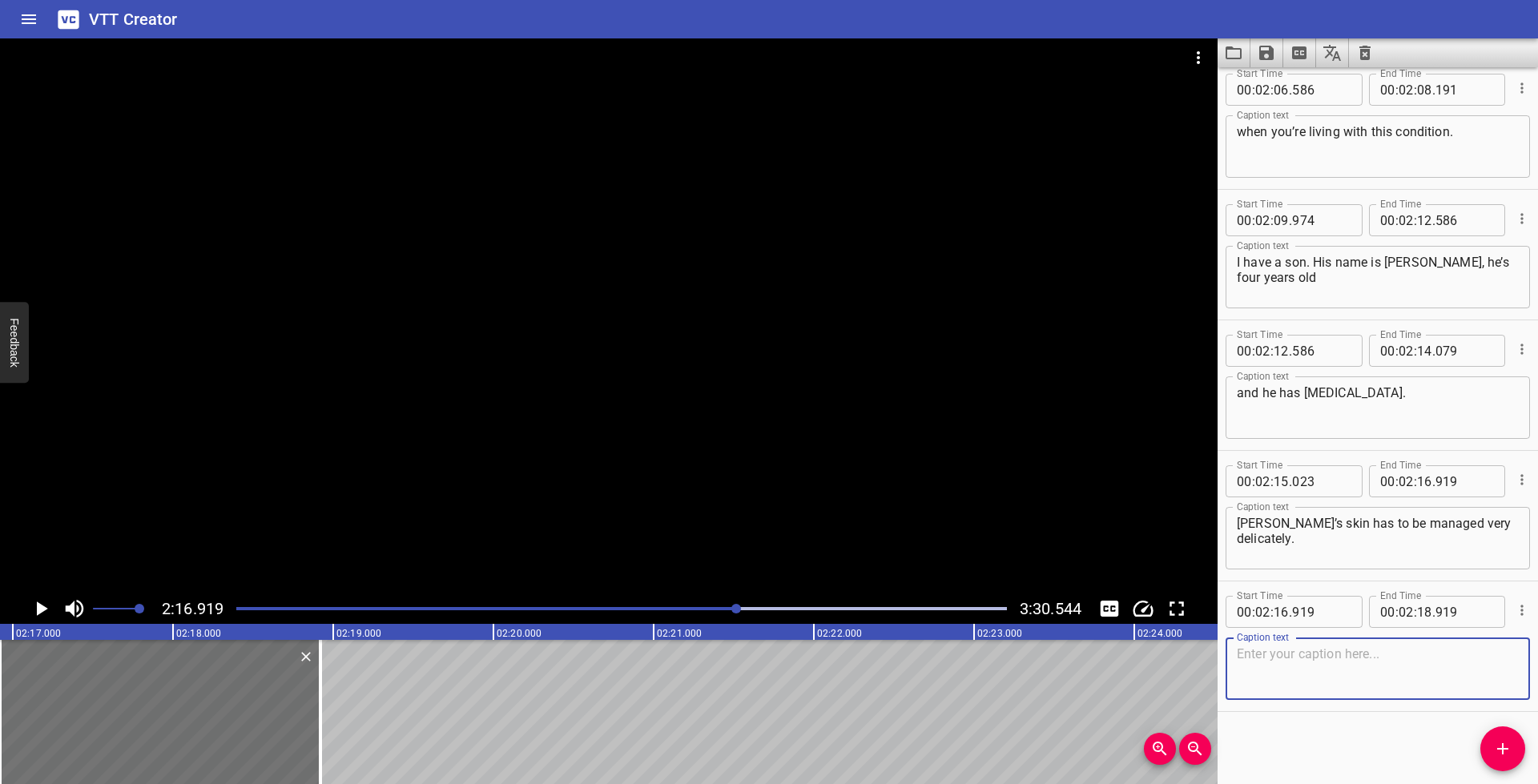
paste textarea "It takes me about, a total of three hours in a day to manage his condition and"
type textarea "It takes me about, a total of three hours in a day to manage his condition and"
click at [48, 613] on icon "Play/Pause" at bounding box center [40, 608] width 24 height 24
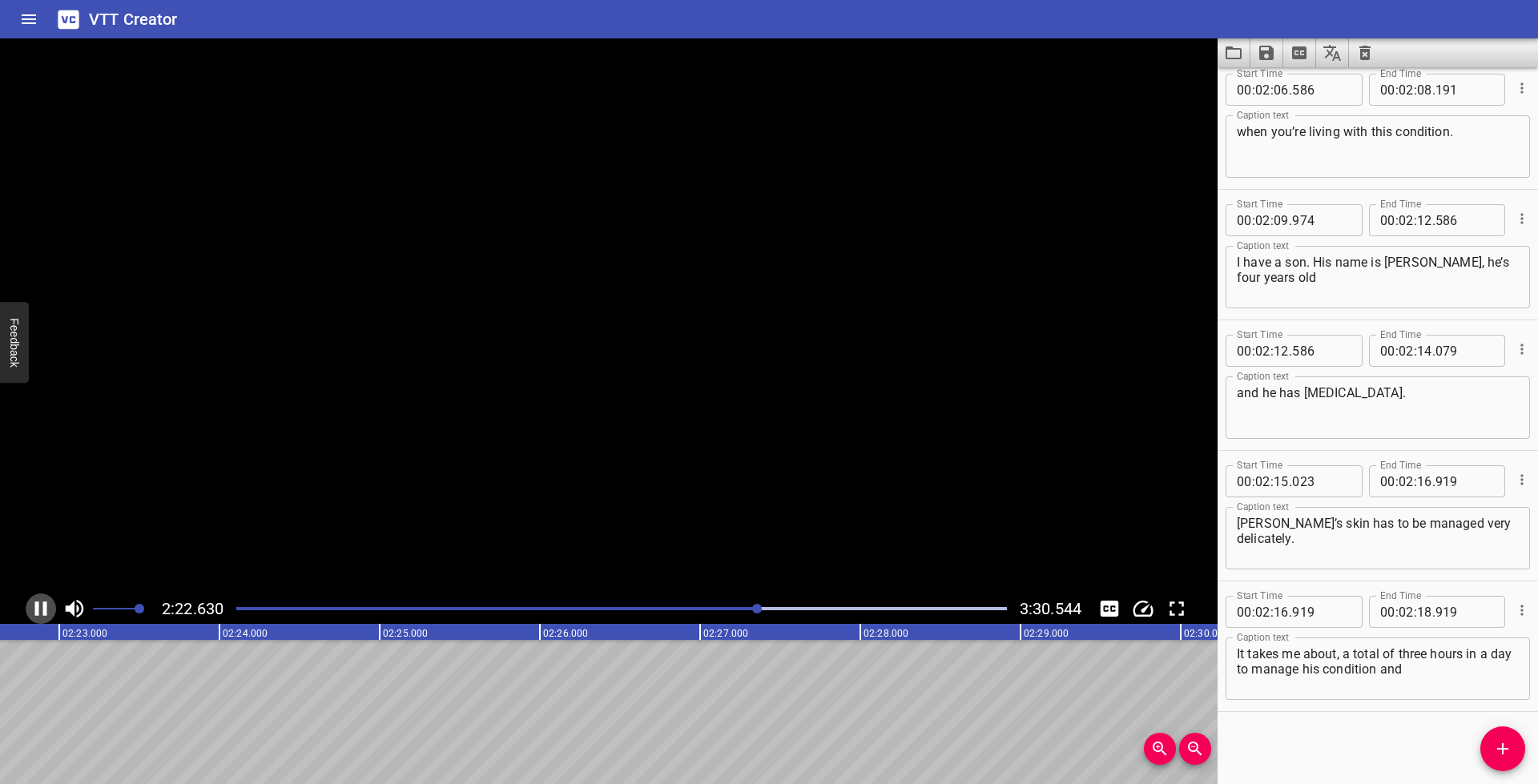
click at [44, 610] on icon "Play/Pause" at bounding box center [42, 608] width 12 height 14
drag, startPoint x: 1429, startPoint y: 611, endPoint x: 1420, endPoint y: 615, distance: 9.8
click at [1428, 611] on div "00 : 02 : 18 ." at bounding box center [1438, 612] width 137 height 32
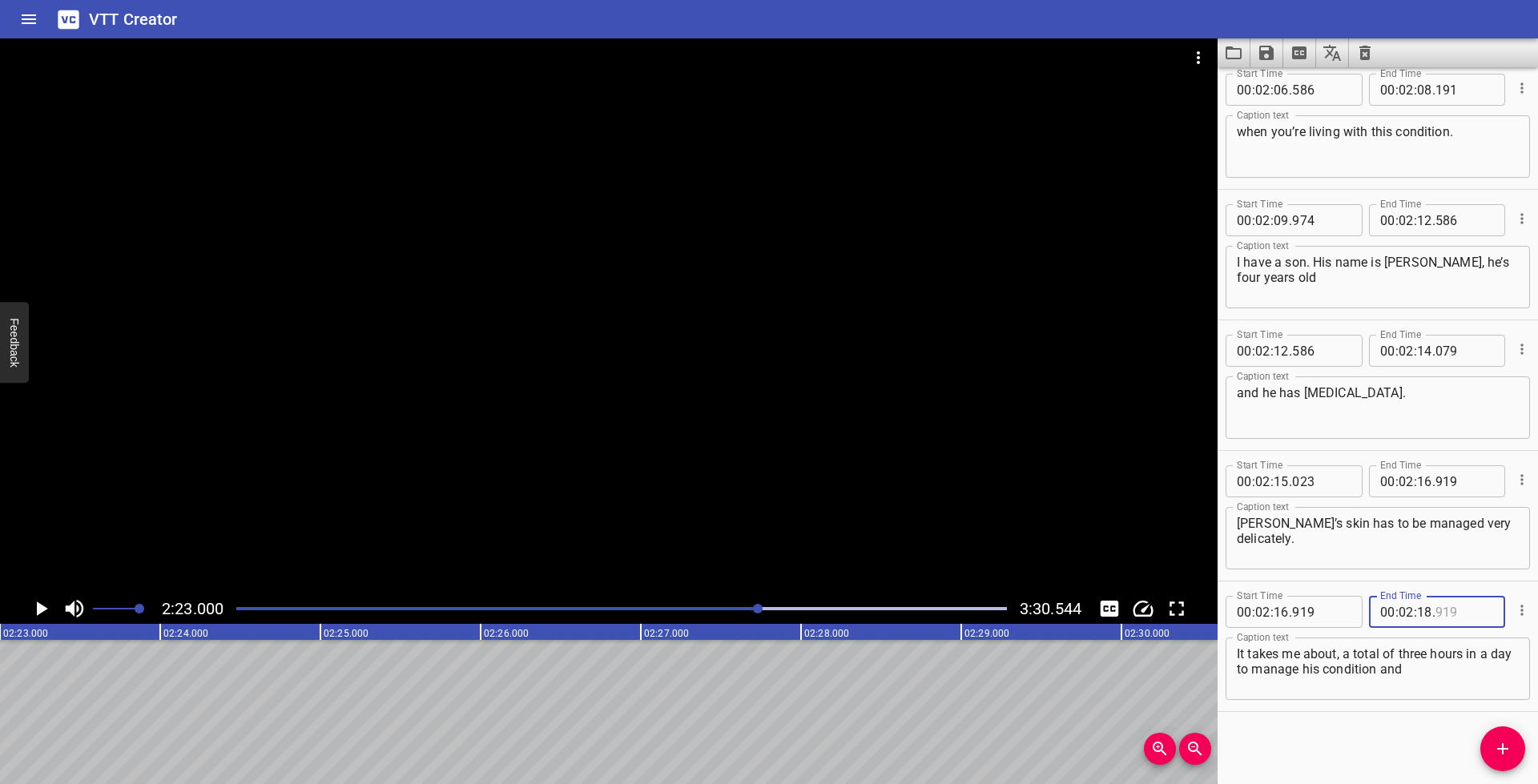
type input "919"
click at [1422, 614] on input "number" at bounding box center [1424, 612] width 15 height 32
type input "23"
type input "000"
click at [1516, 762] on button "Add Cue" at bounding box center [1502, 748] width 45 height 45
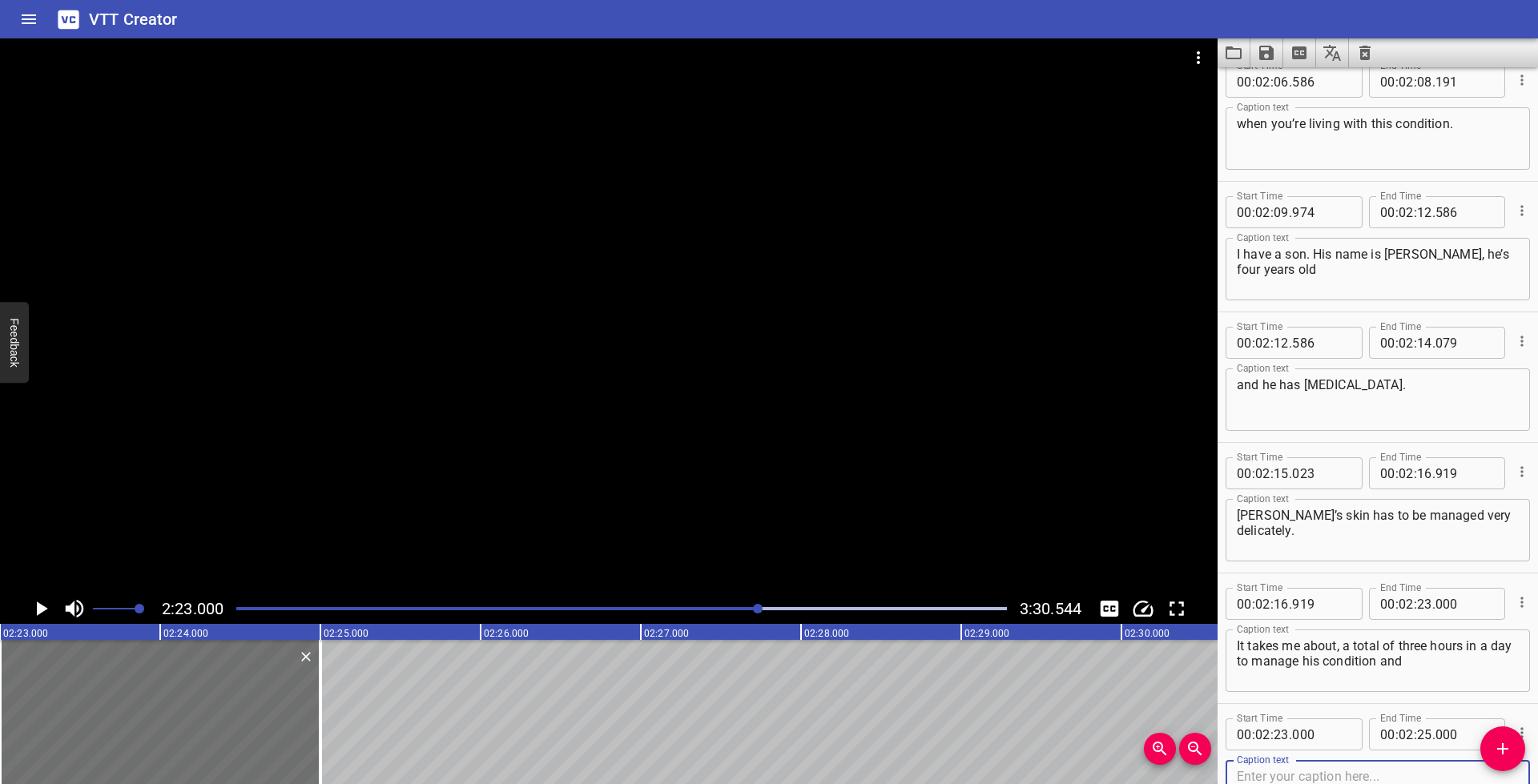
scroll to position [4842, 0]
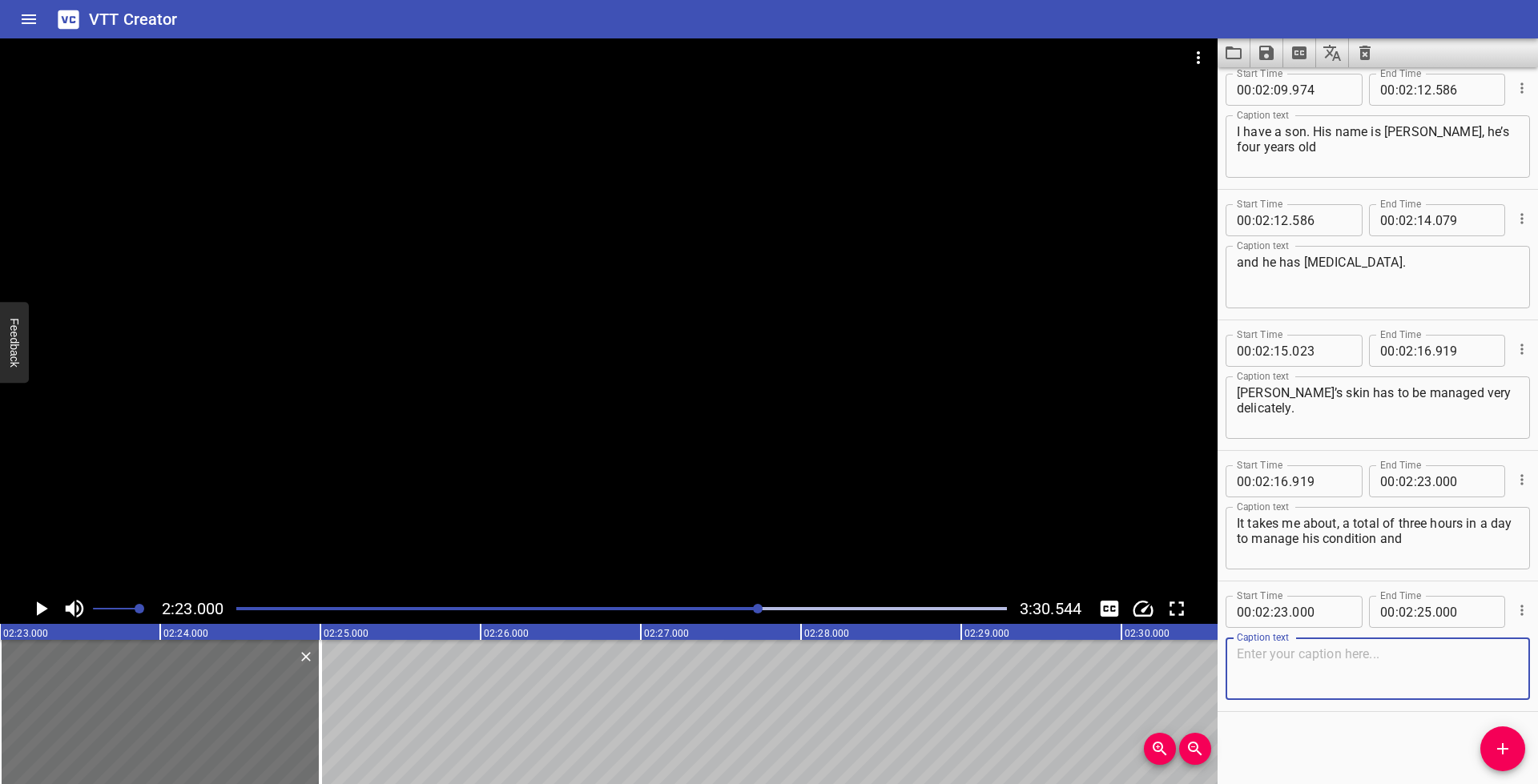
paste textarea "I’m always on the lookout for what’s gonna trigger the next flare."
type textarea "I’m always on the lookout for what’s gonna trigger the next flare."
click at [30, 610] on icon "Play/Pause" at bounding box center [40, 608] width 24 height 24
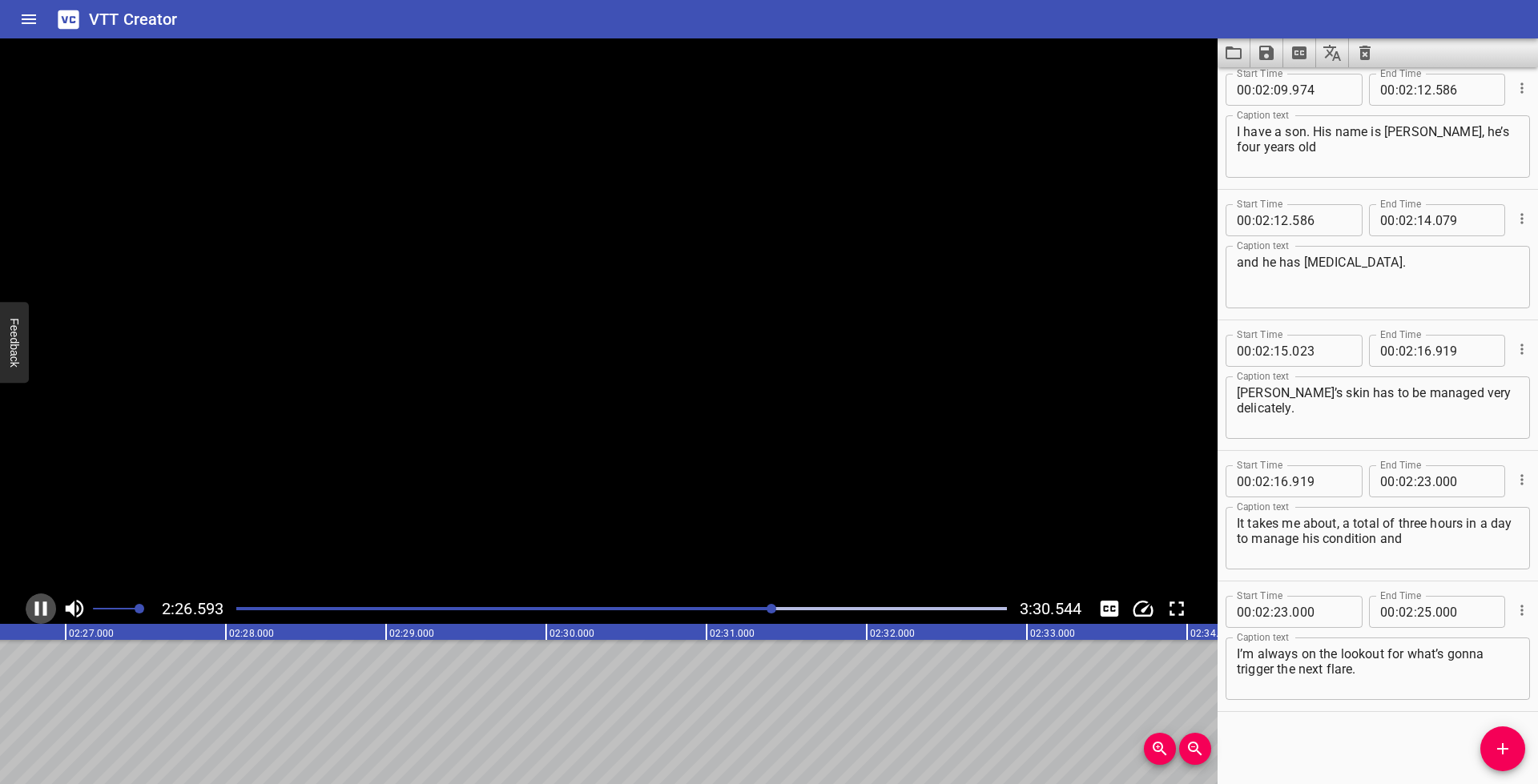
click at [30, 610] on icon "Play/Pause" at bounding box center [40, 608] width 24 height 24
click at [1419, 618] on input "number" at bounding box center [1424, 612] width 15 height 32
type input "26"
type input "843"
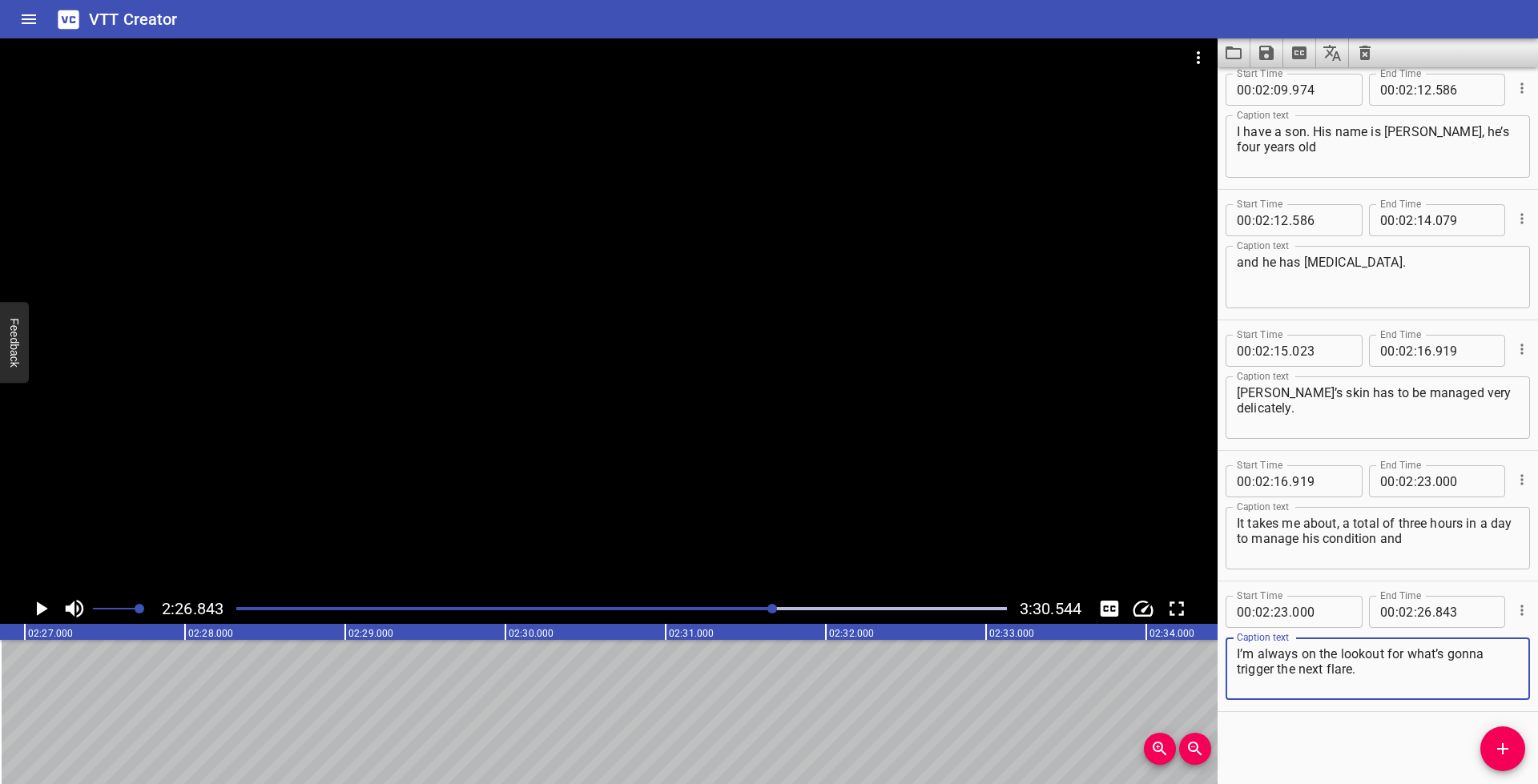
click at [1431, 674] on textarea "I’m always on the lookout for what’s gonna trigger the next flare." at bounding box center [1378, 669] width 282 height 45
click at [40, 609] on icon "Play/Pause" at bounding box center [42, 608] width 12 height 14
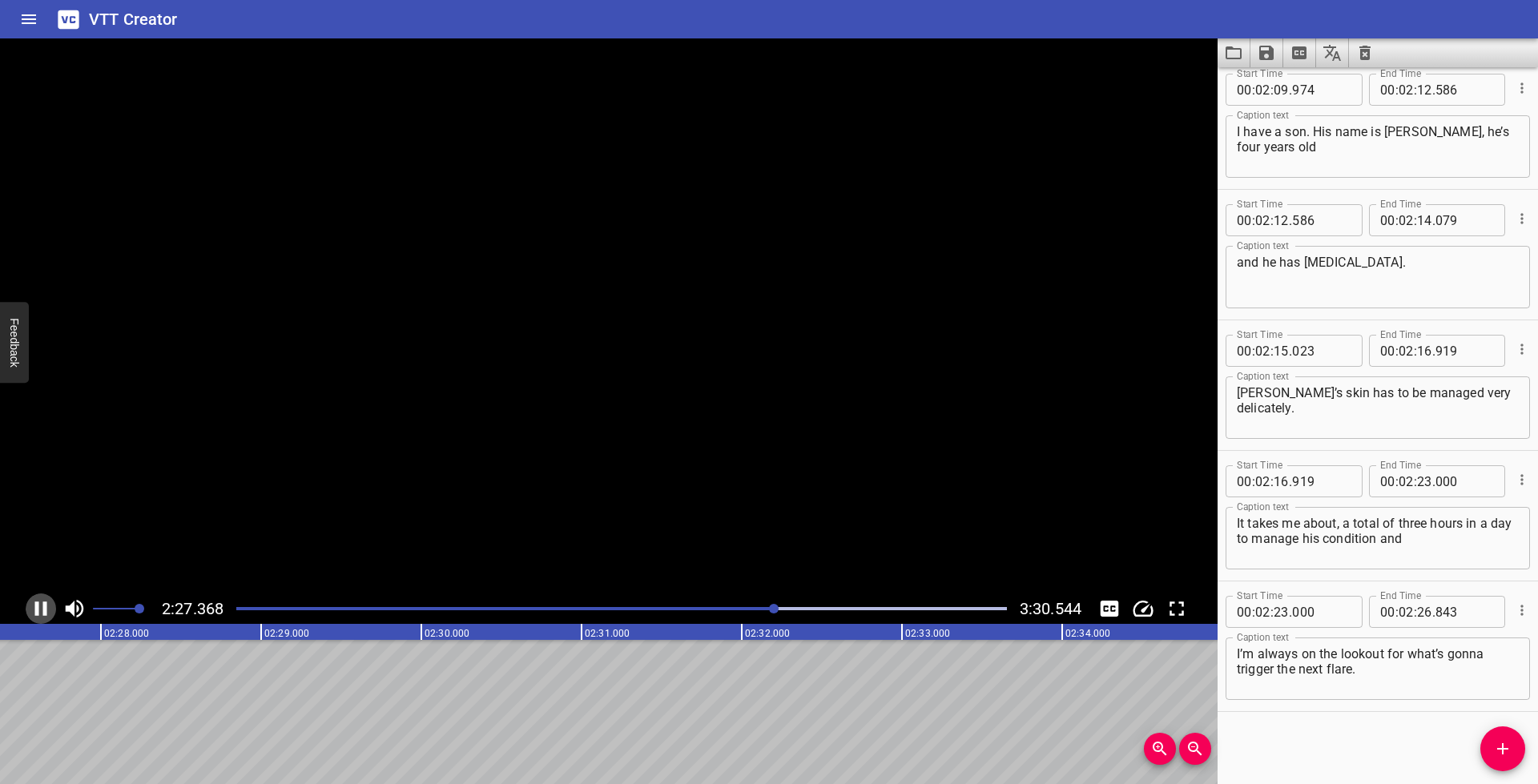
click at [40, 609] on icon "Play/Pause" at bounding box center [40, 608] width 24 height 24
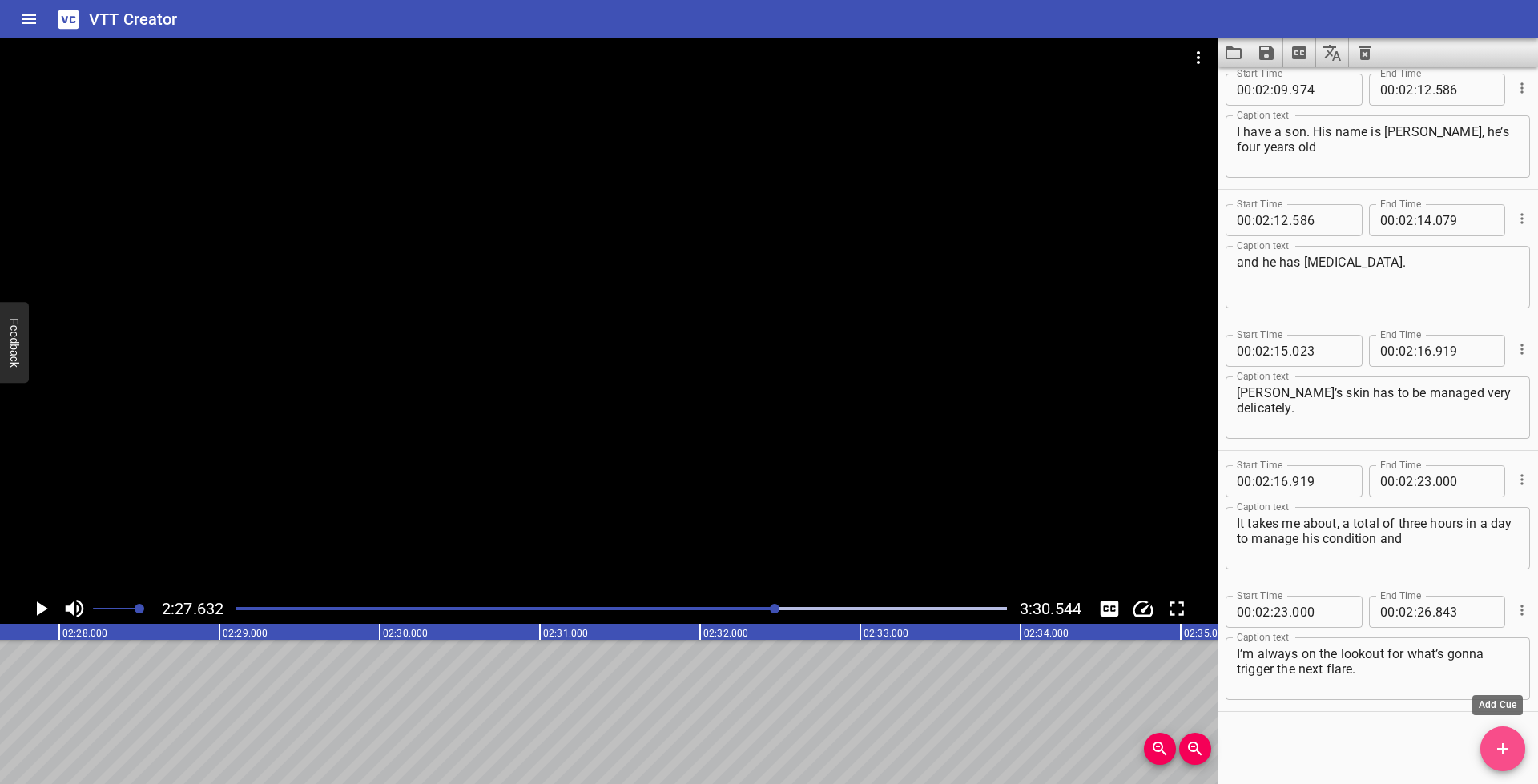
click at [1501, 750] on icon "Add Cue" at bounding box center [1502, 749] width 20 height 20
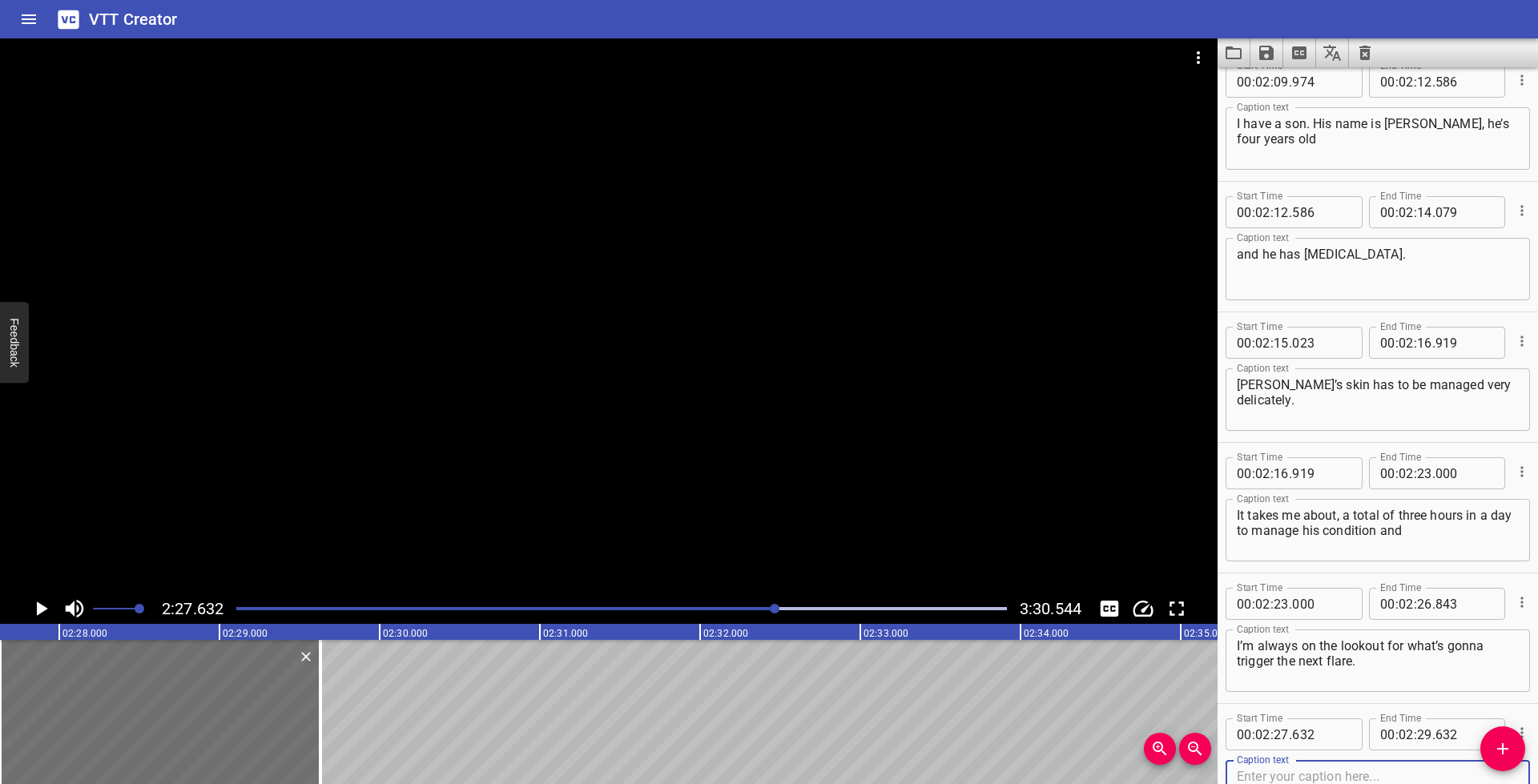
scroll to position [4972, 0]
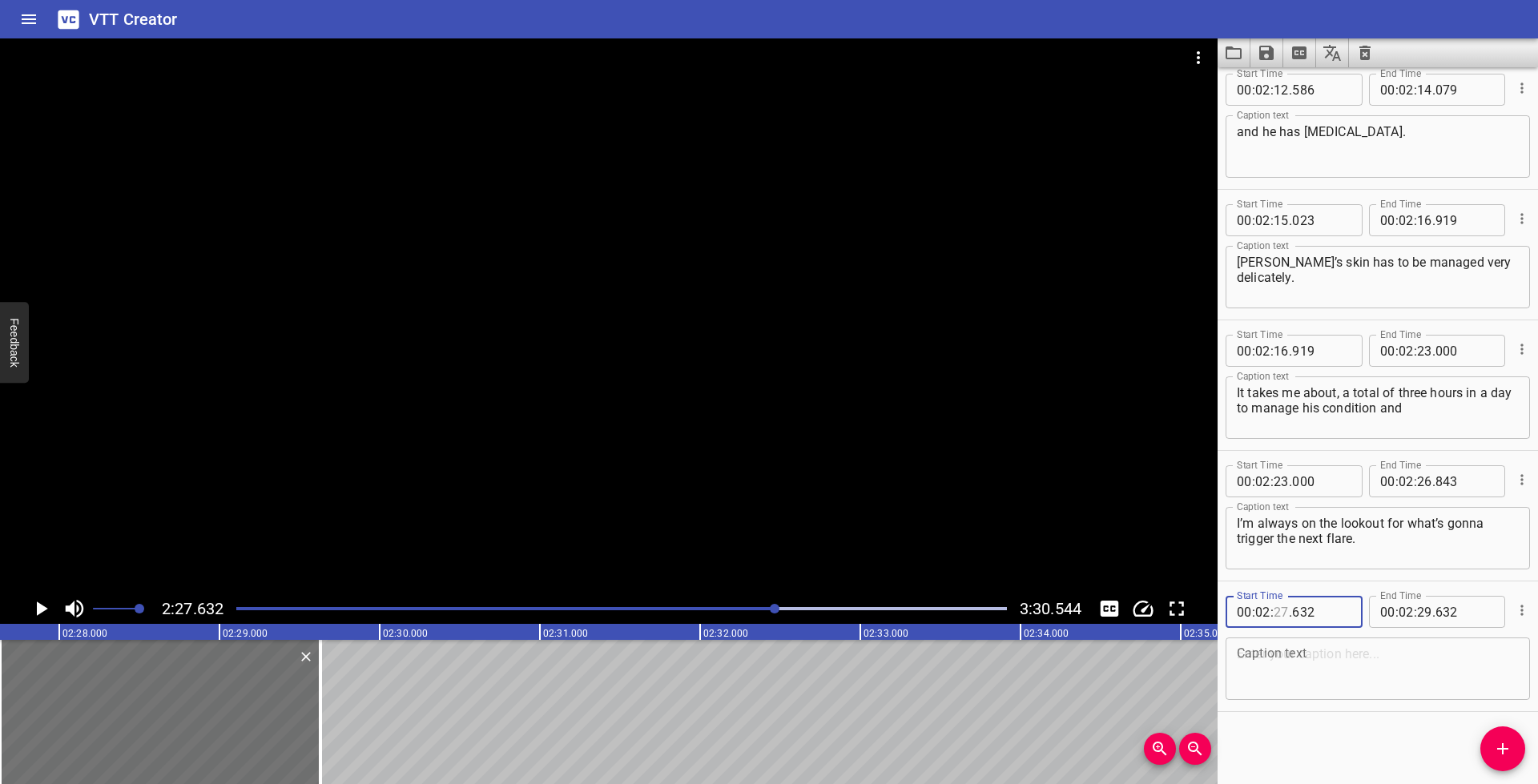
click at [1284, 606] on input "number" at bounding box center [1280, 612] width 15 height 32
type input "26"
type input "844"
click at [1320, 702] on div "Start Time 00 : 02 : 26 . 844 Start Time End Time 00 : 02 : 29 . 632 End Time C…" at bounding box center [1377, 646] width 321 height 130
click at [1337, 678] on textarea at bounding box center [1378, 669] width 282 height 45
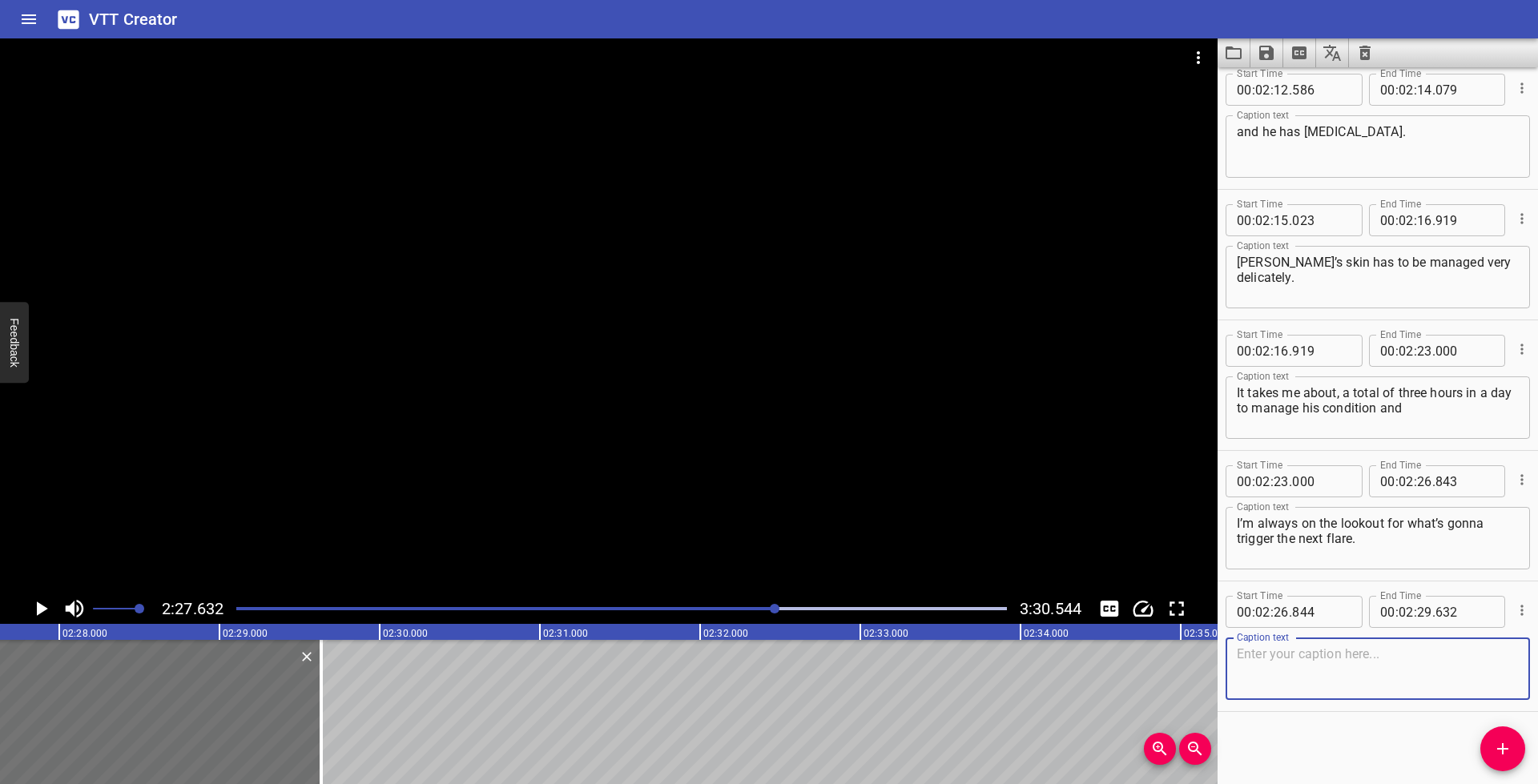
paste textarea "I look at him and sometimes I don’t know how to react, because I feel this leve…"
drag, startPoint x: 1486, startPoint y: 665, endPoint x: 1440, endPoint y: 670, distance: 46.3
click at [1440, 670] on textarea "I look at him and sometimes I don’t know how to react, because I feel this leve…" at bounding box center [1378, 669] width 282 height 45
type textarea "I look at him and sometimes I don’t know how to react, because I feel this leve…"
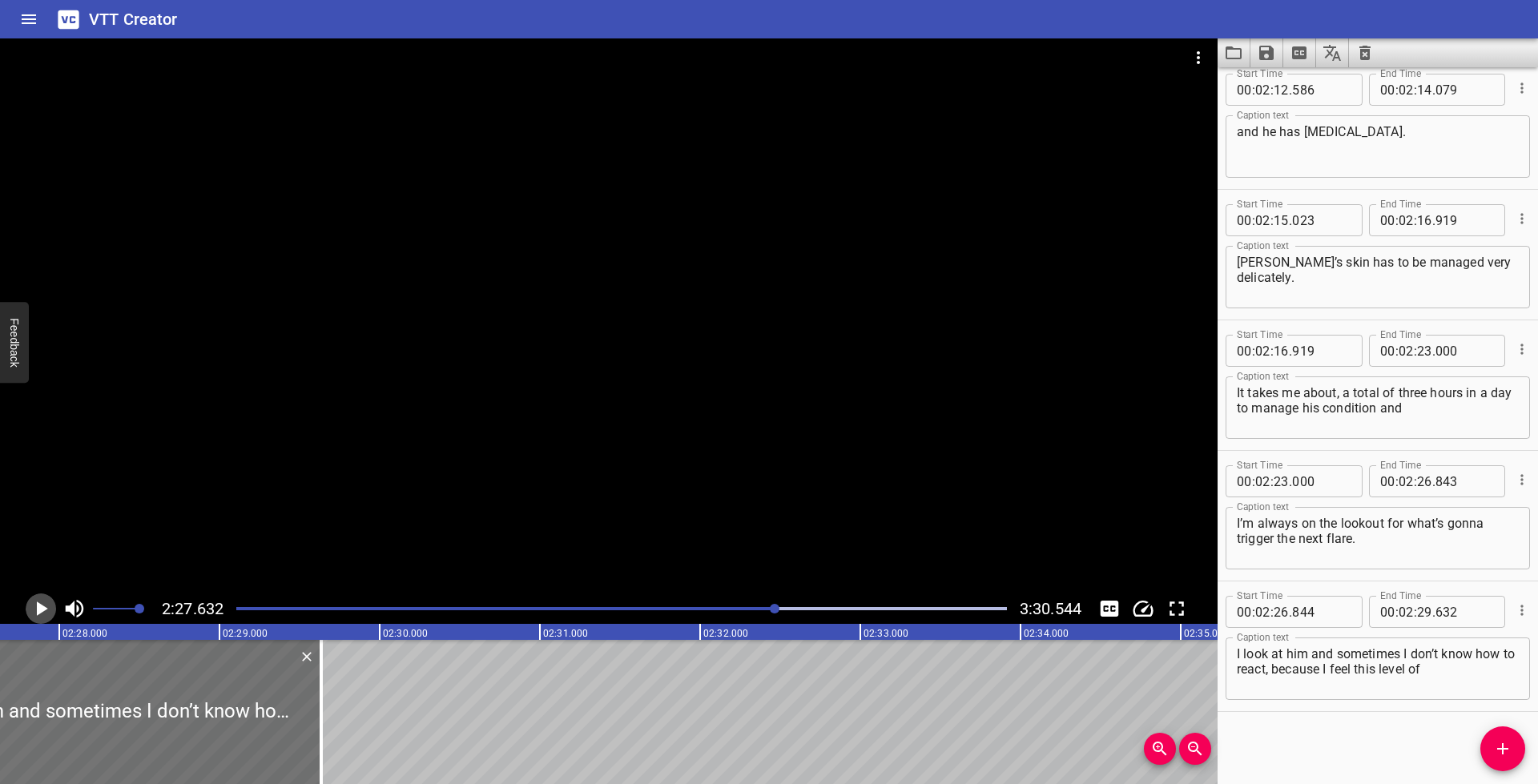
click at [41, 605] on icon "Play/Pause" at bounding box center [42, 608] width 12 height 14
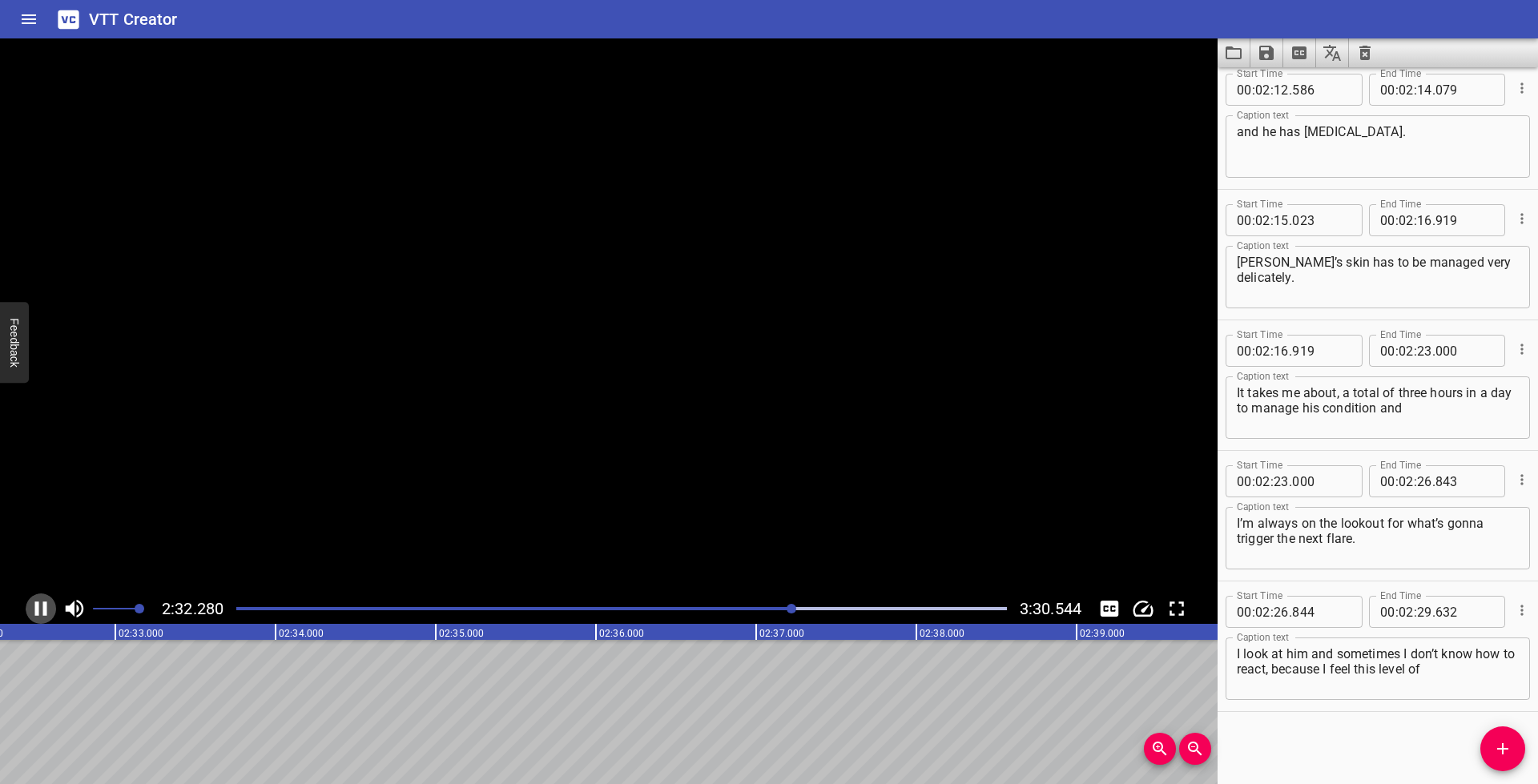
click at [40, 604] on icon "Play/Pause" at bounding box center [40, 608] width 24 height 24
click at [1417, 610] on input "number" at bounding box center [1424, 612] width 15 height 32
type input "32"
type input "544"
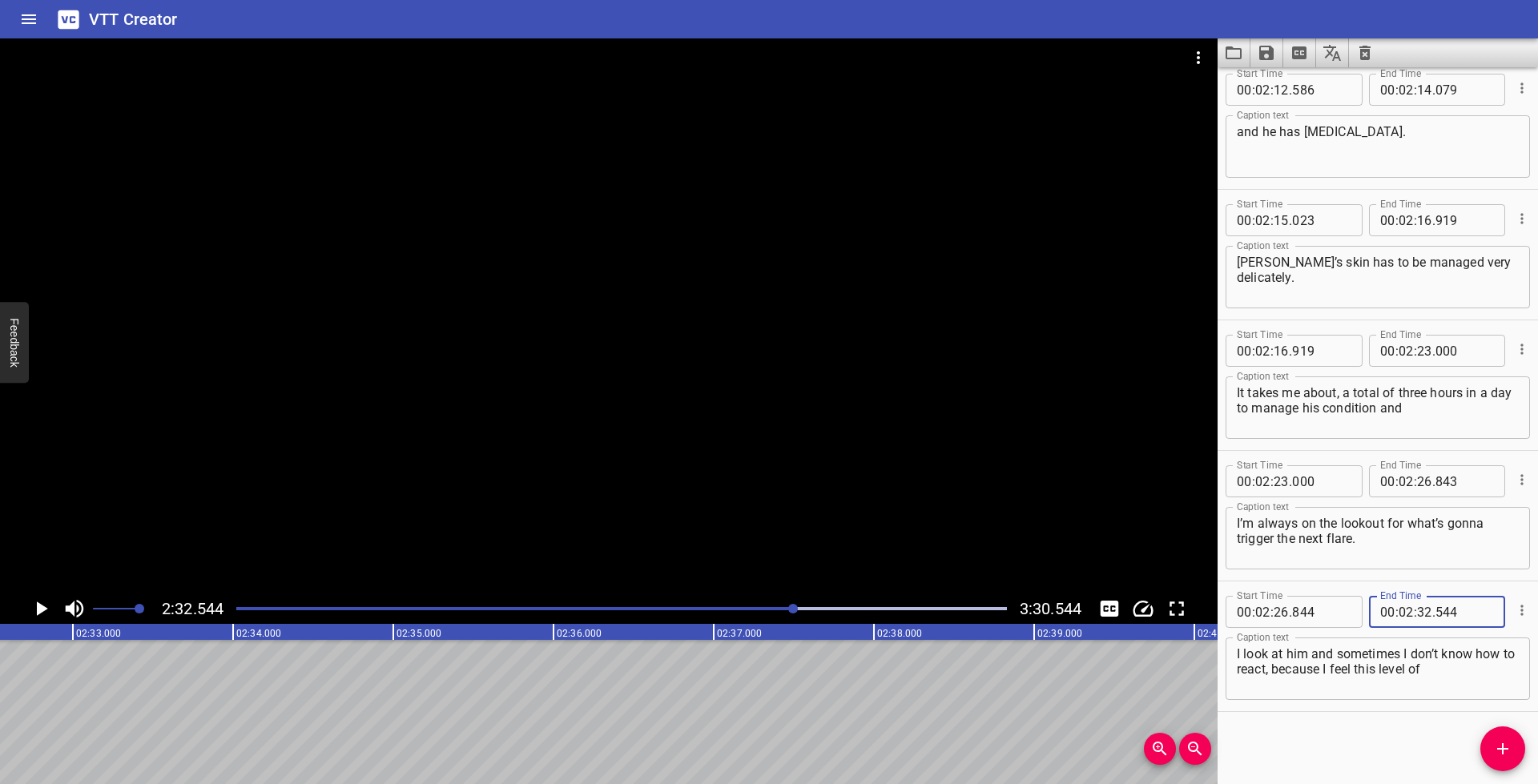
click at [1507, 749] on icon "Add Cue" at bounding box center [1502, 749] width 20 height 20
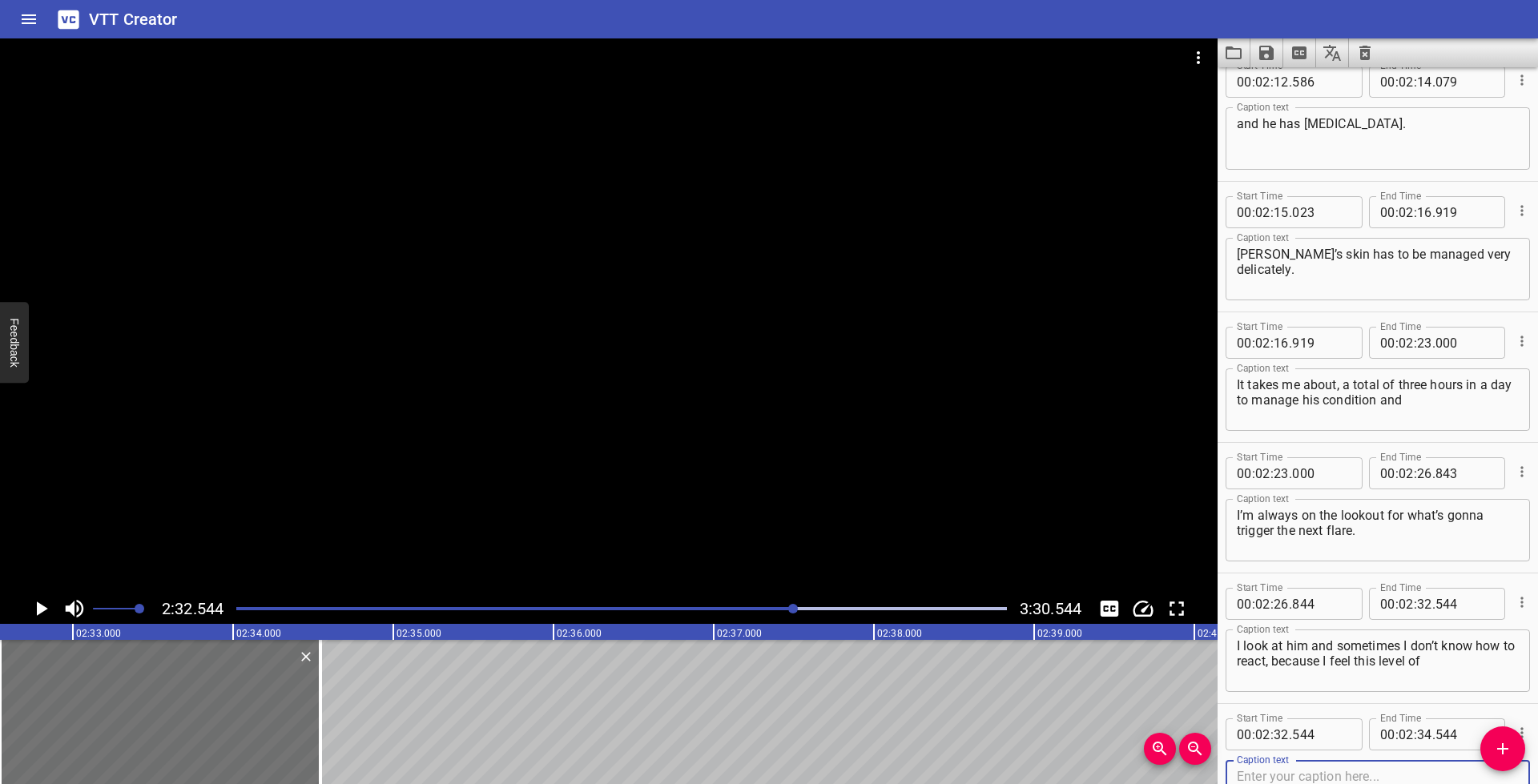
scroll to position [5103, 0]
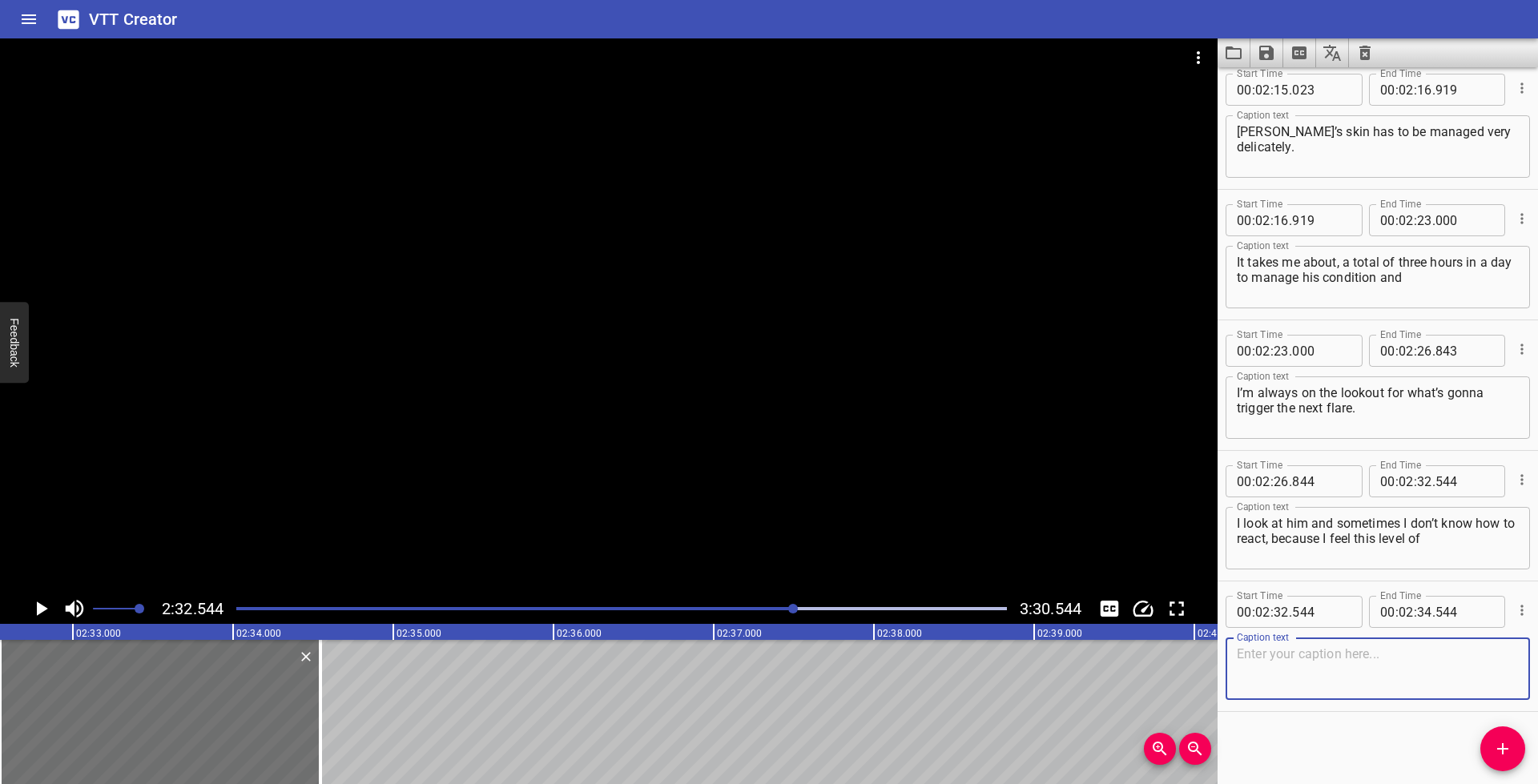
paste textarea "[MEDICAL_DATA] and I feel so bad for him."
type textarea "[MEDICAL_DATA] and I feel so bad for him."
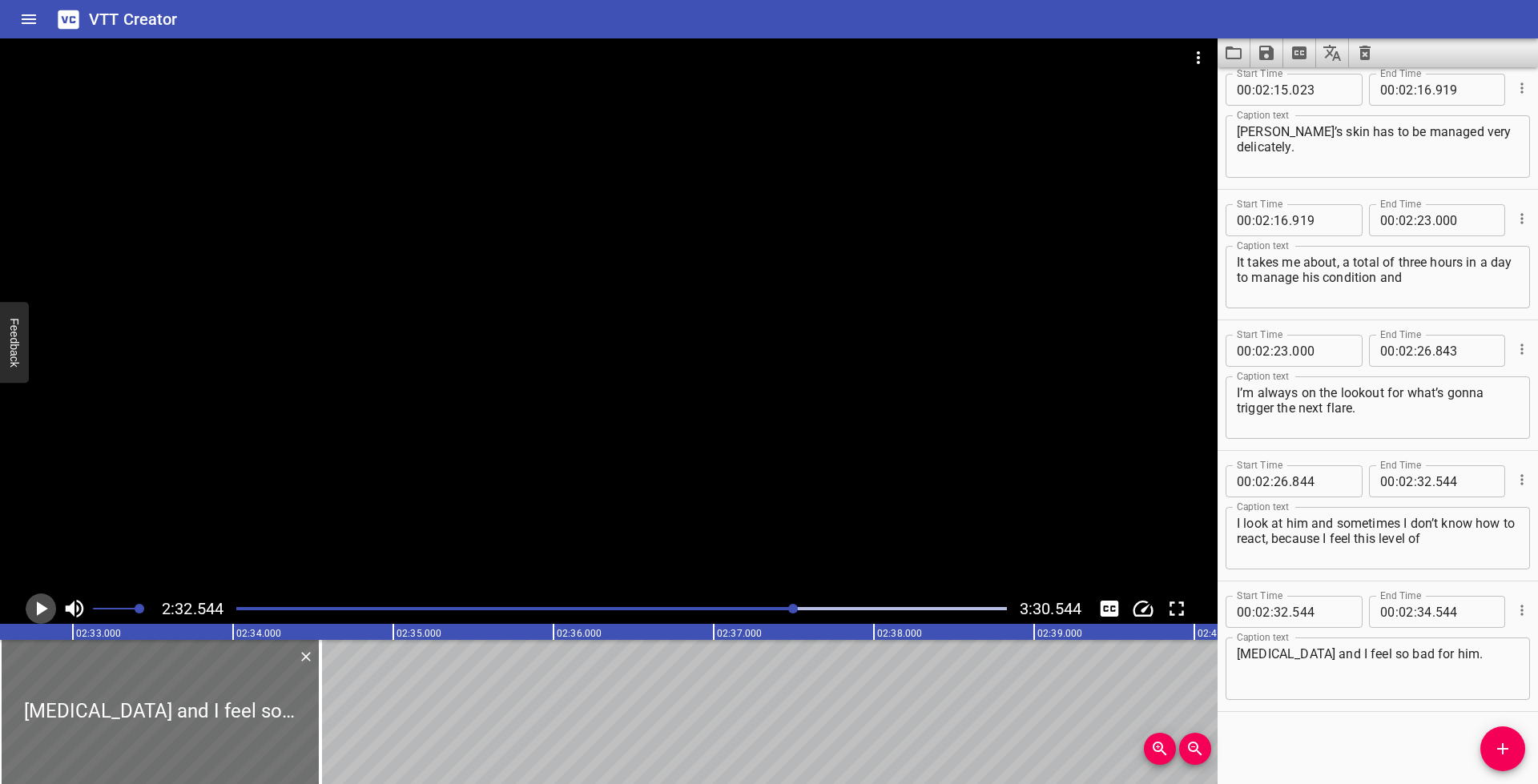
click at [37, 601] on icon "Play/Pause" at bounding box center [40, 608] width 24 height 24
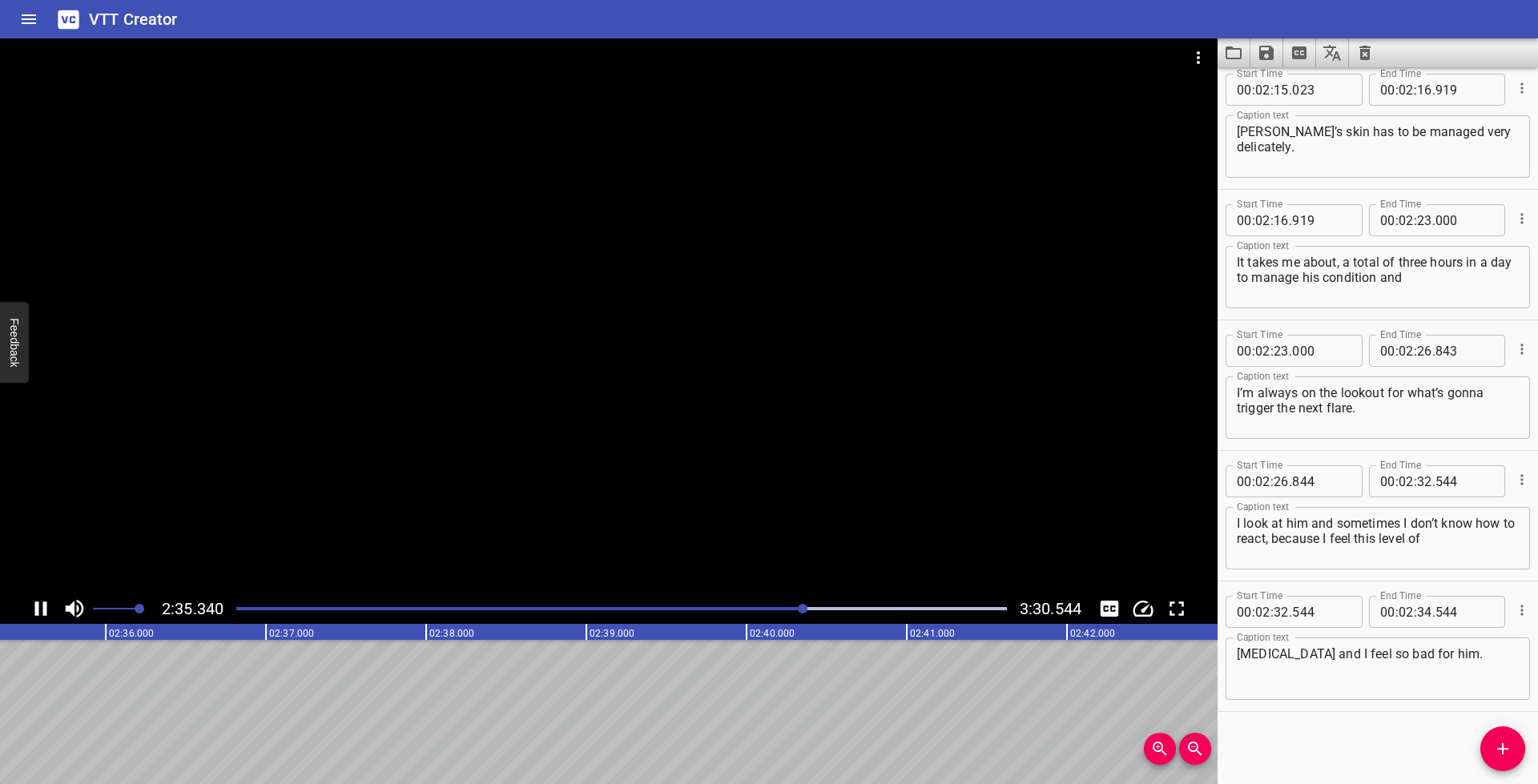
click at [38, 601] on icon "Play/Pause" at bounding box center [40, 608] width 24 height 24
click at [1419, 612] on input "number" at bounding box center [1424, 612] width 15 height 32
type input "23"
type input "560"
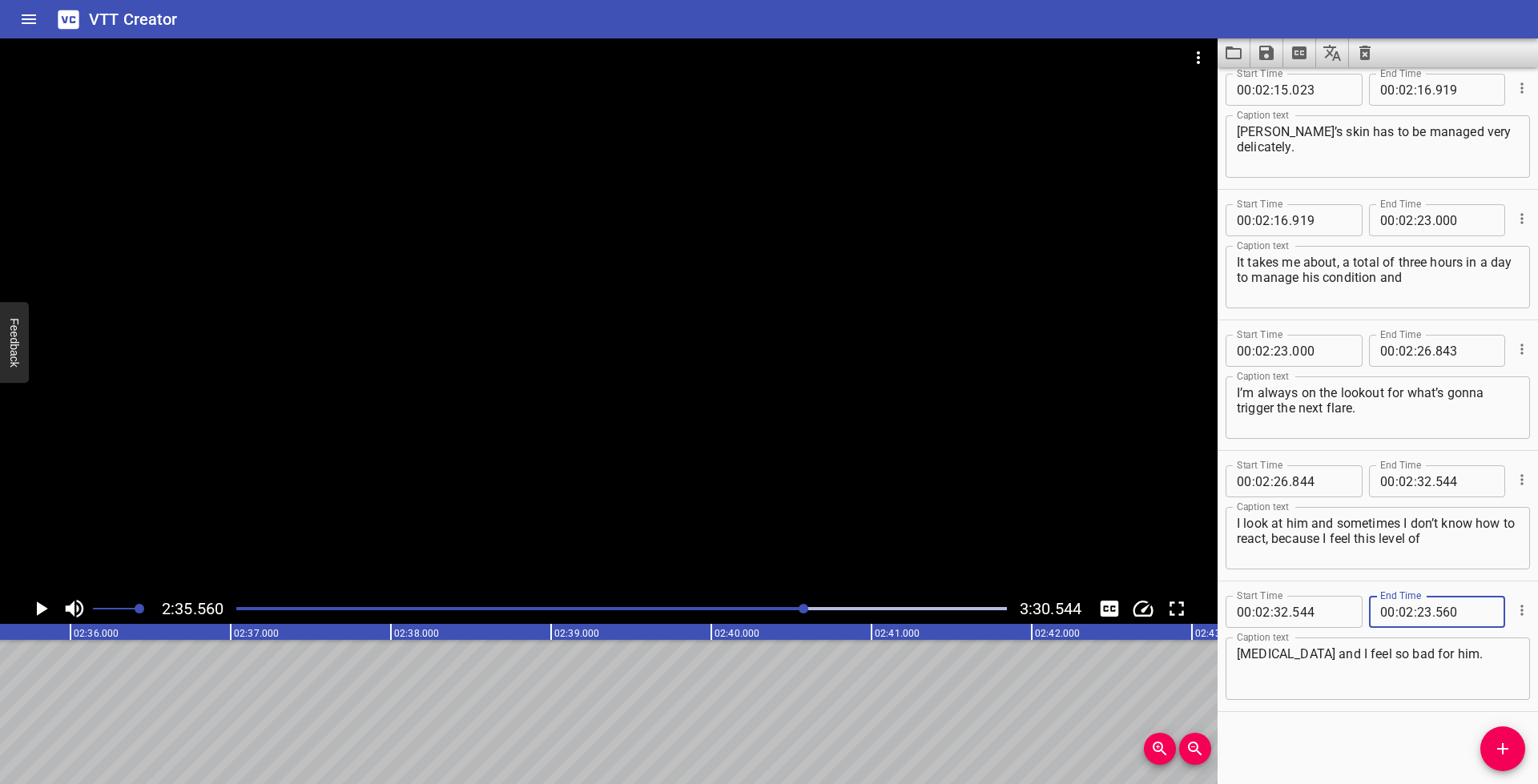
click at [1435, 685] on textarea "[MEDICAL_DATA] and I feel so bad for him." at bounding box center [1378, 669] width 282 height 45
click at [1508, 744] on icon "Add Cue" at bounding box center [1502, 749] width 20 height 20
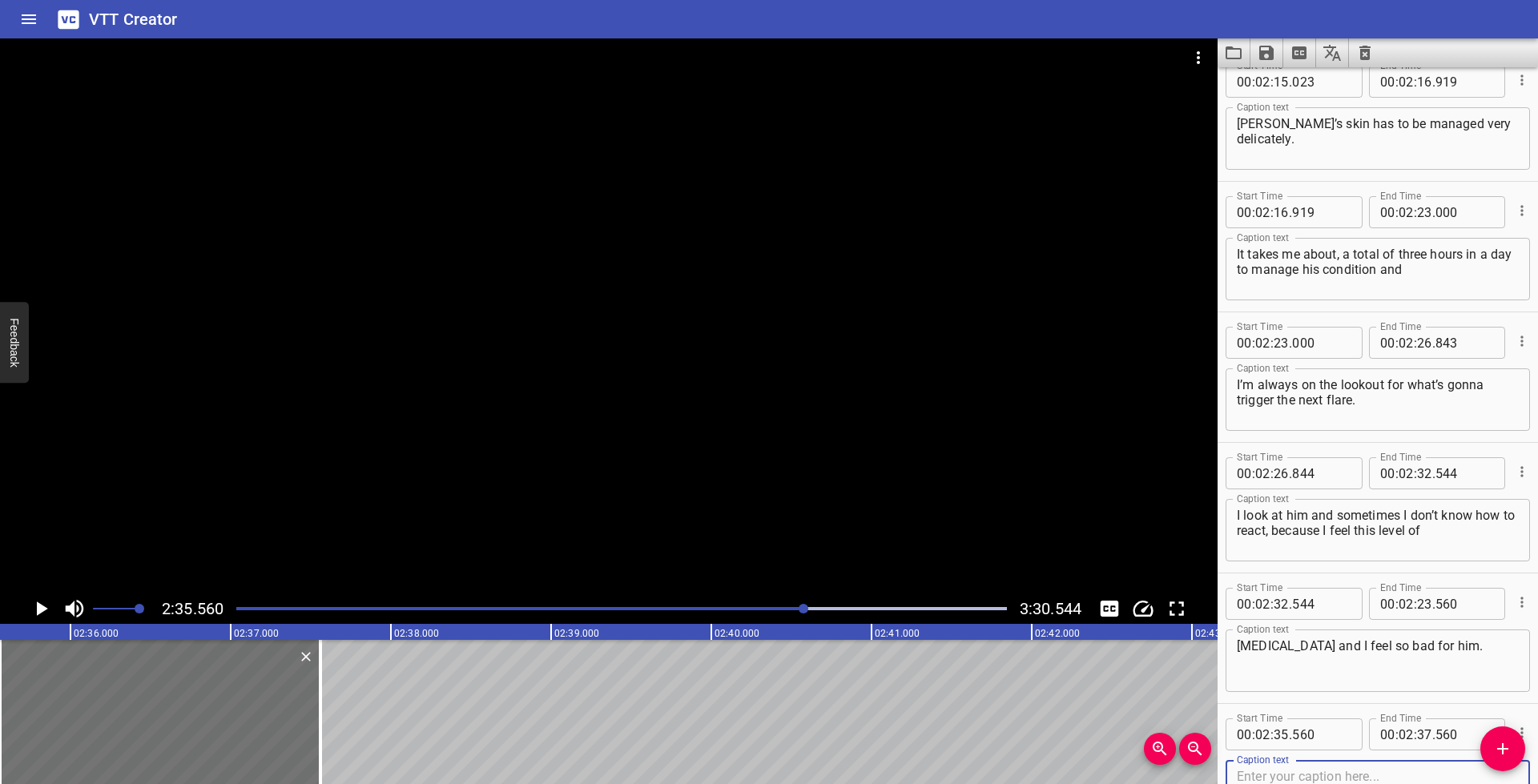
scroll to position [5233, 0]
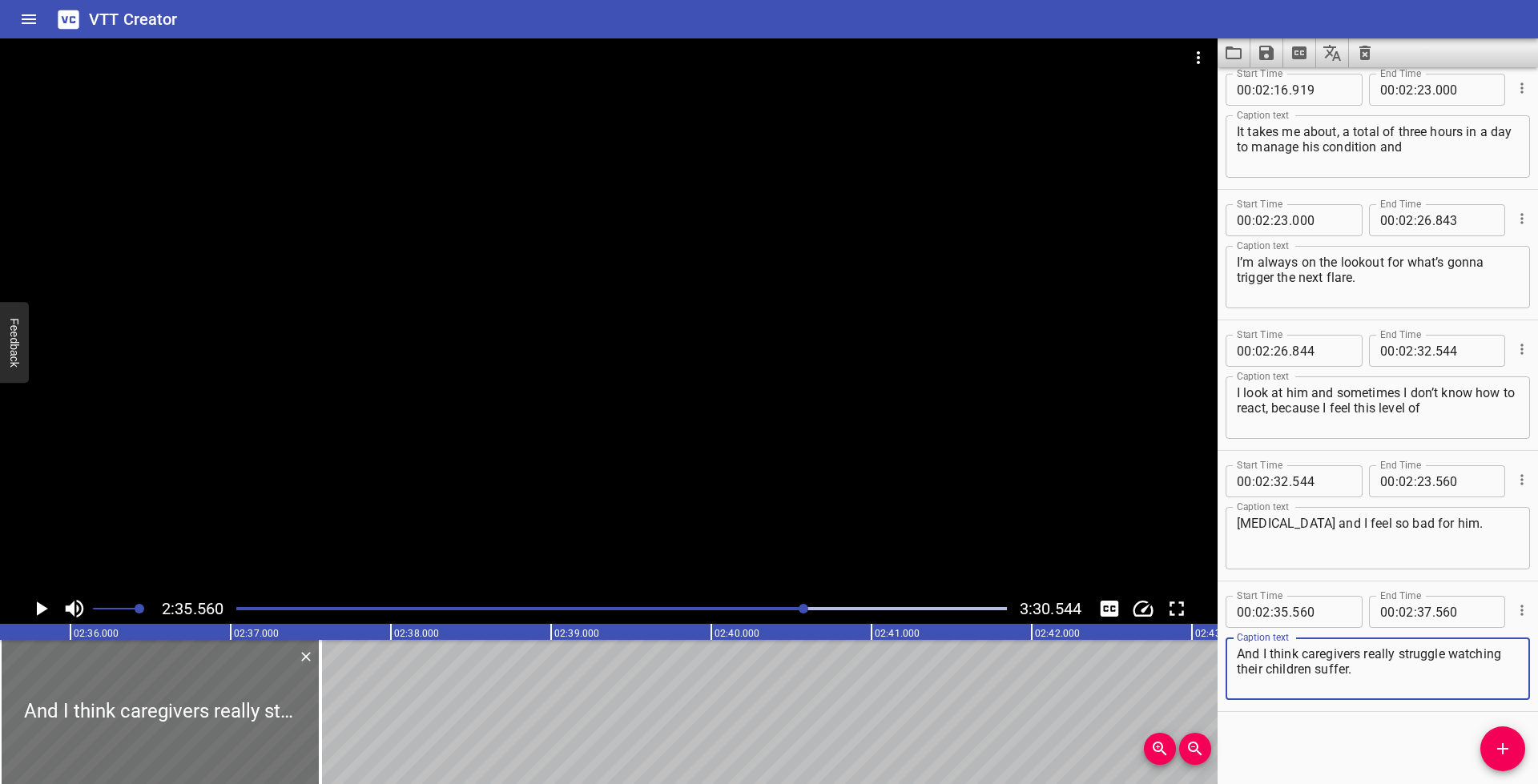
type textarea "And I think caregivers really struggle watching their children suffer."
click at [32, 606] on icon "Play/Pause" at bounding box center [40, 608] width 24 height 24
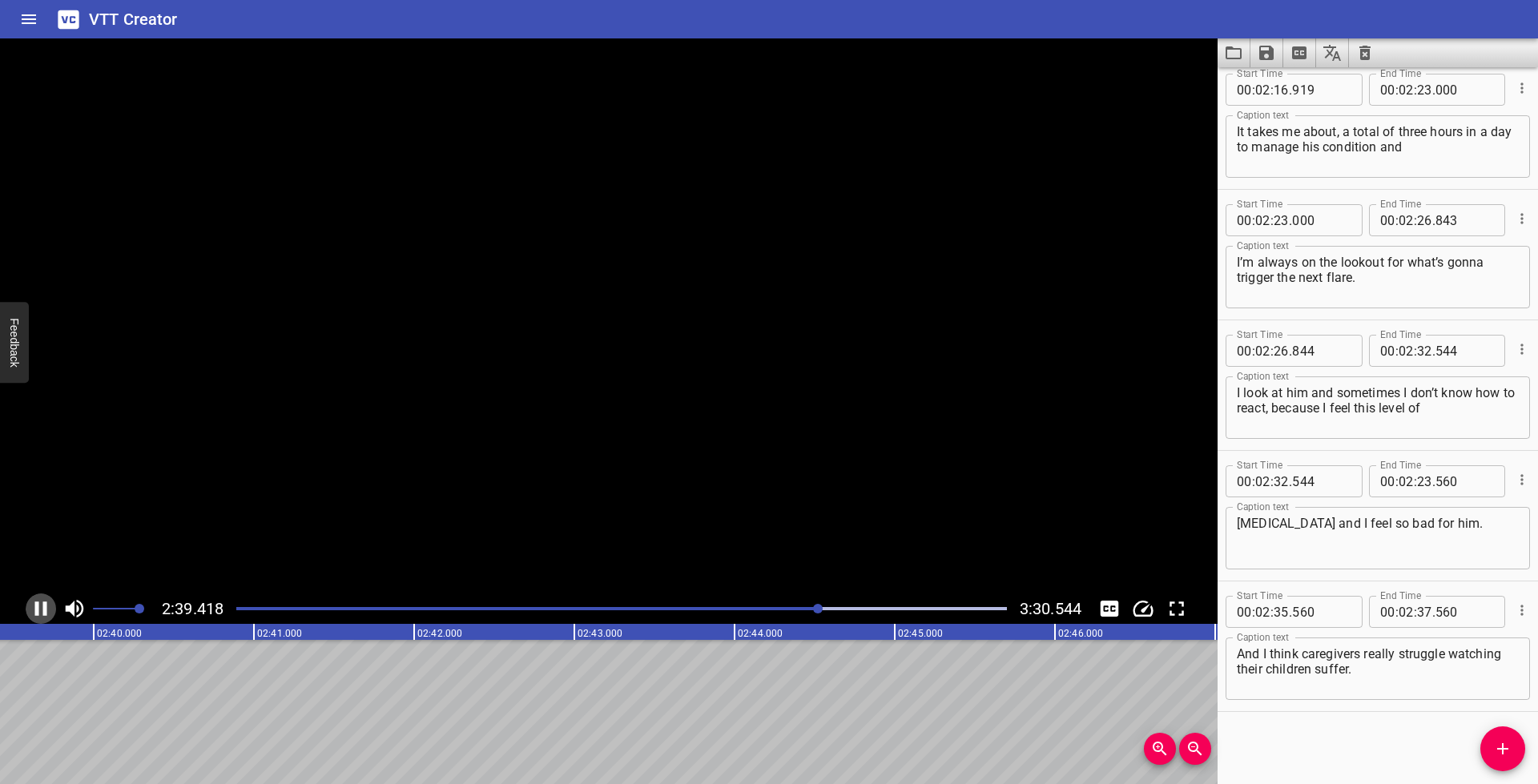
click at [32, 606] on icon "Play/Pause" at bounding box center [40, 608] width 24 height 24
click at [1417, 614] on input "number" at bounding box center [1424, 612] width 15 height 32
type input "39"
type input "617"
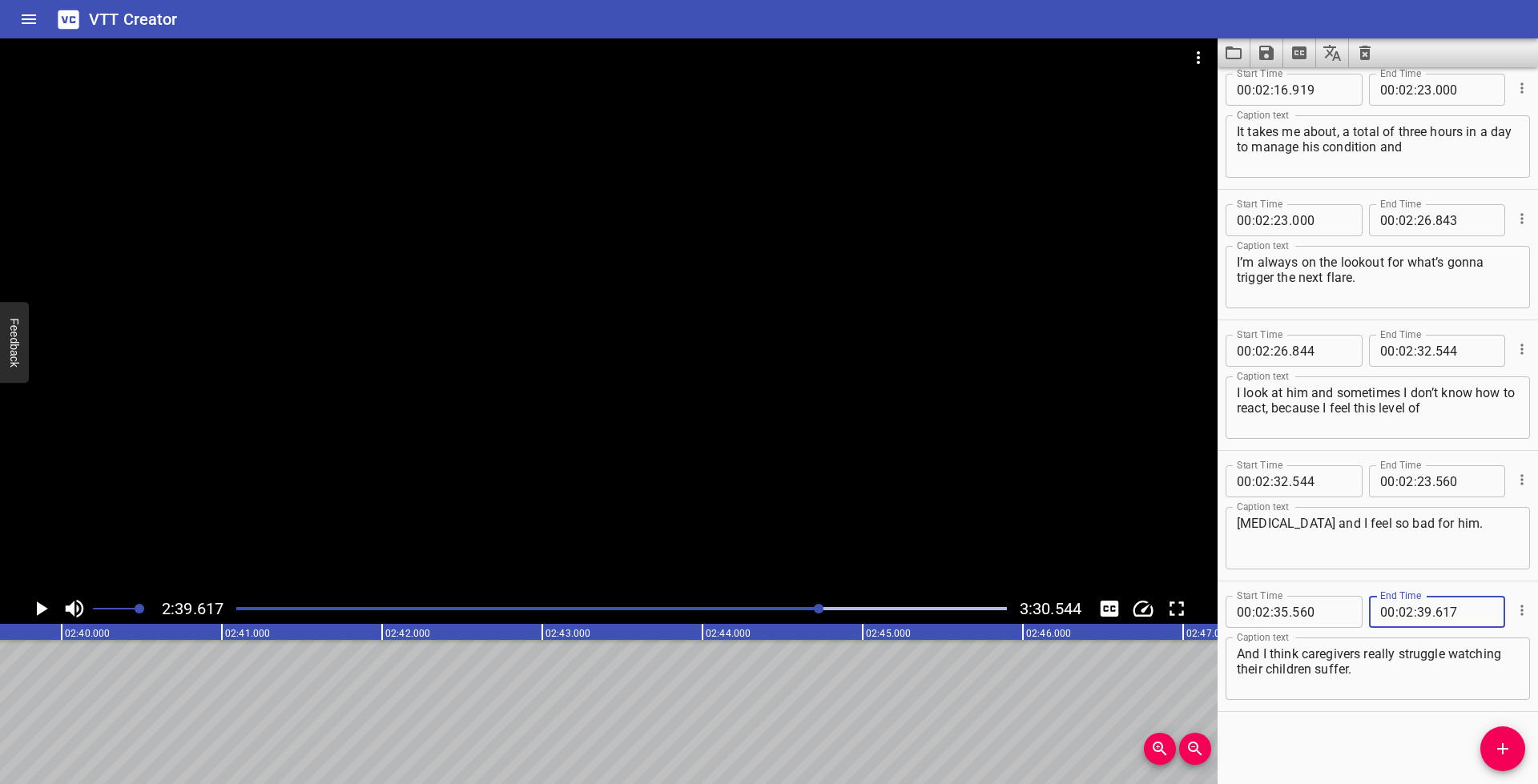
click at [1378, 673] on textarea "And I think caregivers really struggle watching their children suffer." at bounding box center [1378, 669] width 282 height 45
click at [1391, 664] on textarea "And I think caregivers really struggle watching their children suffer." at bounding box center [1376, 669] width 282 height 45
click at [1497, 745] on icon "Add Cue" at bounding box center [1502, 749] width 20 height 20
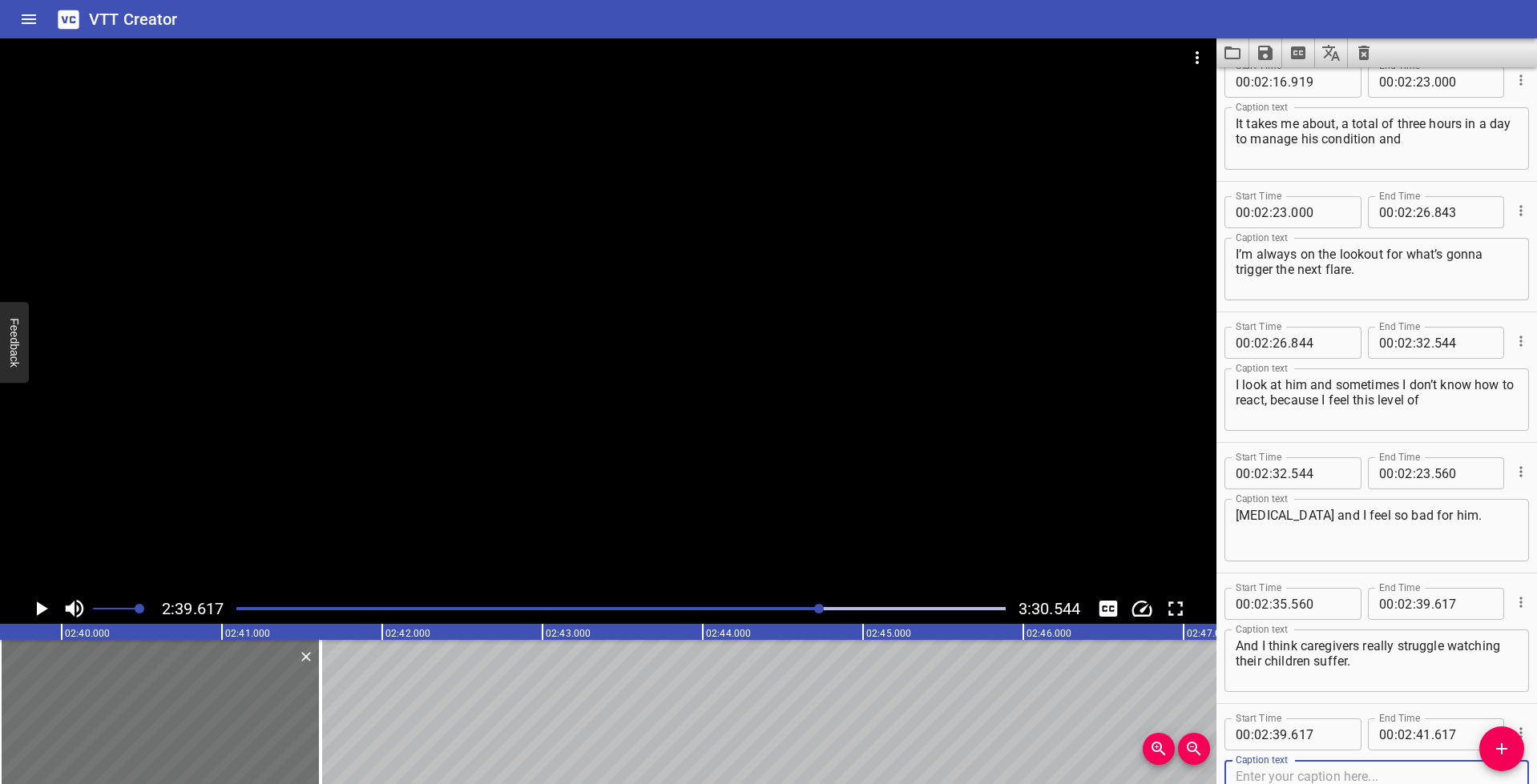
scroll to position [5364, 0]
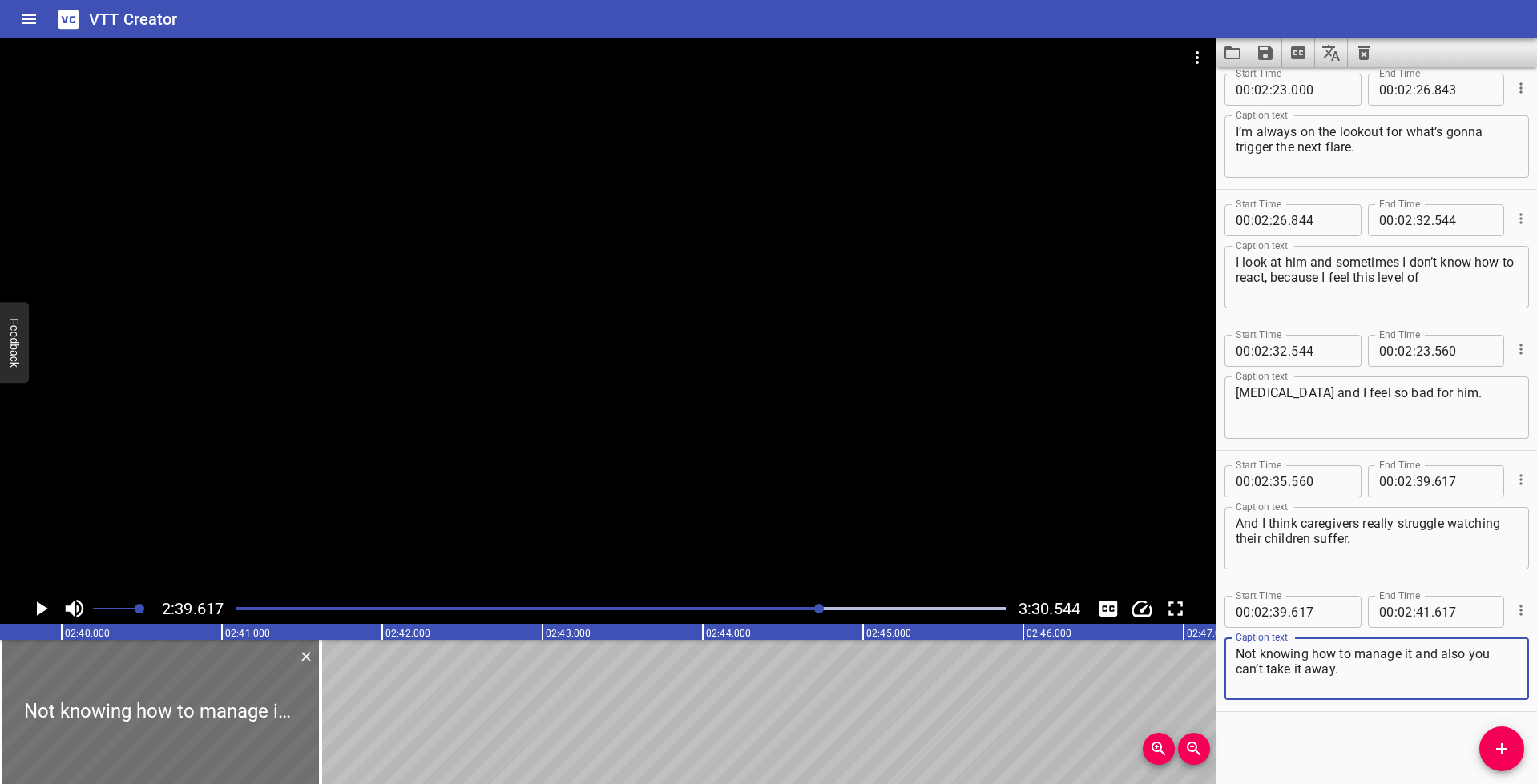
type textarea "Not knowing how to manage it and also you can’t take it away."
click at [44, 608] on icon "Play/Pause" at bounding box center [42, 608] width 12 height 14
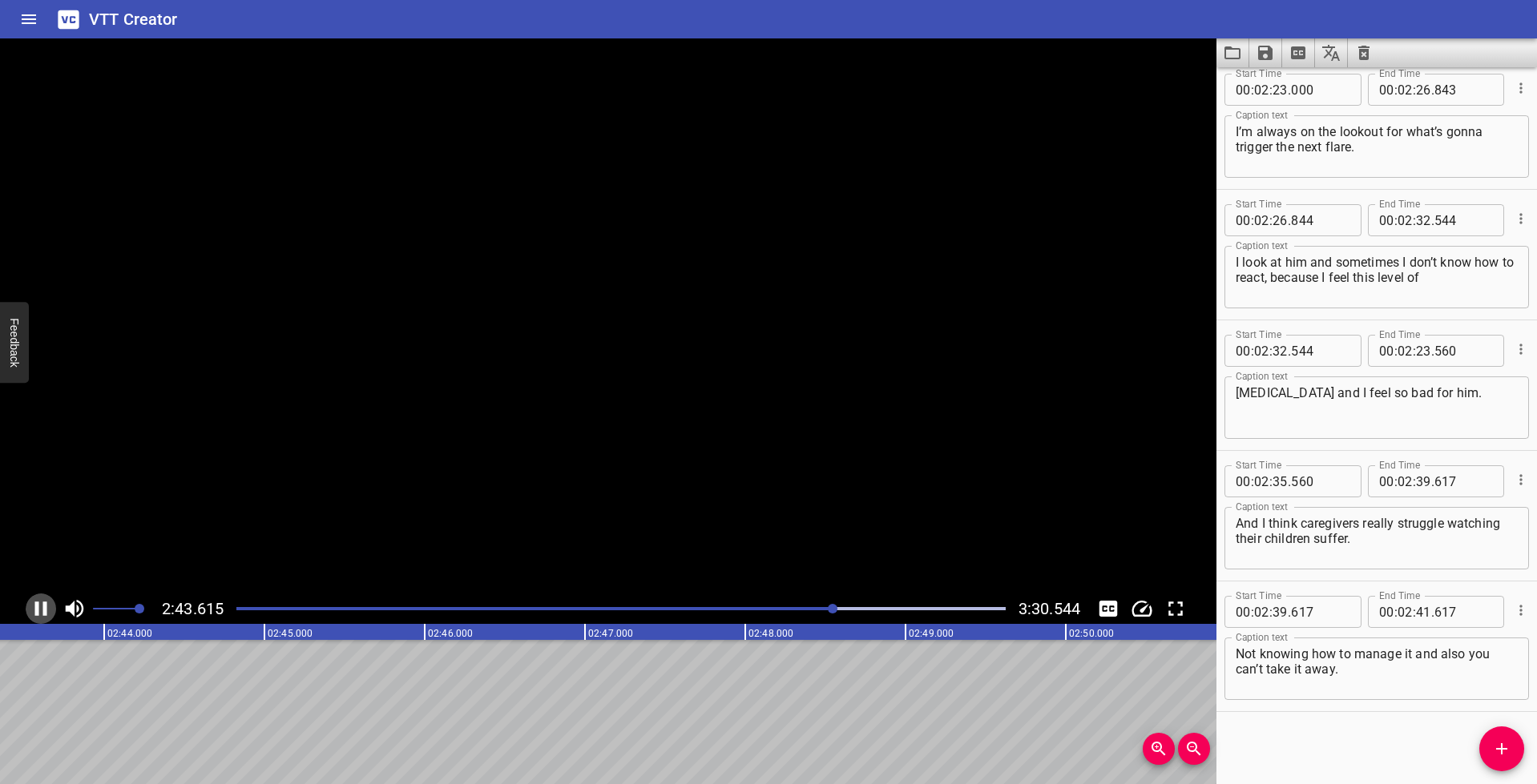
click at [44, 608] on icon "Play/Pause" at bounding box center [42, 608] width 12 height 14
click at [1419, 618] on input "number" at bounding box center [1423, 612] width 15 height 32
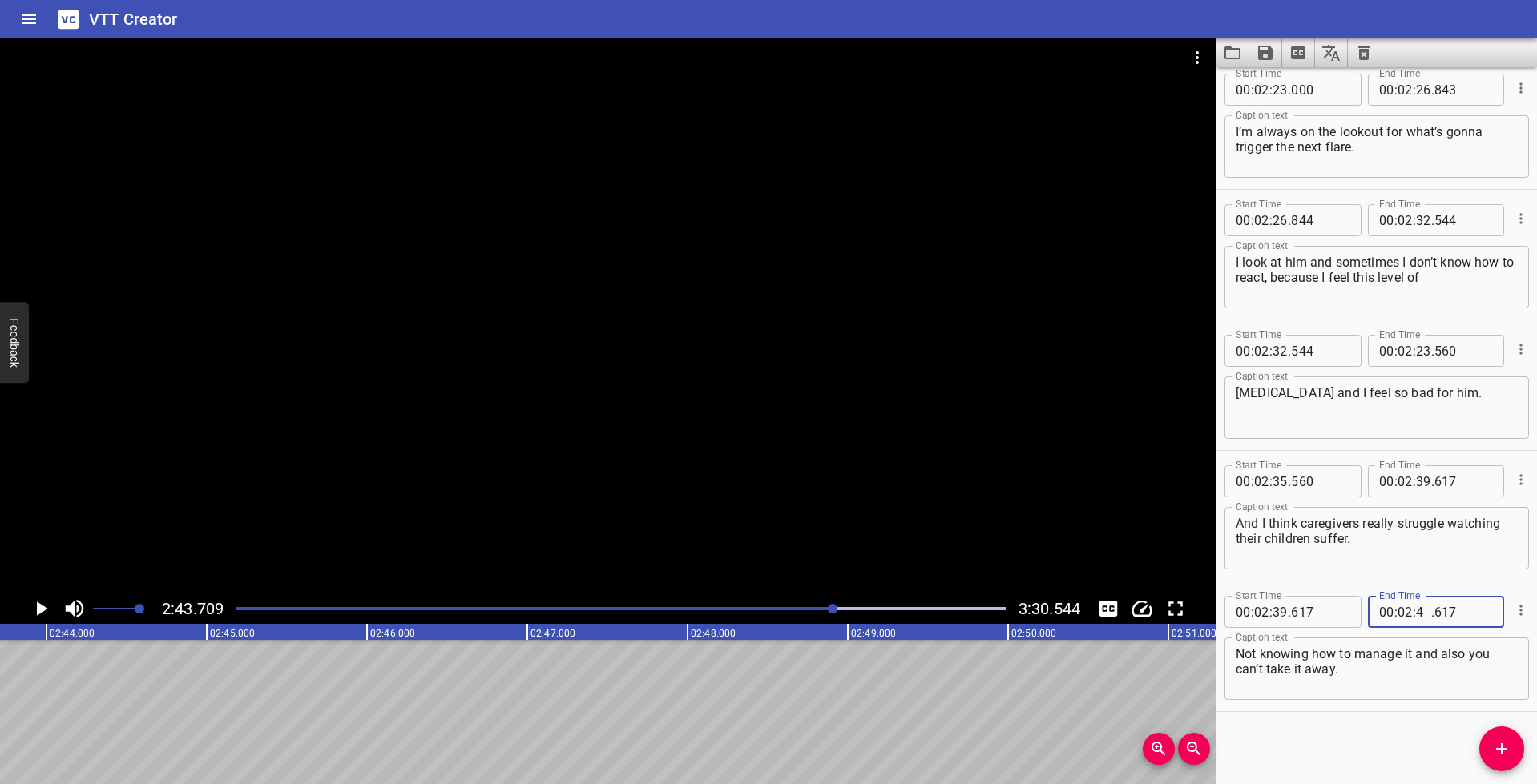
type input "43"
type input "709"
click at [1398, 661] on textarea "Not knowing how to manage it and also you can’t take it away." at bounding box center [1377, 669] width 283 height 45
